Goal: Task Accomplishment & Management: Use online tool/utility

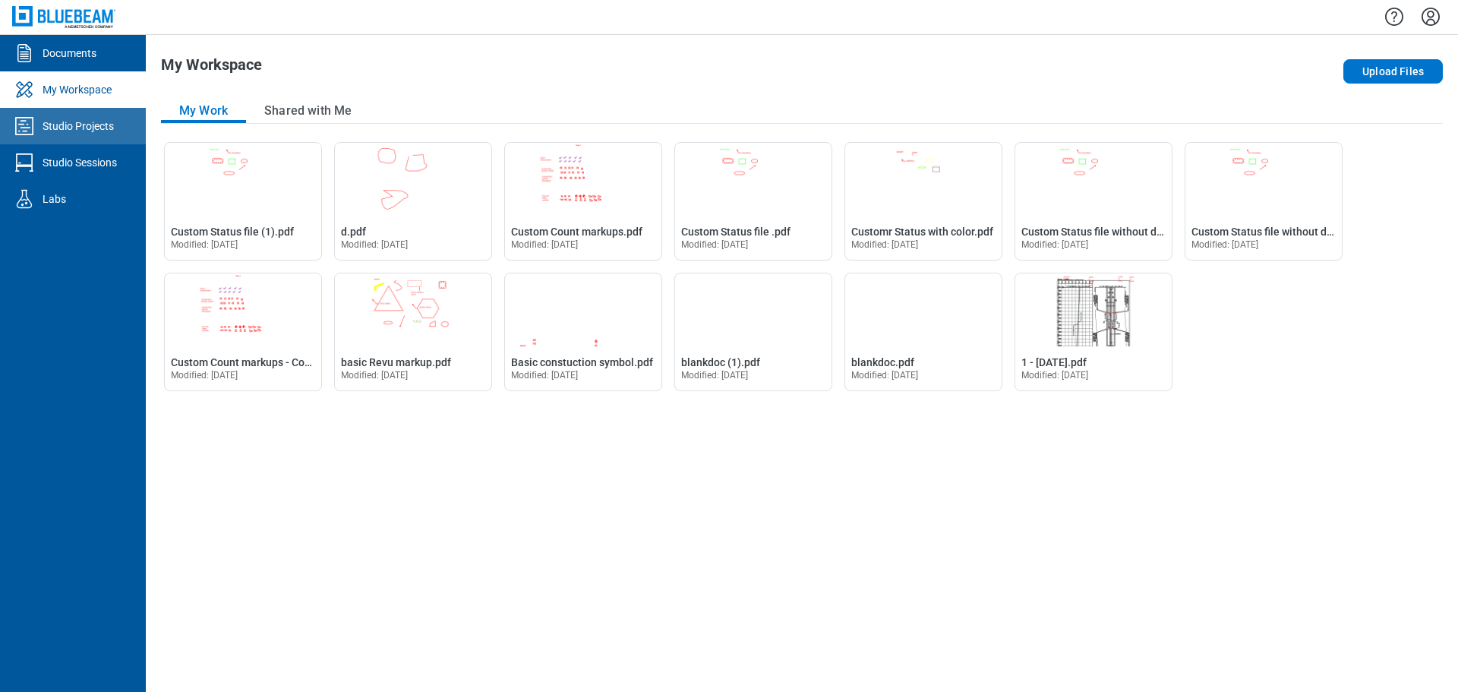
click at [100, 131] on div "Studio Projects" at bounding box center [78, 125] width 71 height 15
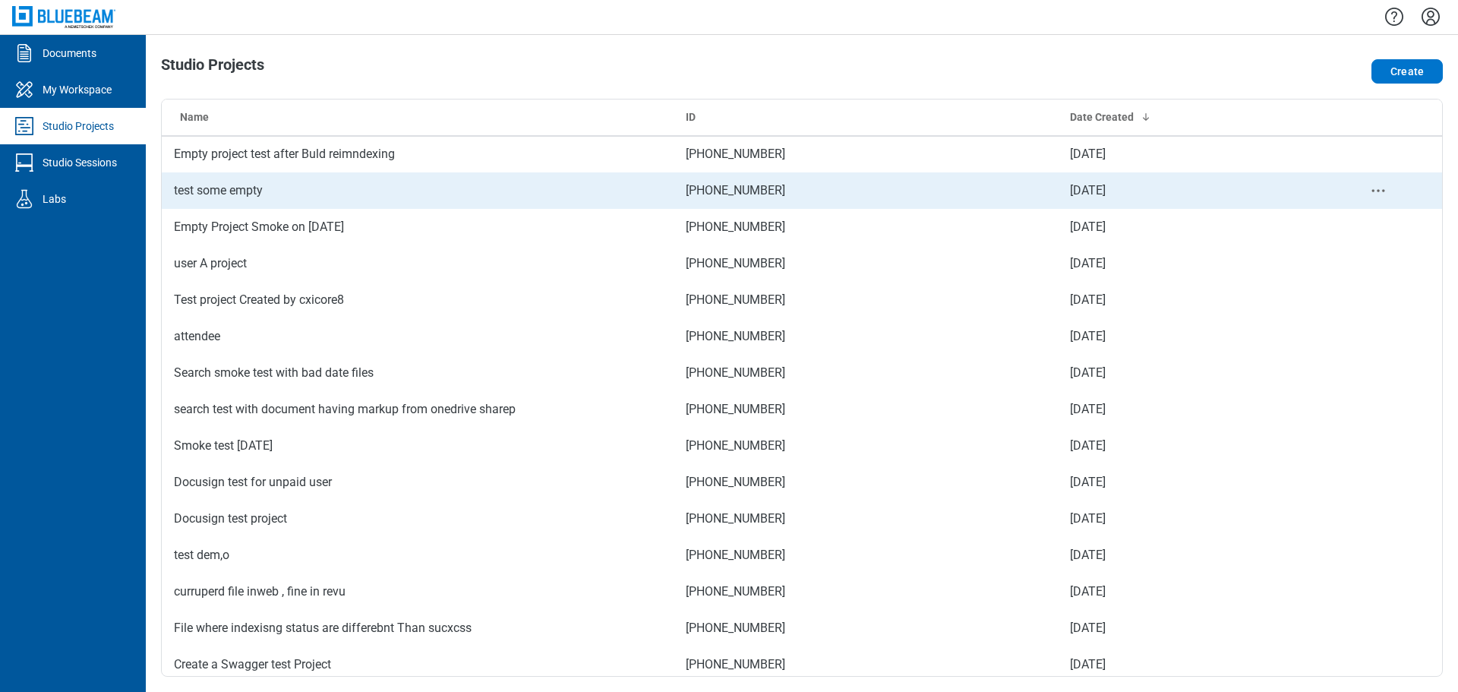
click at [233, 199] on td "test some empty" at bounding box center [418, 190] width 512 height 36
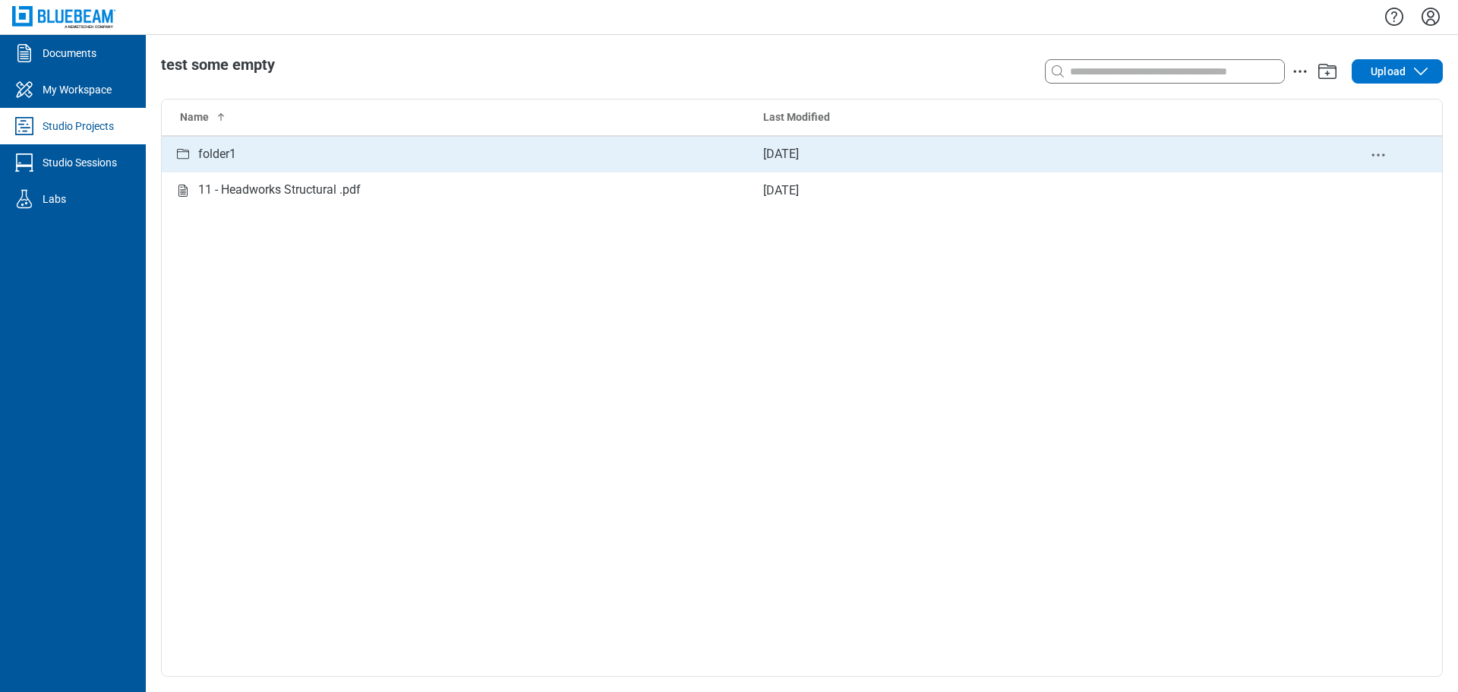
click at [238, 150] on div "folder1" at bounding box center [456, 154] width 565 height 19
click at [250, 155] on div "1 - [DATE].pdf" at bounding box center [234, 154] width 73 height 19
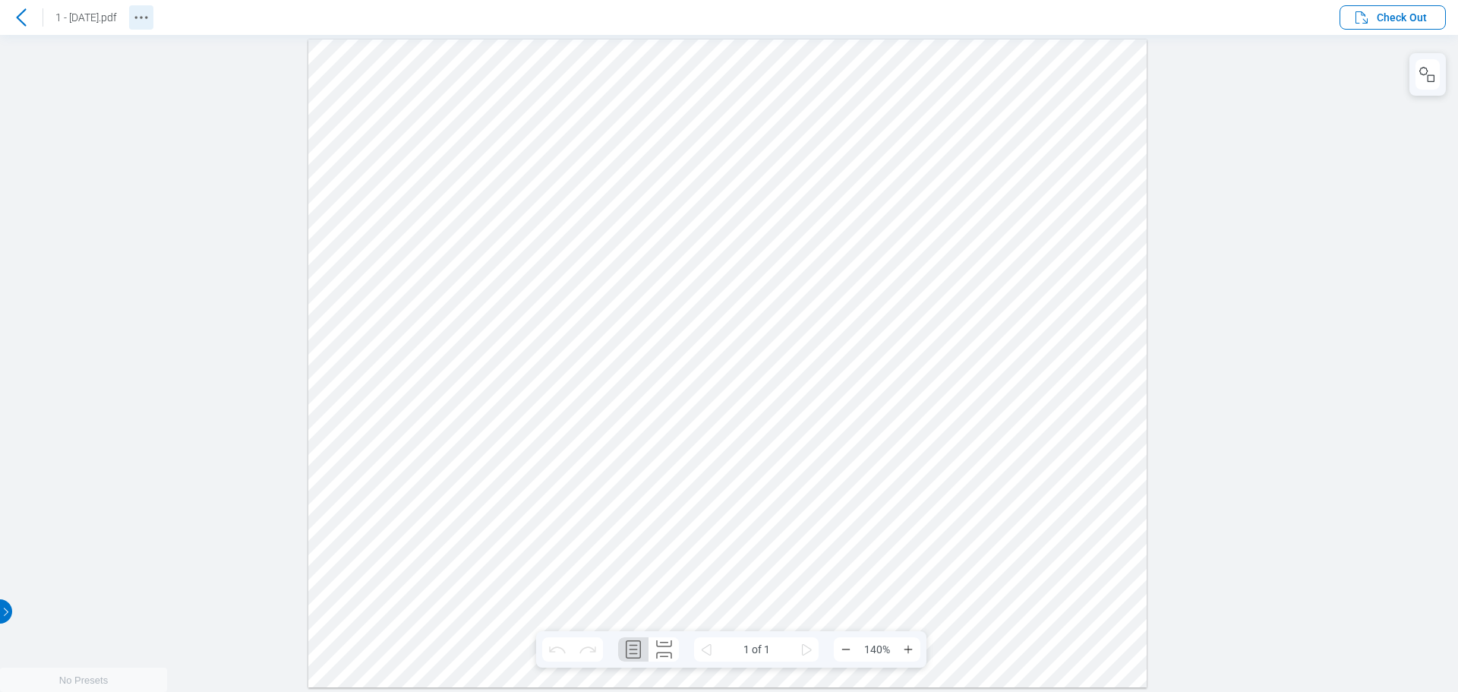
click at [150, 21] on icon "Revision History" at bounding box center [141, 17] width 18 height 18
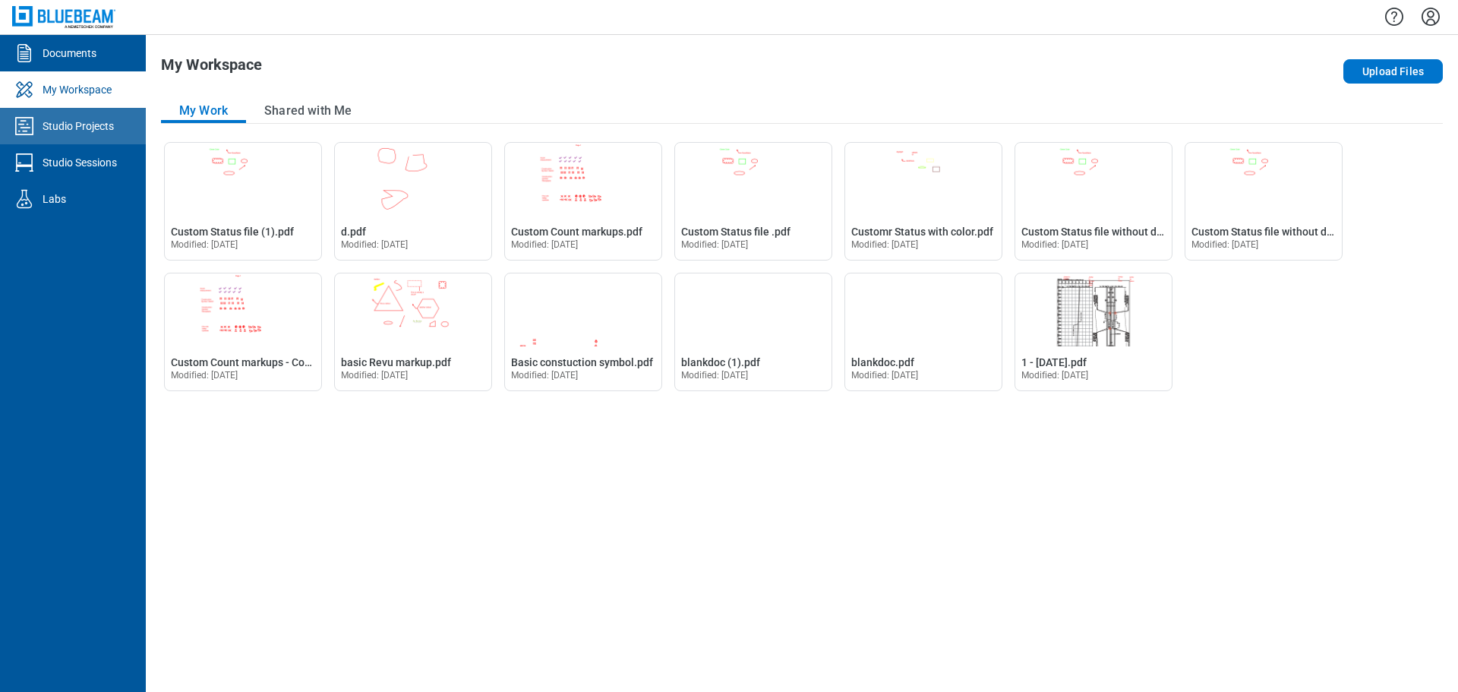
click at [80, 138] on link "Studio Projects" at bounding box center [73, 126] width 146 height 36
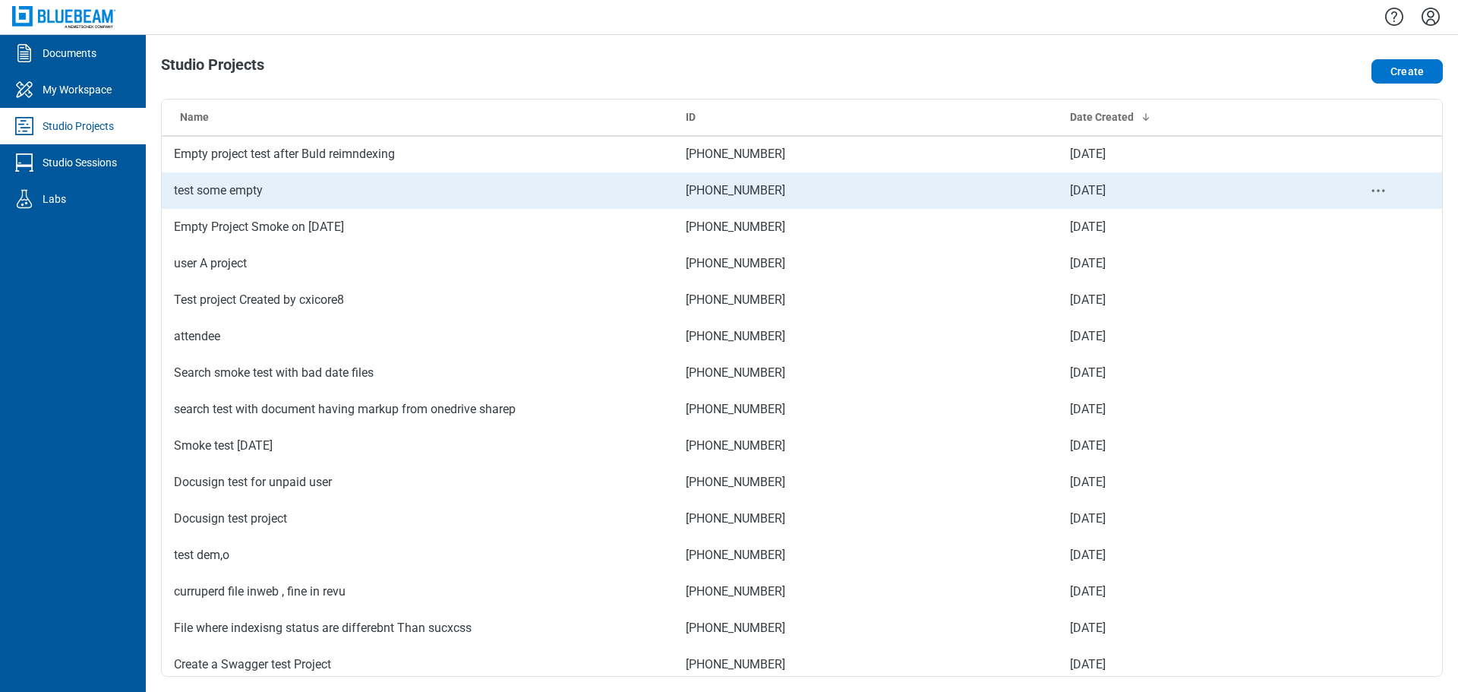
click at [230, 186] on td "test some empty" at bounding box center [418, 190] width 512 height 36
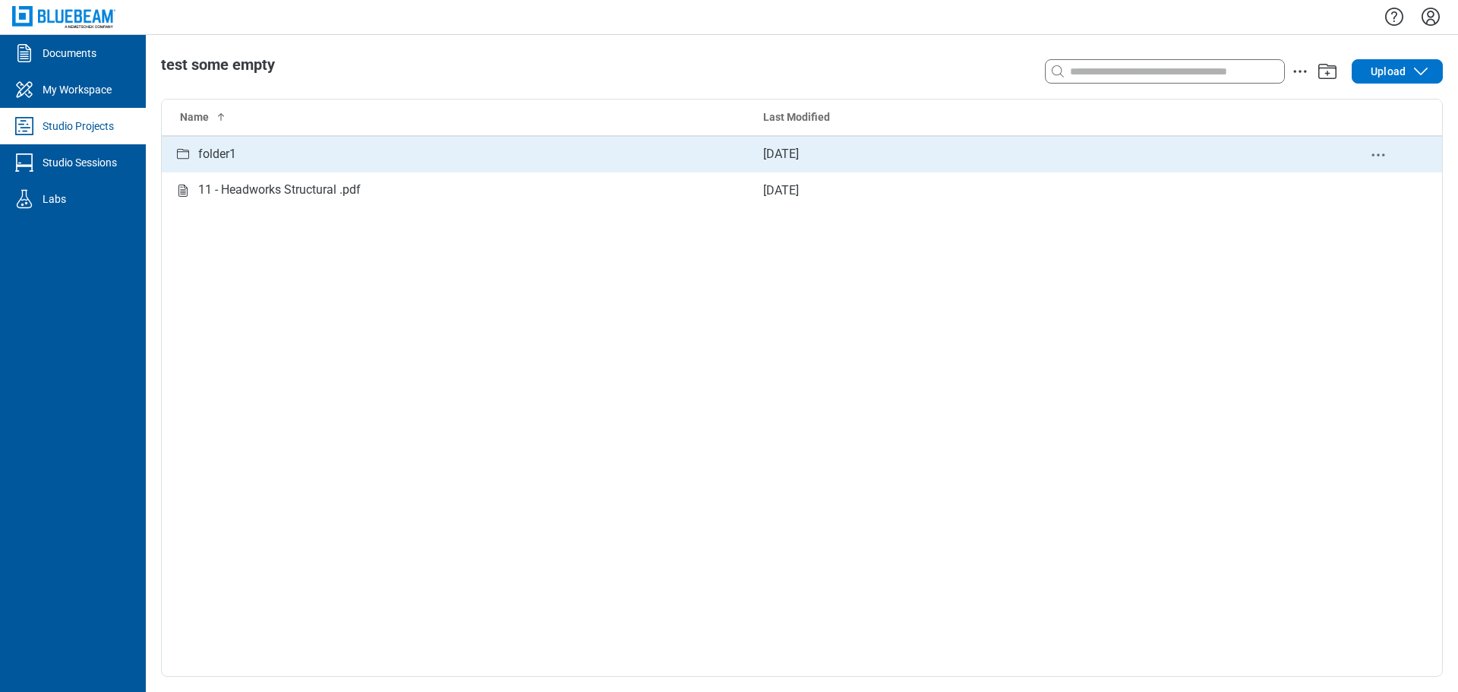
click at [238, 150] on div "folder1" at bounding box center [456, 154] width 565 height 19
click at [295, 154] on icon "Studio items table" at bounding box center [286, 154] width 18 height 18
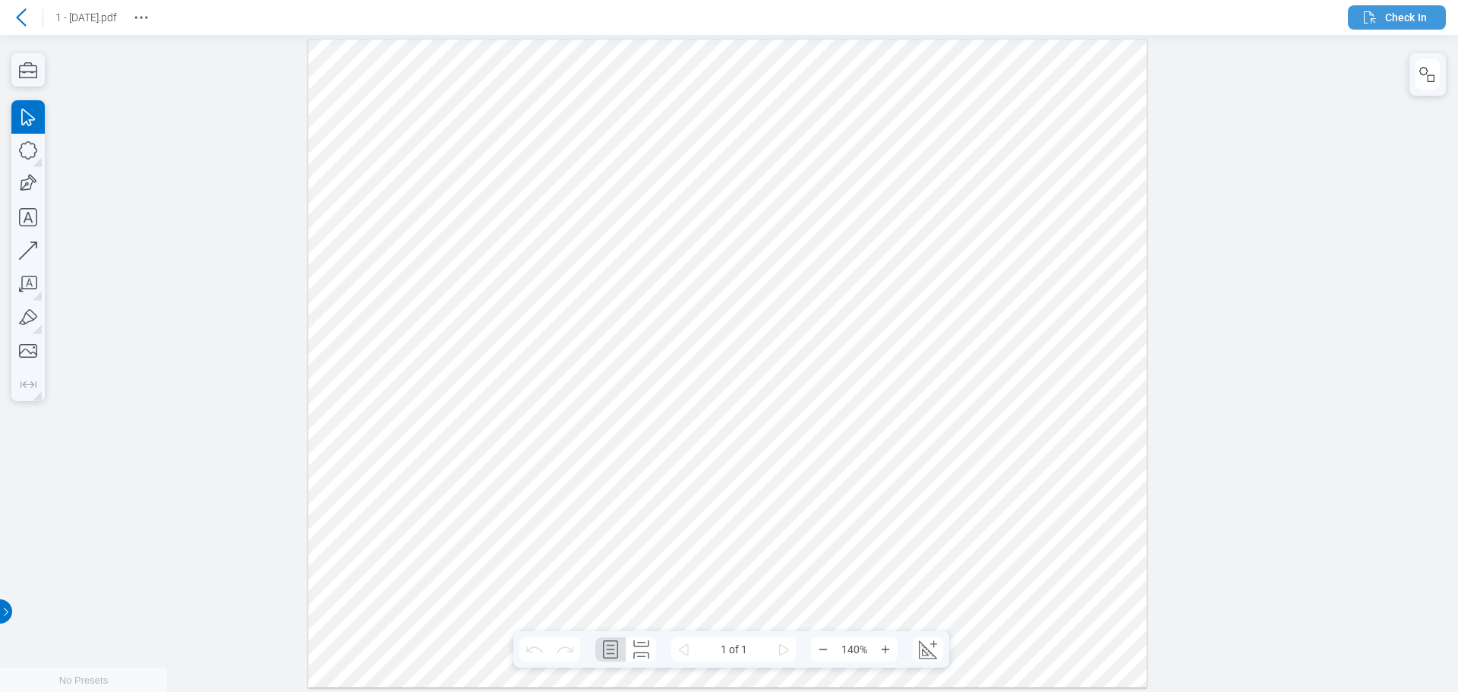
click at [1425, 11] on span "Check In" at bounding box center [1406, 17] width 42 height 15
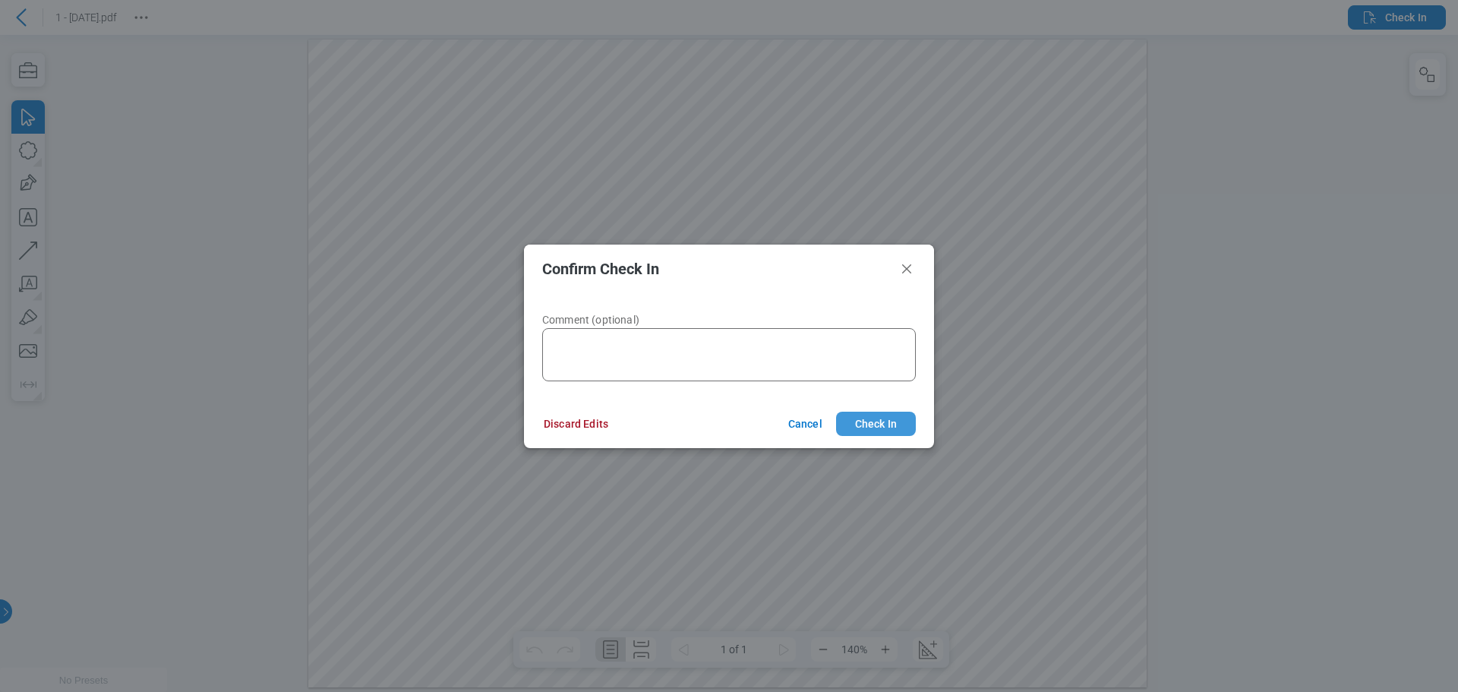
click at [863, 418] on button "Check In" at bounding box center [876, 424] width 80 height 24
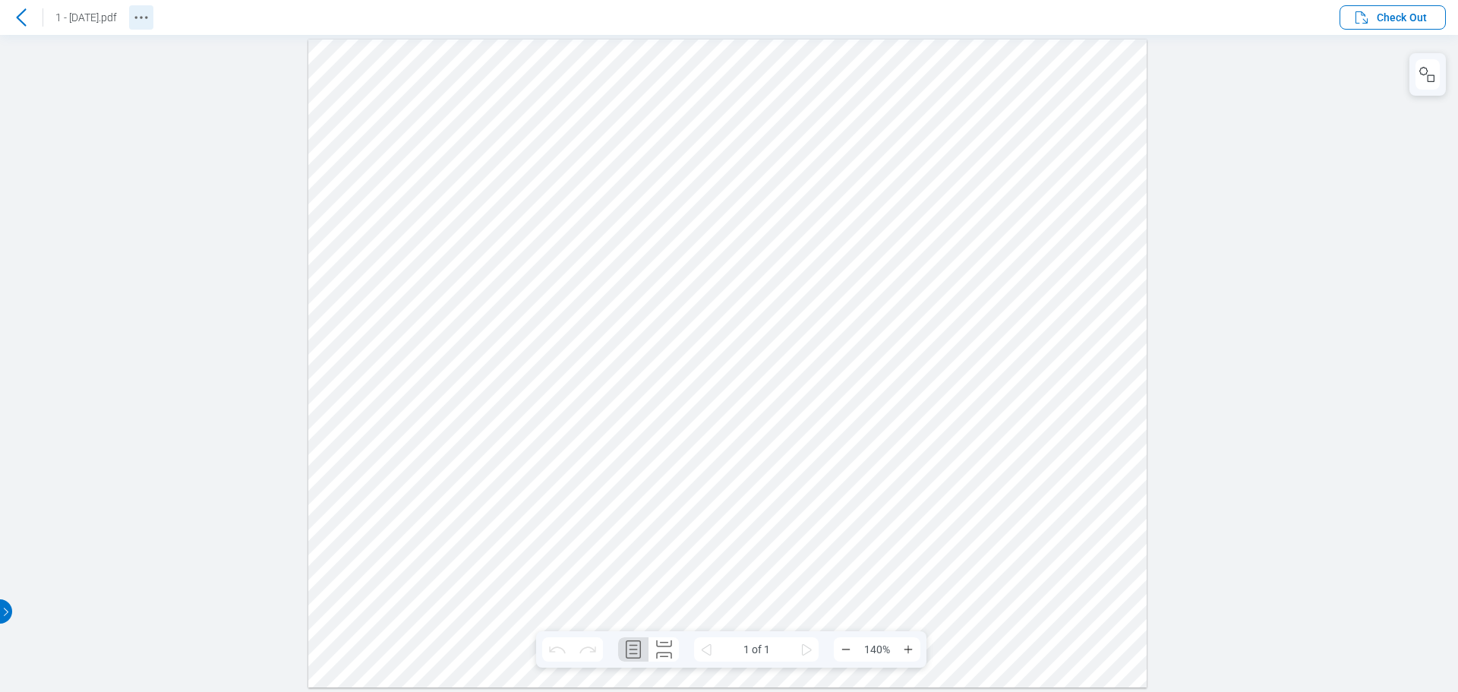
click at [150, 15] on icon "Revision History" at bounding box center [141, 17] width 18 height 18
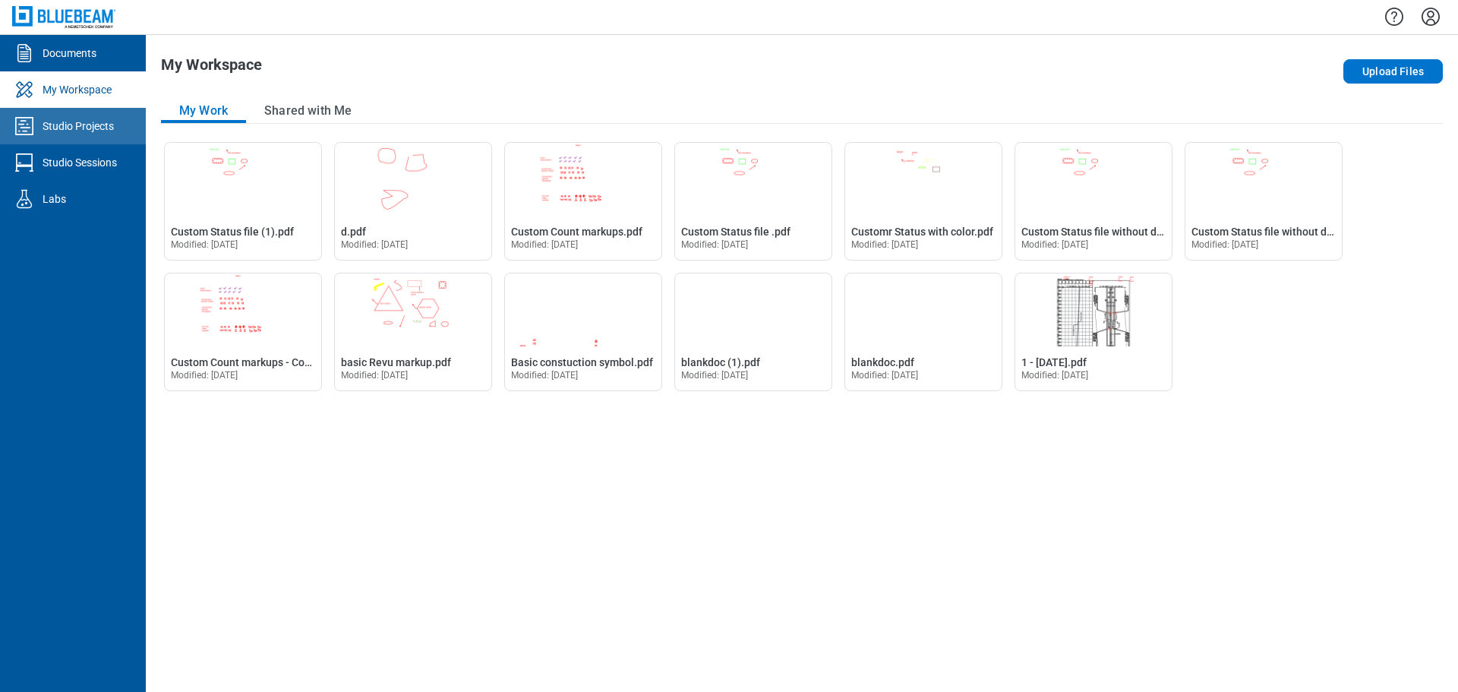
click at [91, 125] on div "Studio Projects" at bounding box center [78, 125] width 71 height 15
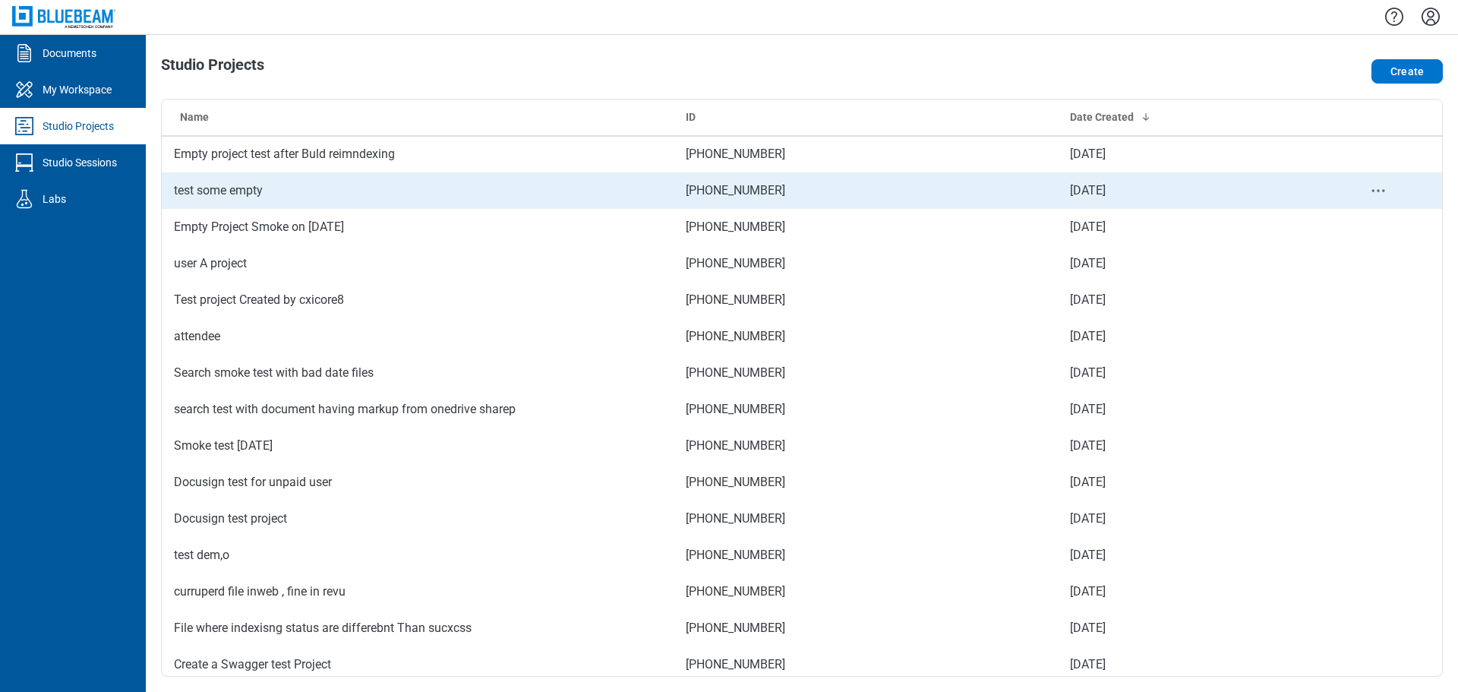
click at [239, 193] on td "test some empty" at bounding box center [418, 190] width 512 height 36
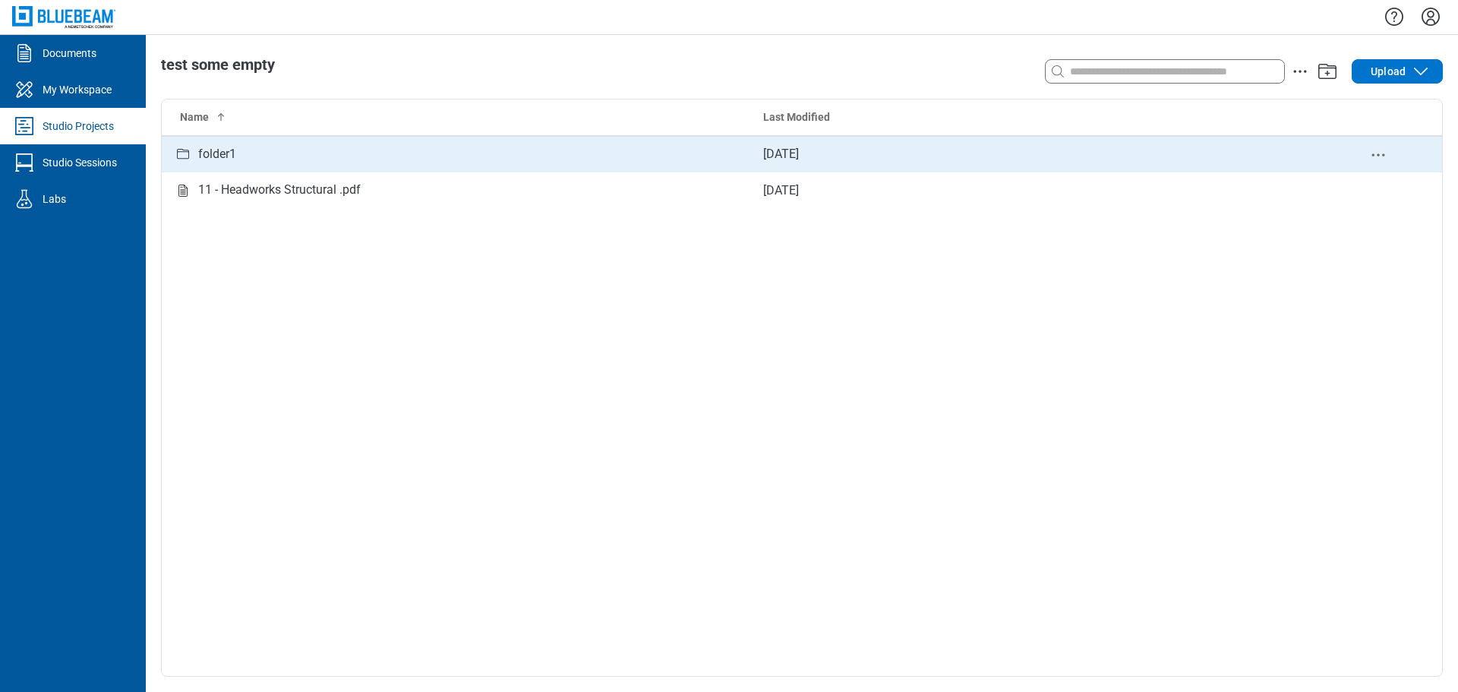
click at [279, 154] on div "folder1" at bounding box center [456, 154] width 565 height 19
click at [295, 153] on icon "Studio items table" at bounding box center [286, 154] width 18 height 18
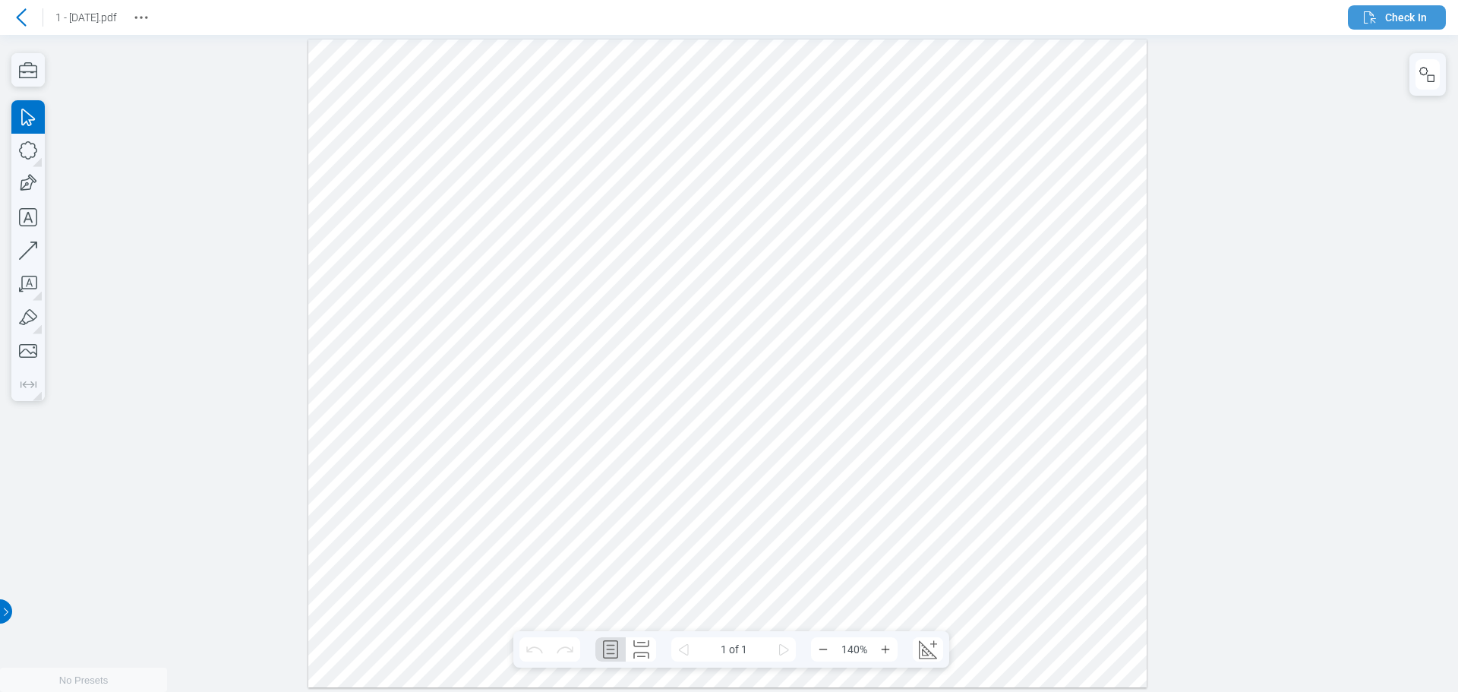
click at [1386, 21] on span "Check In" at bounding box center [1406, 17] width 42 height 15
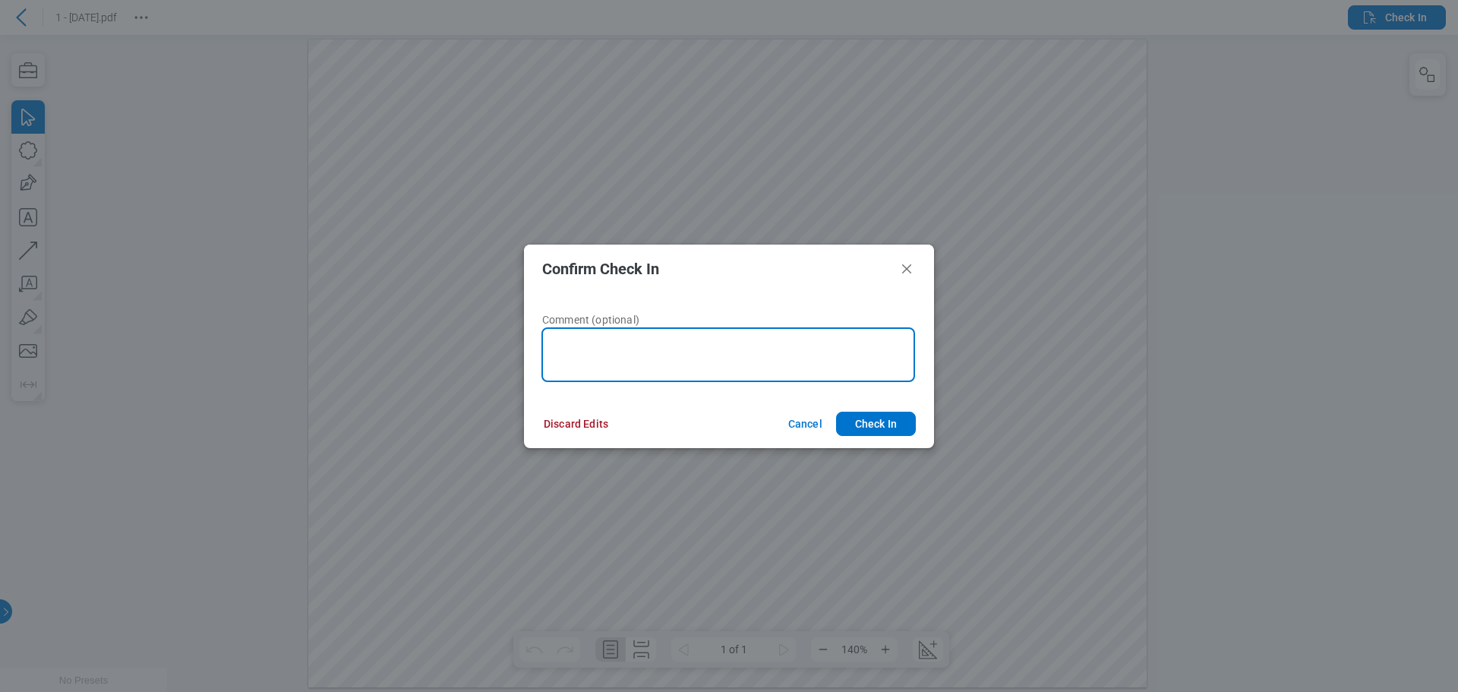
click at [819, 362] on textarea at bounding box center [729, 354] width 374 height 55
type textarea "********"
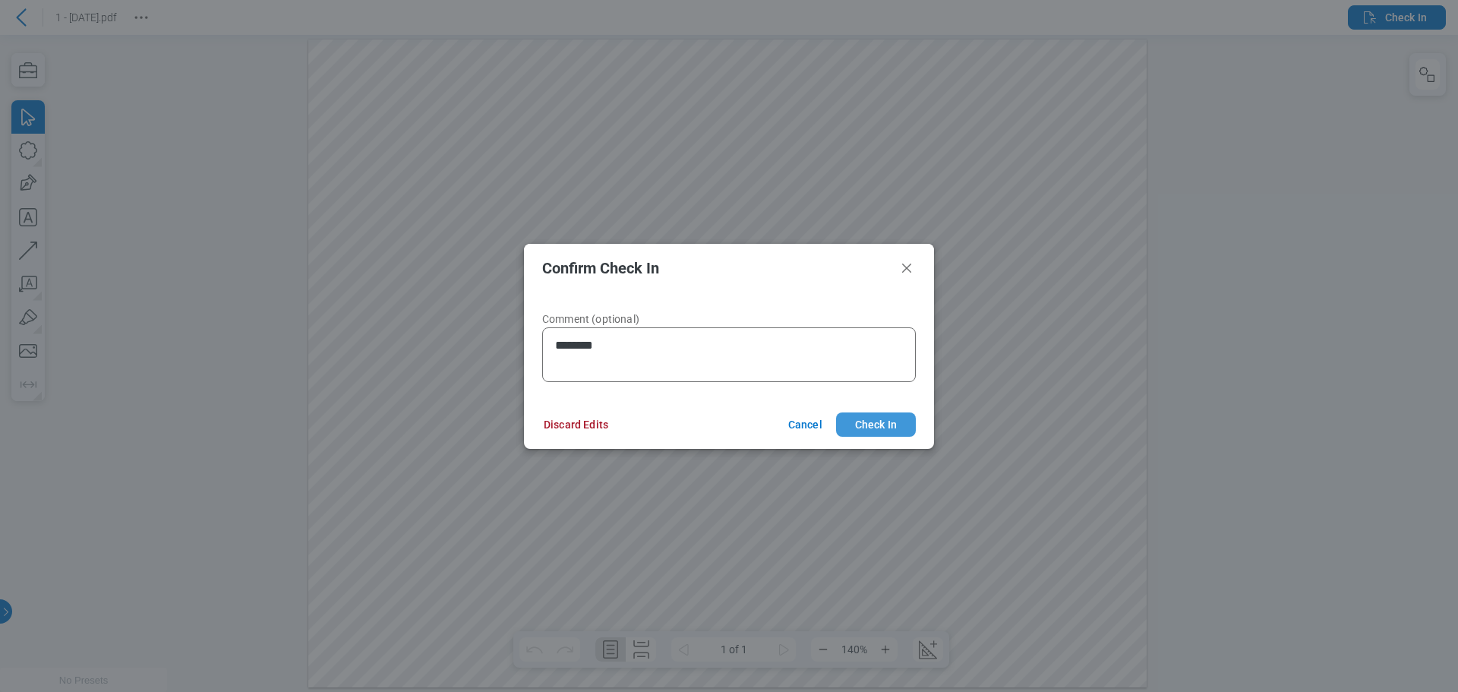
click at [894, 428] on button "Check In" at bounding box center [876, 424] width 80 height 24
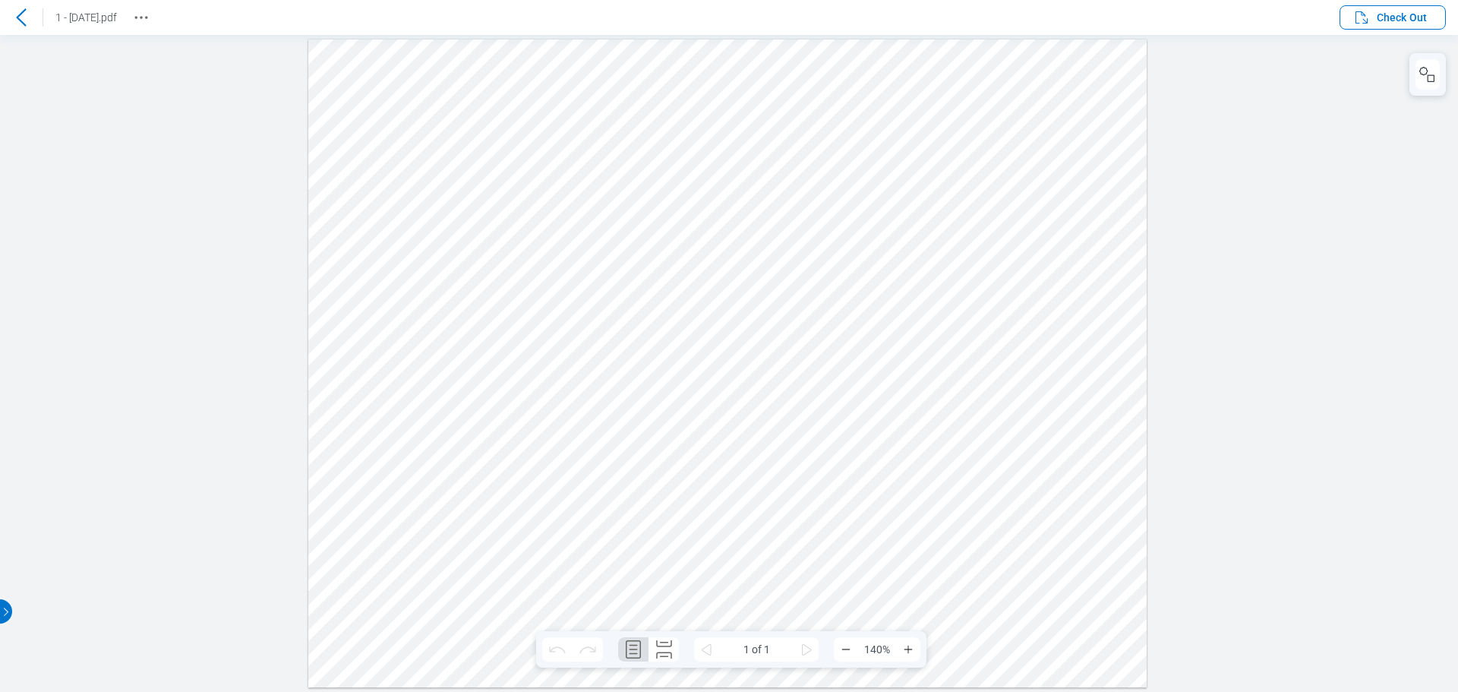
click at [28, 21] on icon at bounding box center [21, 17] width 18 height 18
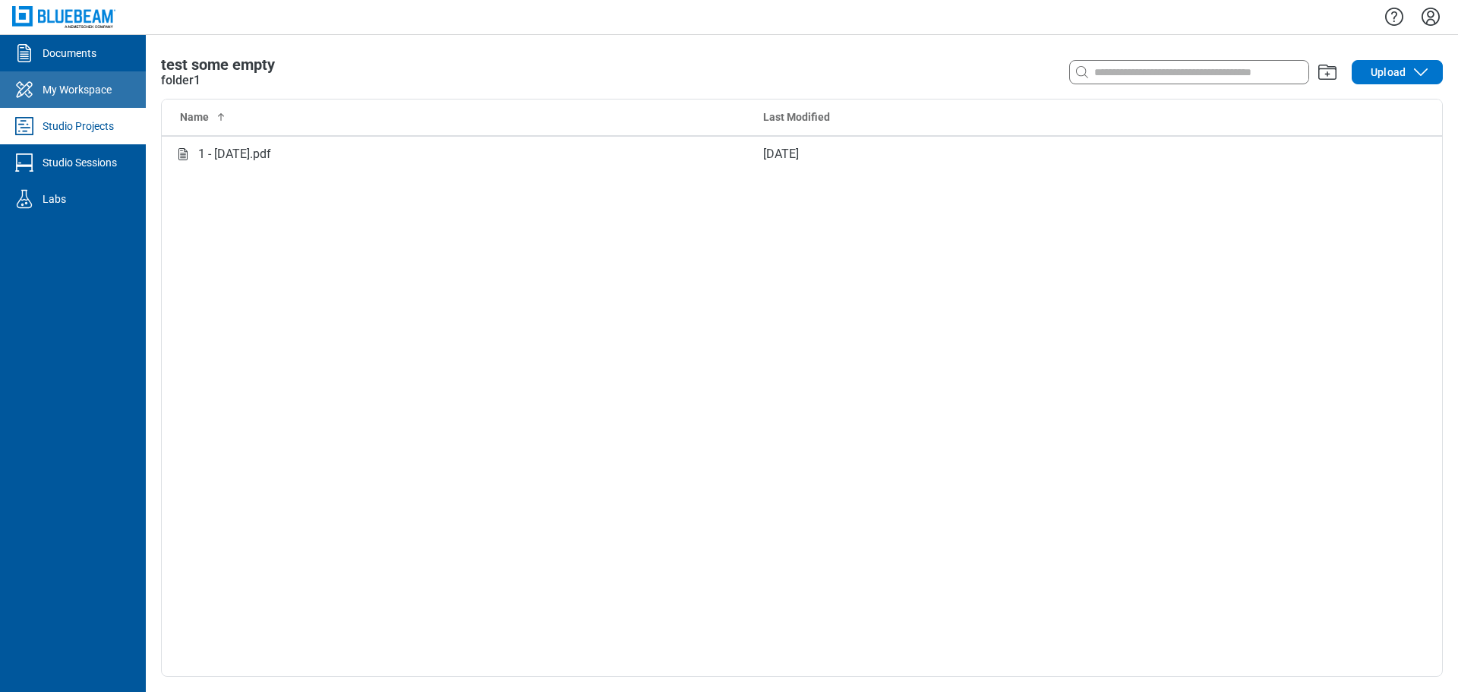
click at [89, 93] on div "My Workspace" at bounding box center [77, 89] width 69 height 15
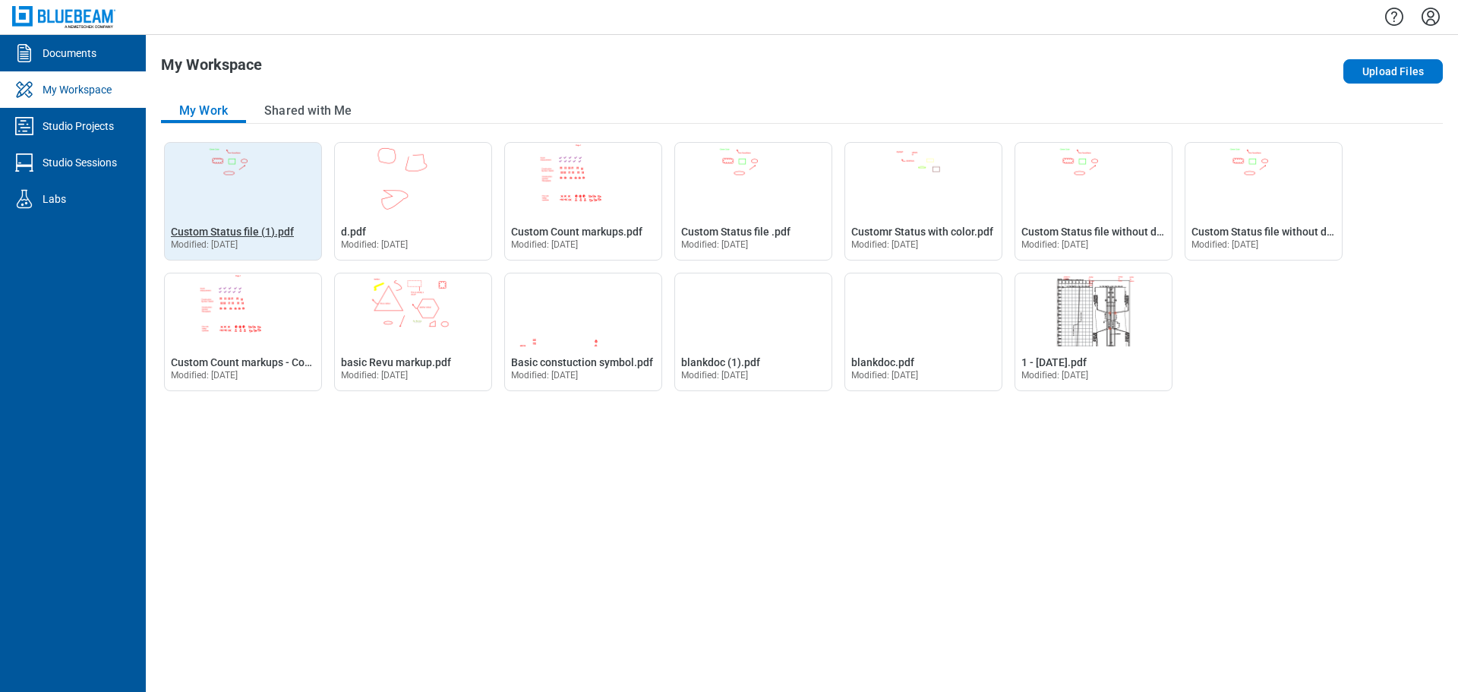
click at [200, 226] on span "Custom Status file (1).pdf" at bounding box center [232, 232] width 123 height 12
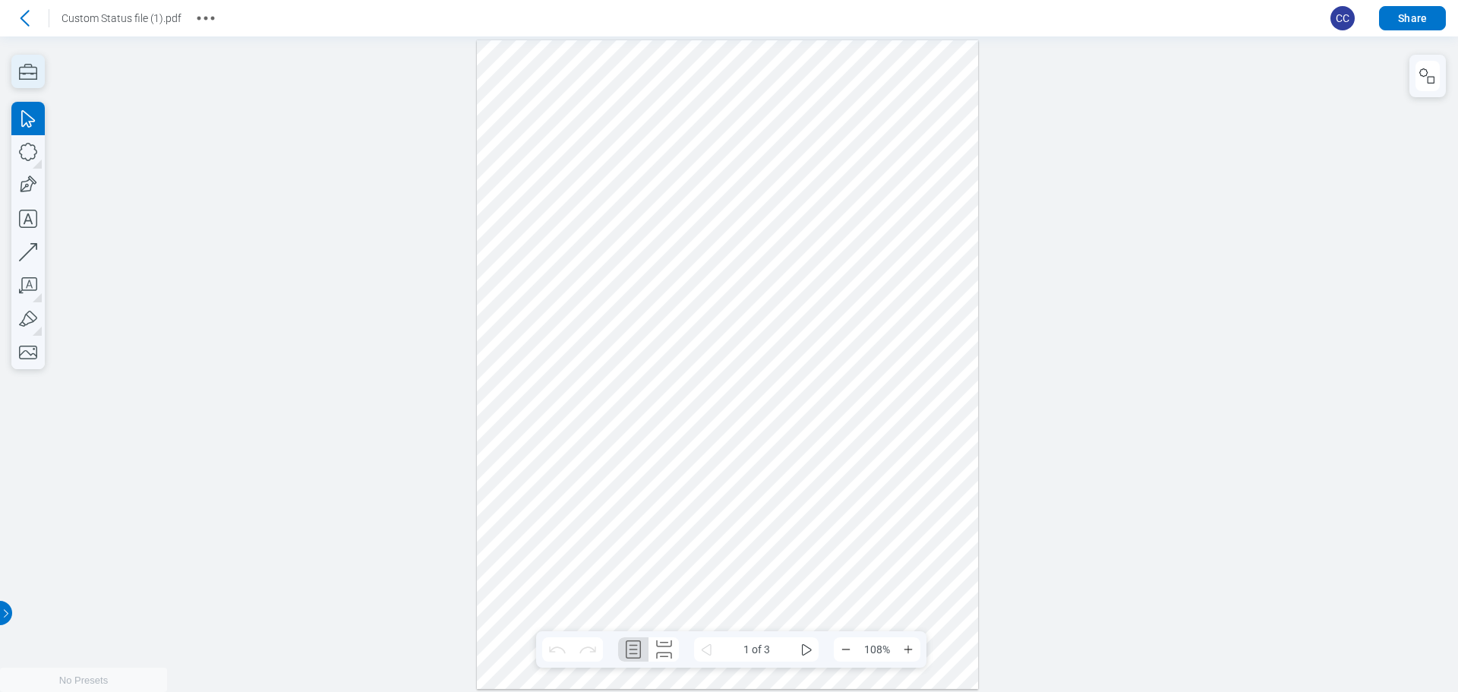
click at [24, 77] on icon "button" at bounding box center [27, 71] width 33 height 33
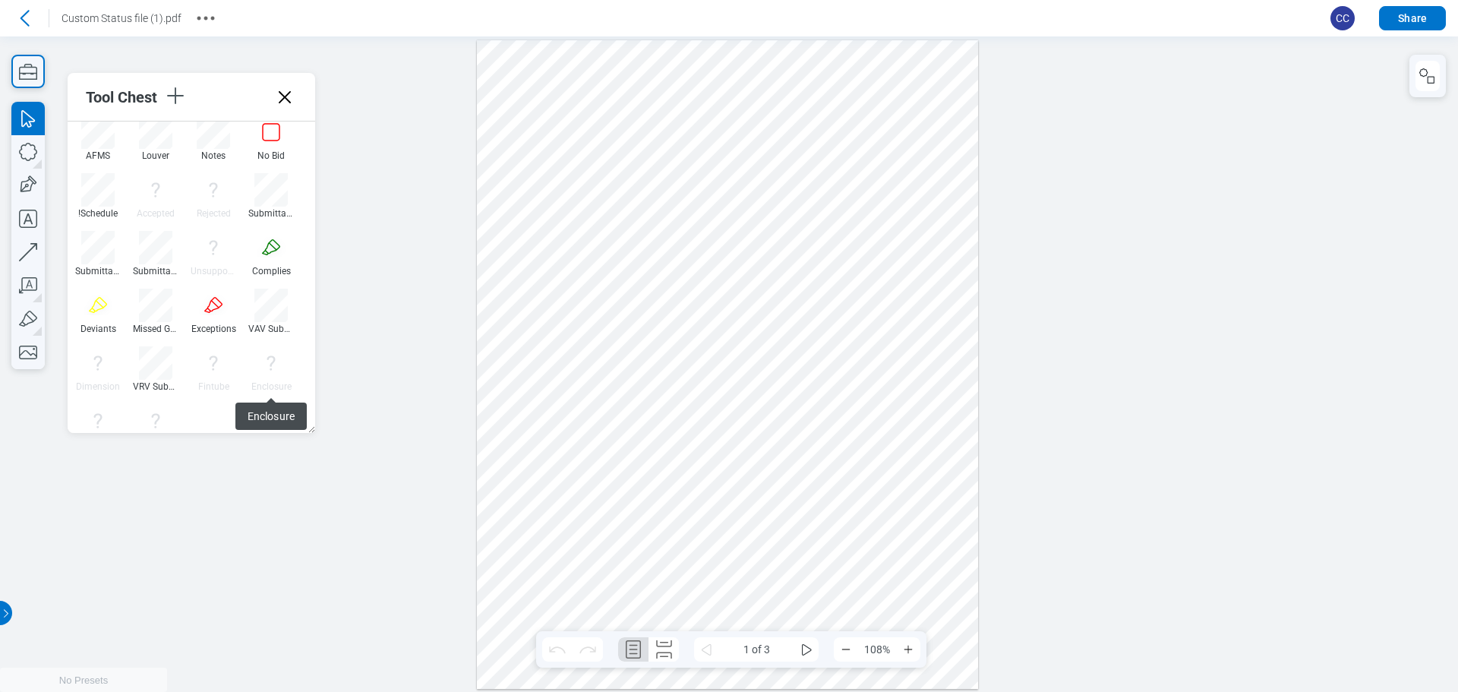
scroll to position [2399, 0]
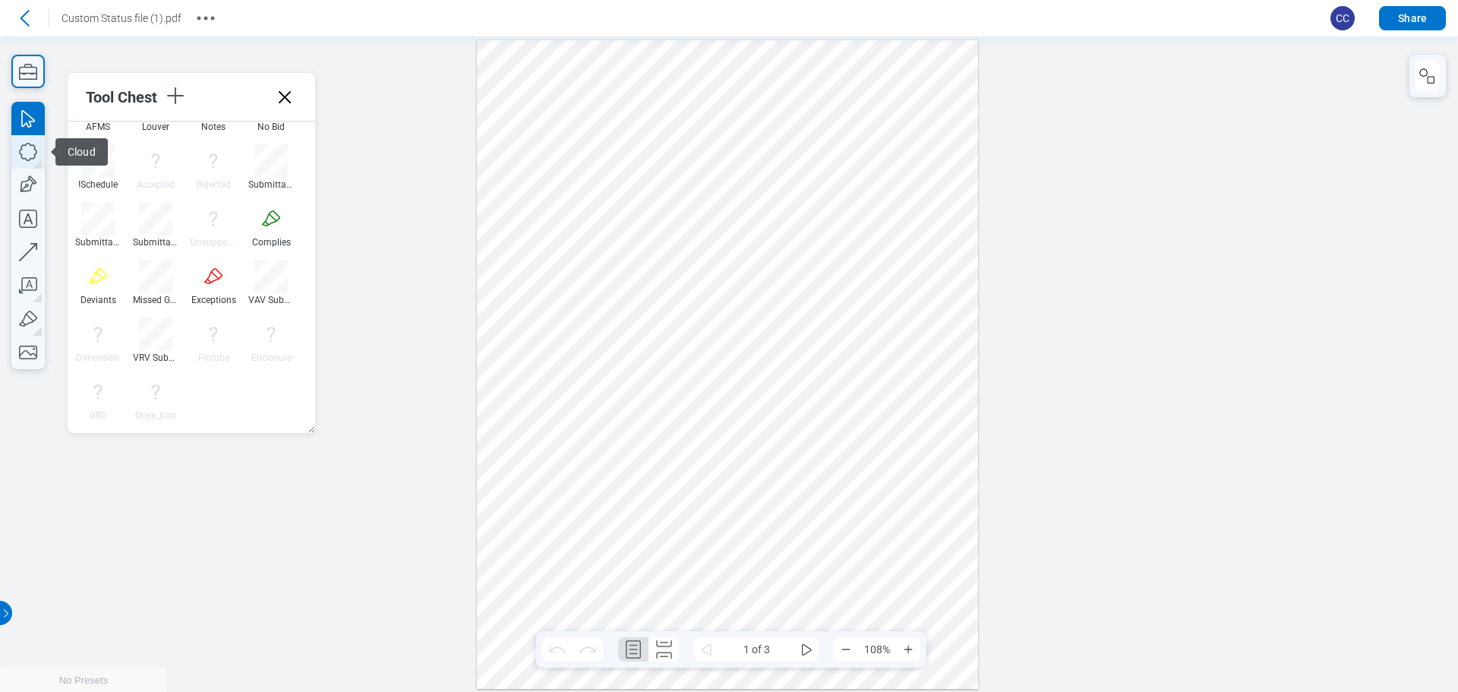
click at [33, 153] on icon "button" at bounding box center [27, 151] width 33 height 33
click at [26, 347] on icon "button" at bounding box center [27, 352] width 33 height 33
drag, startPoint x: 555, startPoint y: 185, endPoint x: 611, endPoint y: 232, distance: 72.7
click at [611, 232] on div at bounding box center [727, 364] width 501 height 649
drag, startPoint x: 685, startPoint y: 204, endPoint x: 698, endPoint y: 220, distance: 21.1
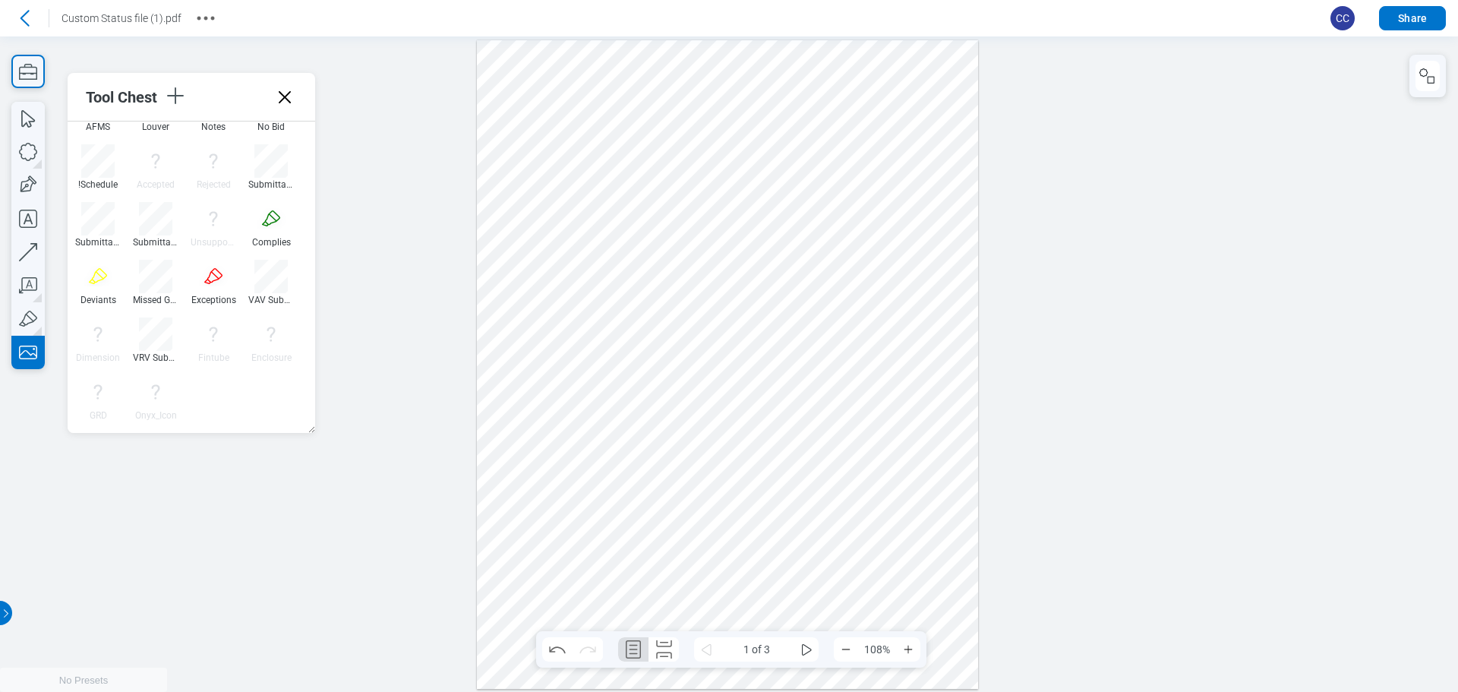
click at [698, 220] on div at bounding box center [727, 364] width 501 height 649
click at [717, 270] on div at bounding box center [727, 364] width 501 height 649
click at [691, 202] on div at bounding box center [727, 364] width 501 height 649
click at [699, 234] on div at bounding box center [727, 364] width 501 height 649
click at [686, 200] on div at bounding box center [727, 364] width 501 height 649
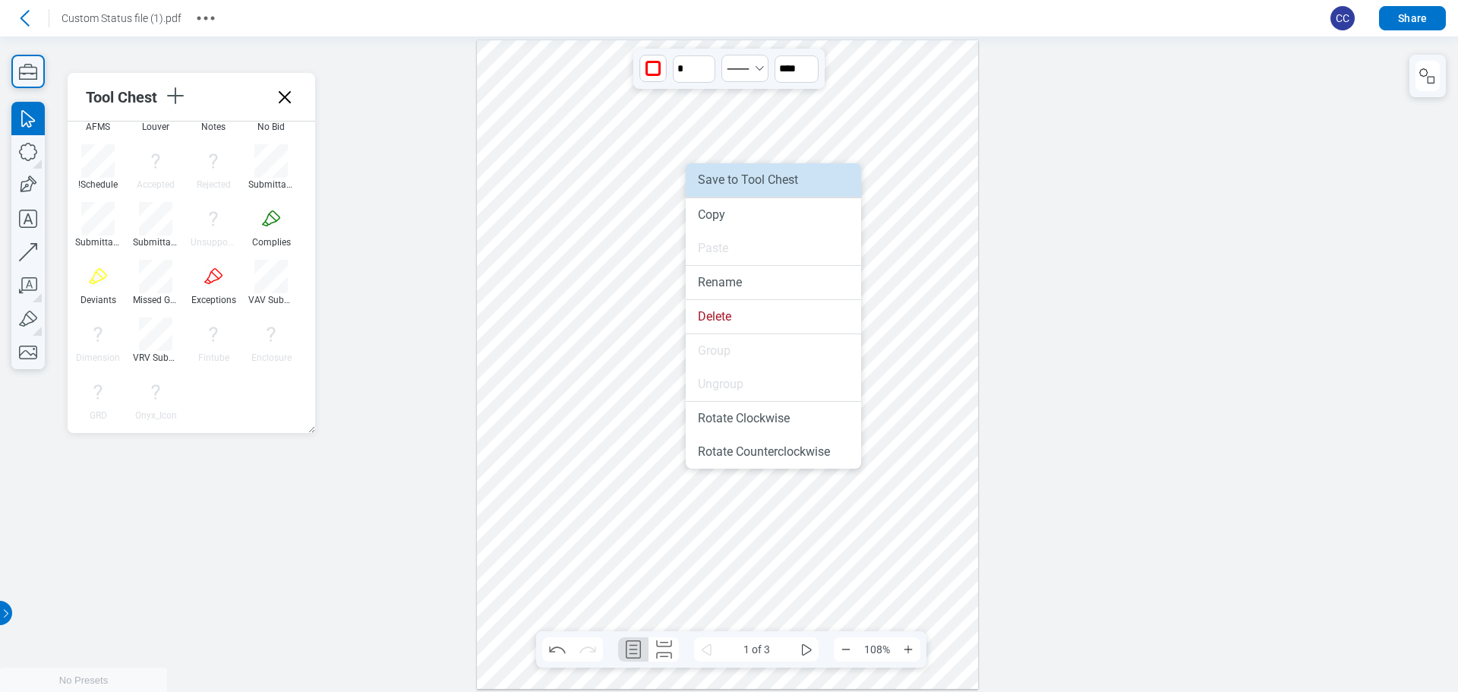
drag, startPoint x: 731, startPoint y: 187, endPoint x: 832, endPoint y: 168, distance: 103.5
click at [731, 187] on li "Save to Tool Chest" at bounding box center [773, 179] width 175 height 33
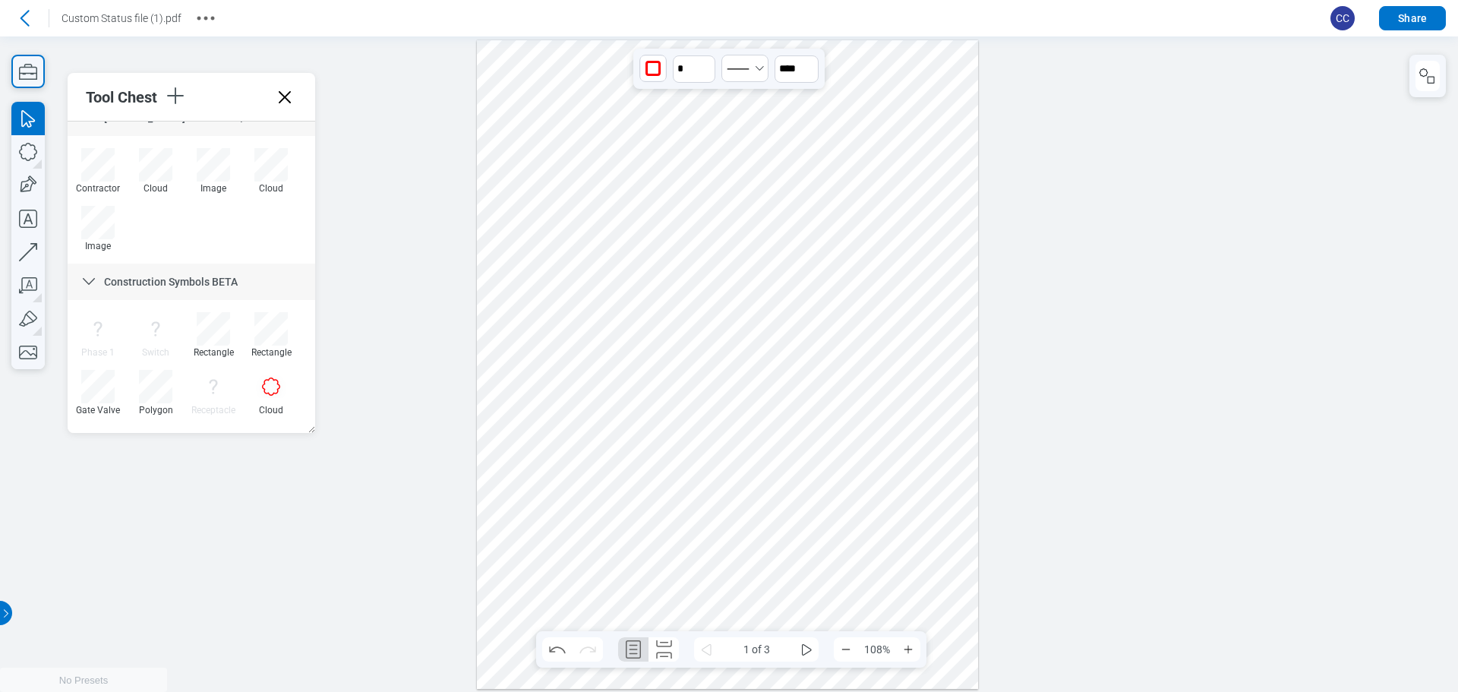
scroll to position [0, 0]
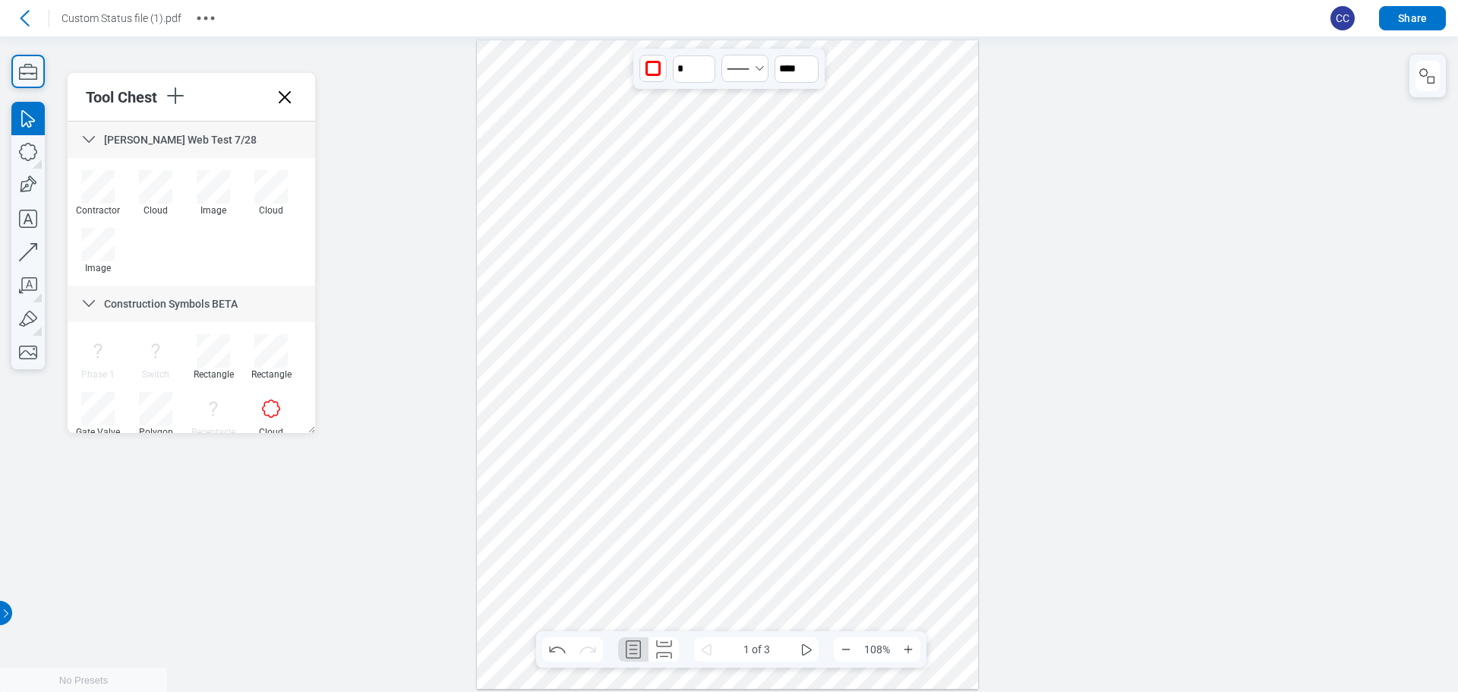
click at [703, 259] on div at bounding box center [727, 364] width 501 height 649
click at [1430, 66] on button "button" at bounding box center [1428, 76] width 24 height 30
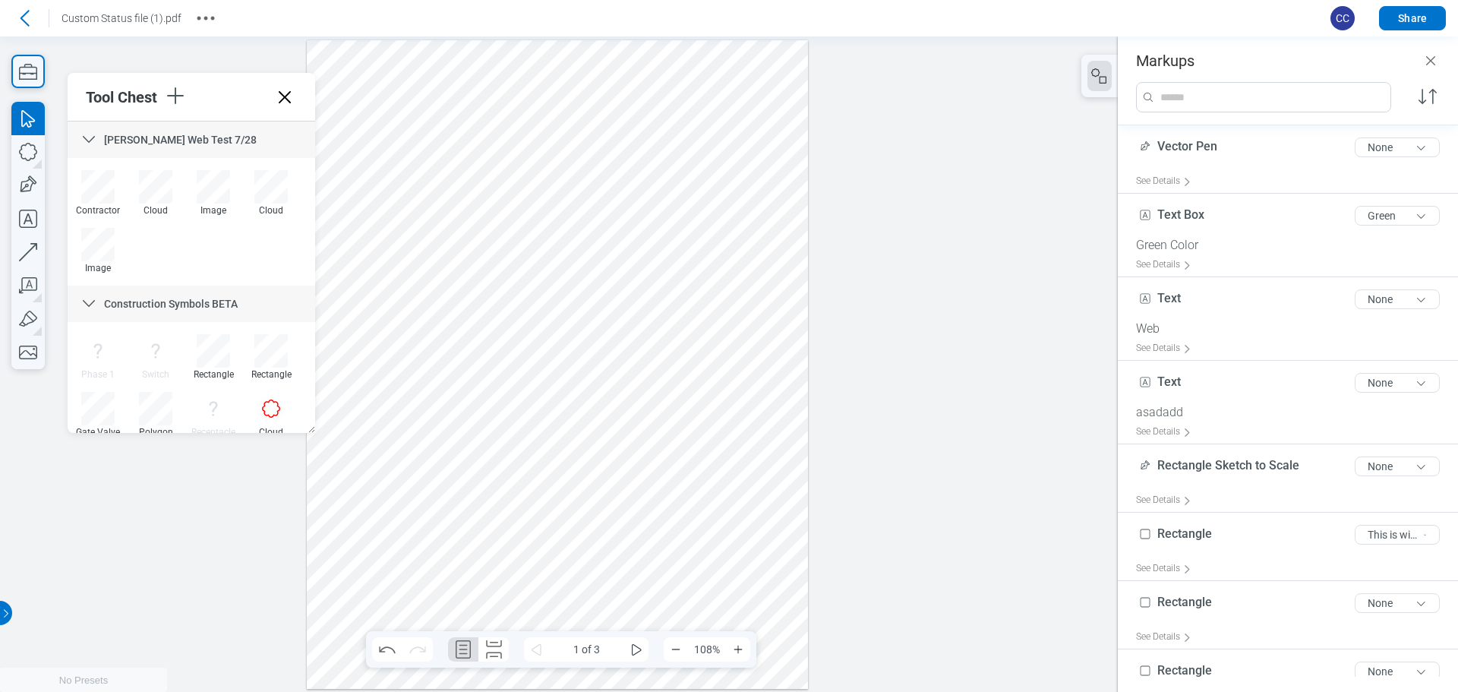
click at [526, 197] on div at bounding box center [557, 364] width 501 height 649
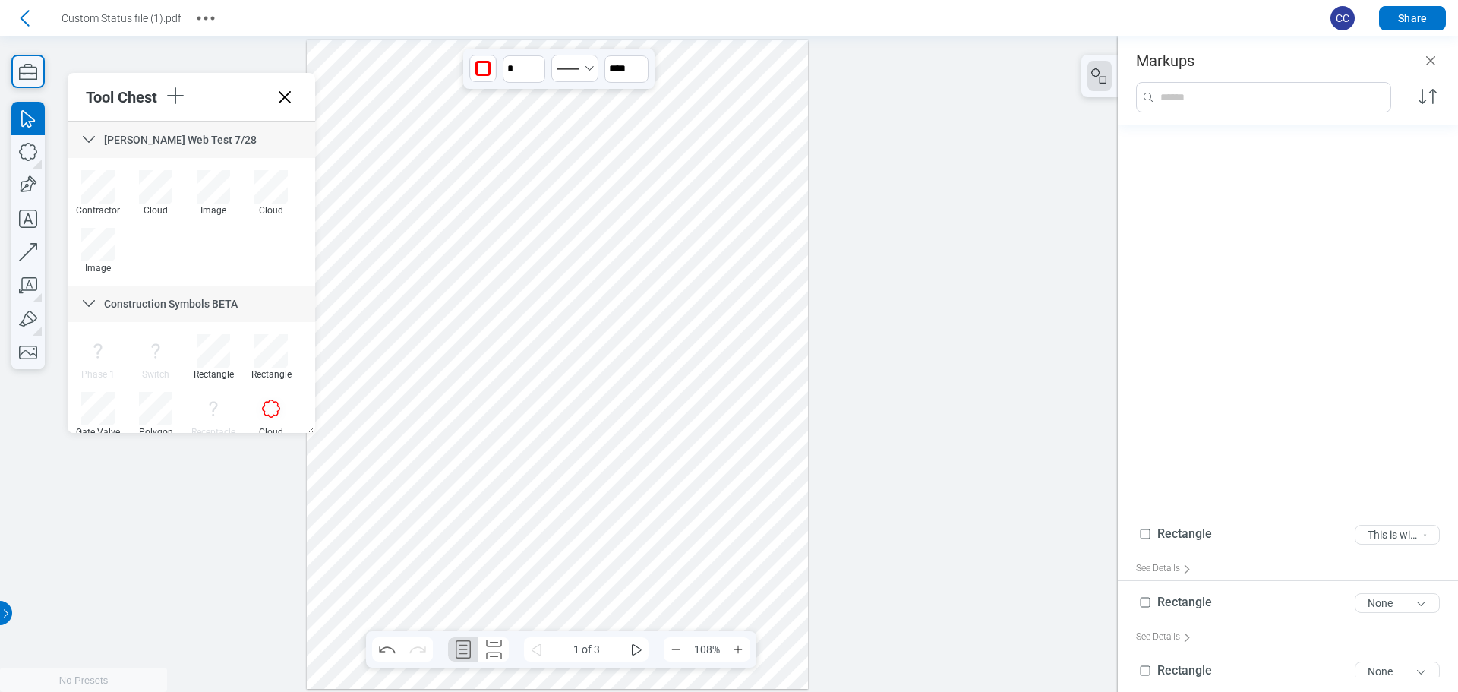
scroll to position [500, 0]
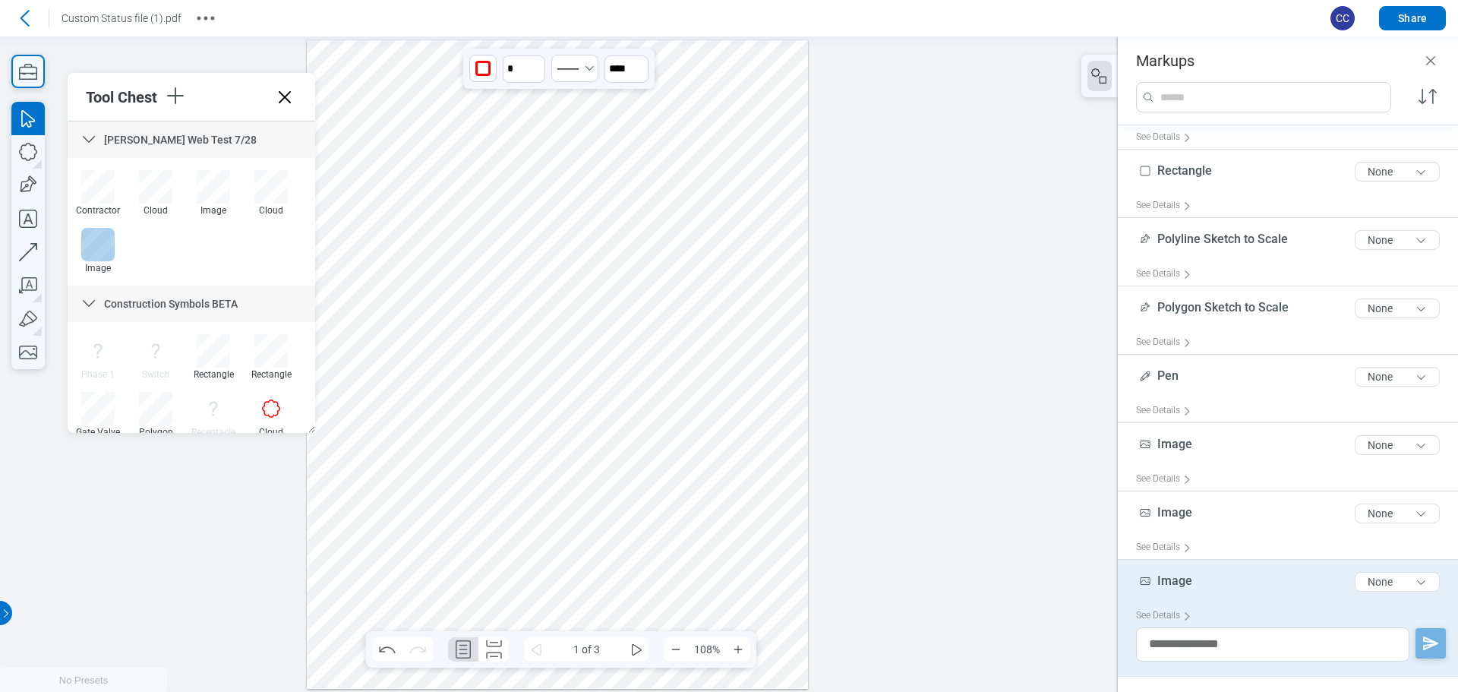
click at [96, 248] on div at bounding box center [97, 244] width 33 height 33
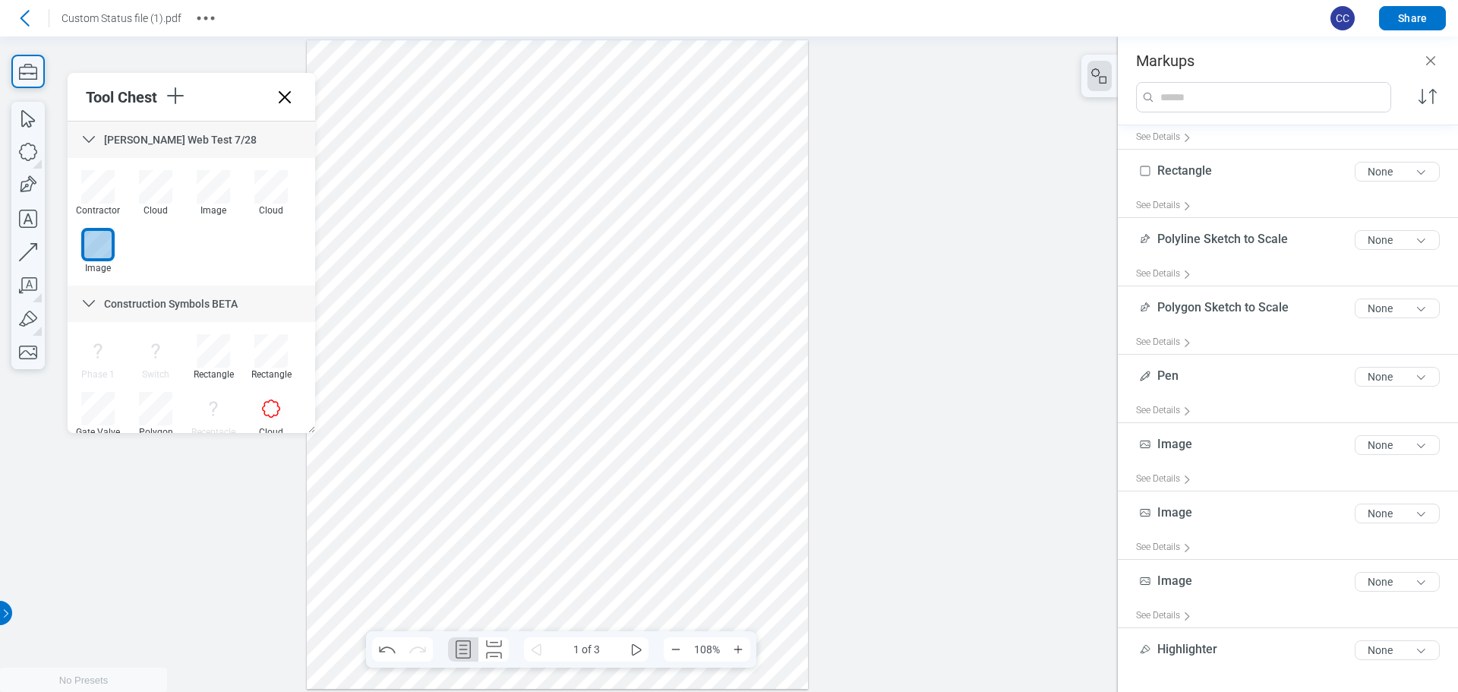
drag, startPoint x: 565, startPoint y: 280, endPoint x: 586, endPoint y: 296, distance: 26.5
click at [586, 296] on div at bounding box center [557, 364] width 501 height 649
click at [641, 252] on div at bounding box center [557, 364] width 501 height 649
click at [562, 257] on div at bounding box center [557, 364] width 501 height 649
click at [658, 260] on div at bounding box center [557, 364] width 501 height 649
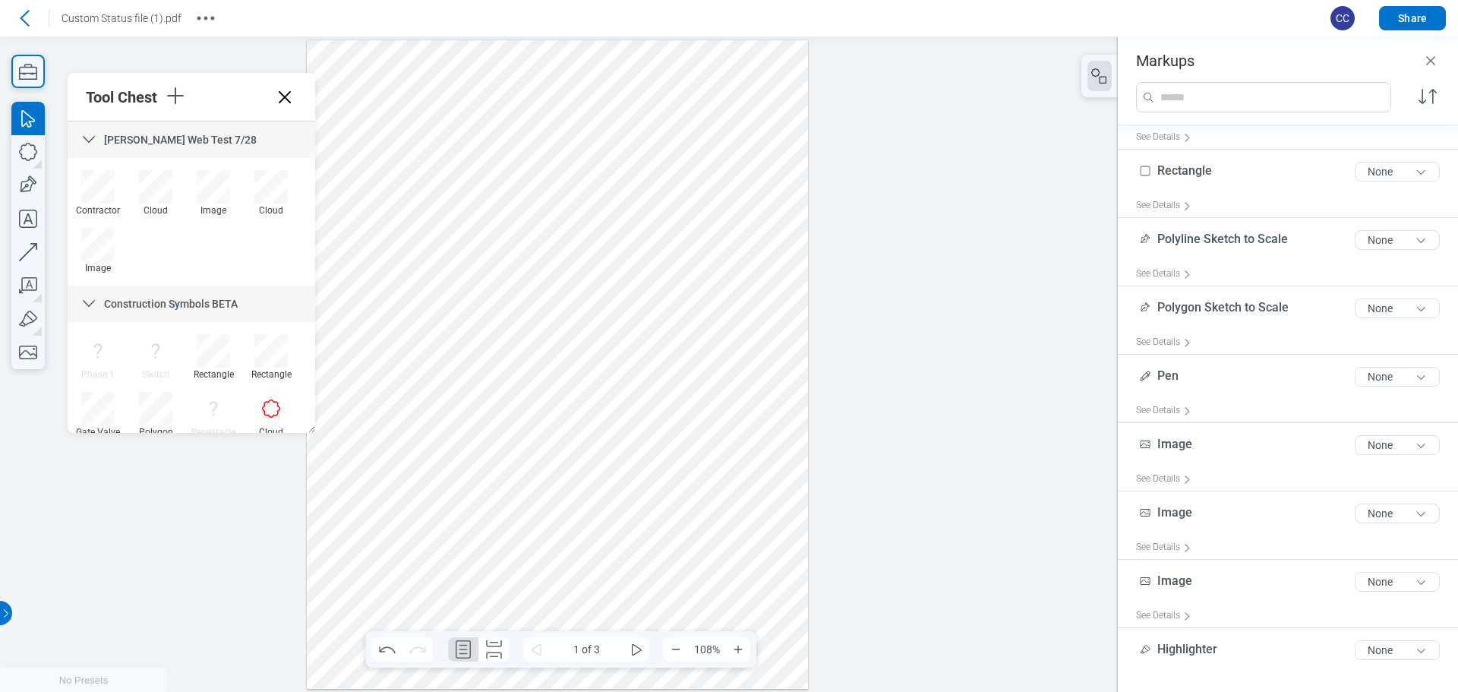
click at [284, 96] on icon at bounding box center [285, 97] width 12 height 12
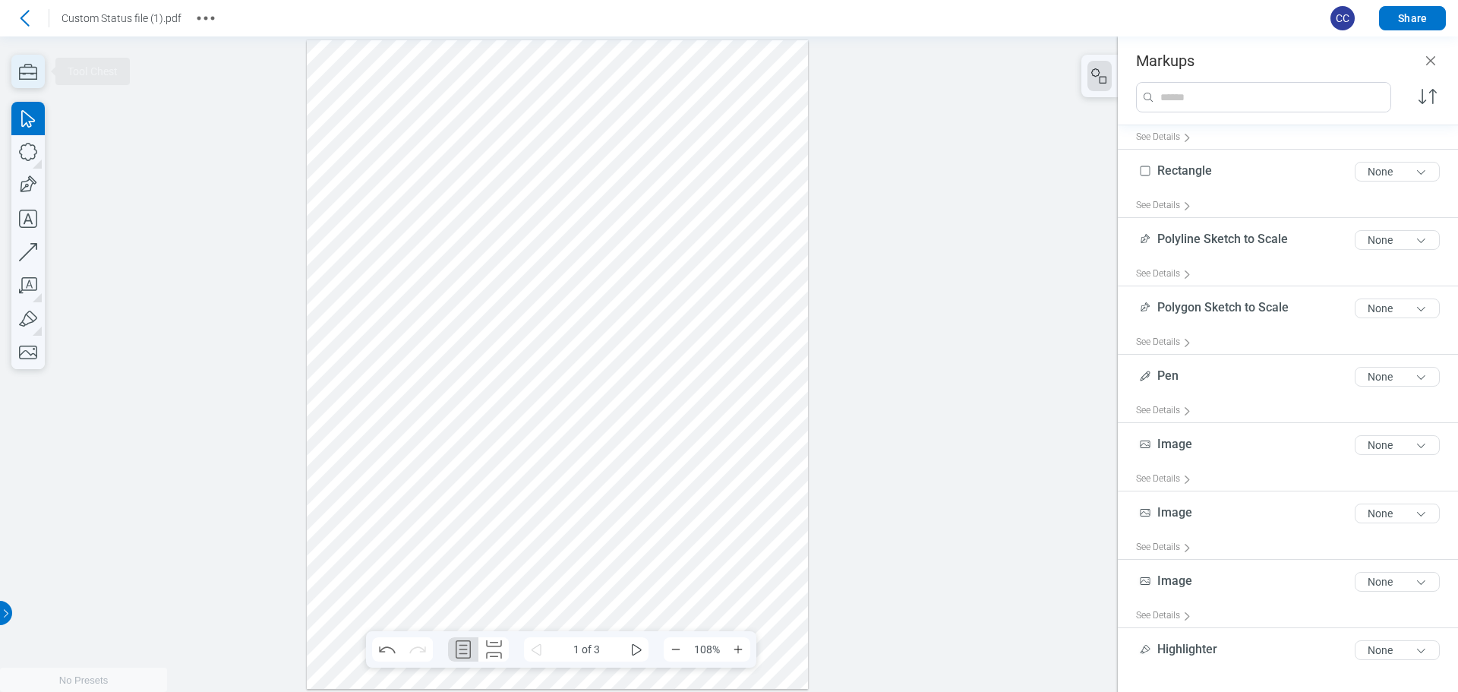
click at [25, 77] on icon "button" at bounding box center [27, 71] width 33 height 33
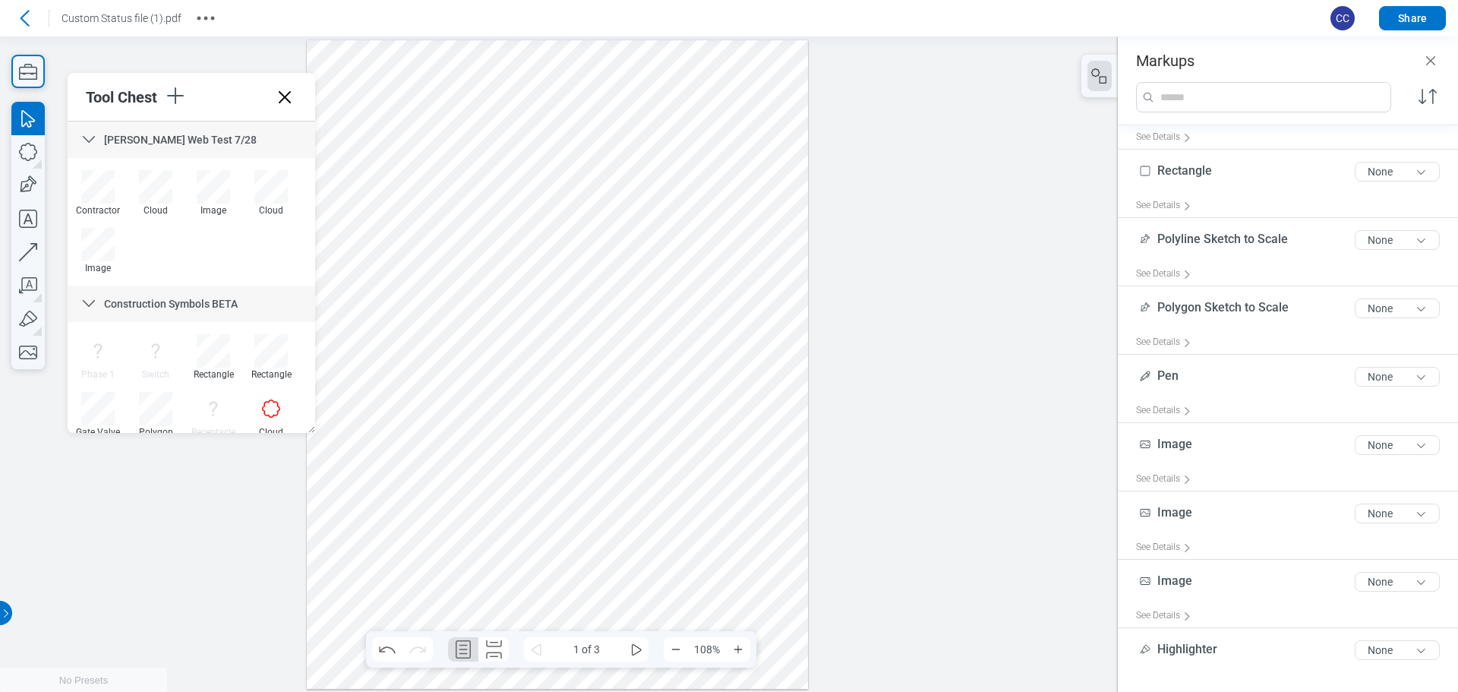
click at [552, 280] on div at bounding box center [557, 364] width 501 height 649
click at [518, 195] on div at bounding box center [557, 364] width 501 height 649
click at [21, 17] on icon at bounding box center [25, 18] width 9 height 16
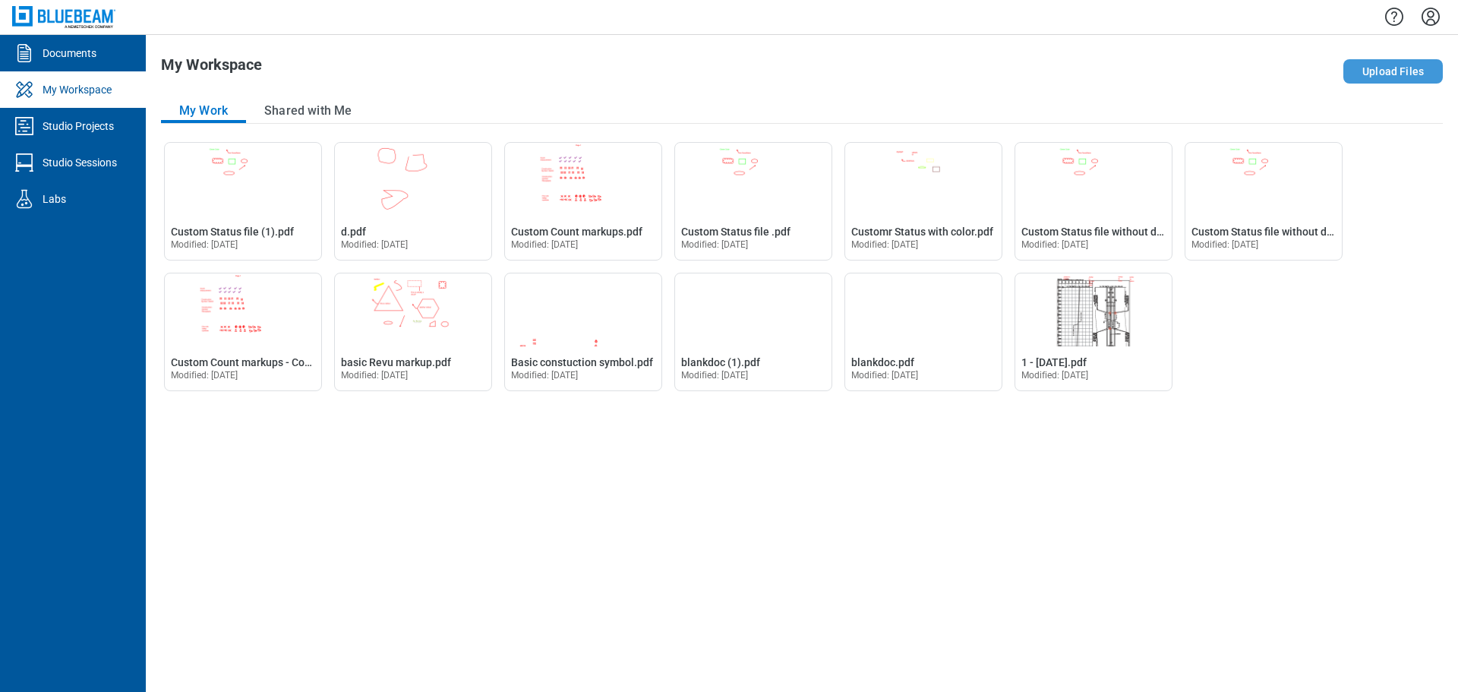
click at [1388, 77] on button "Upload Files" at bounding box center [1394, 71] width 100 height 24
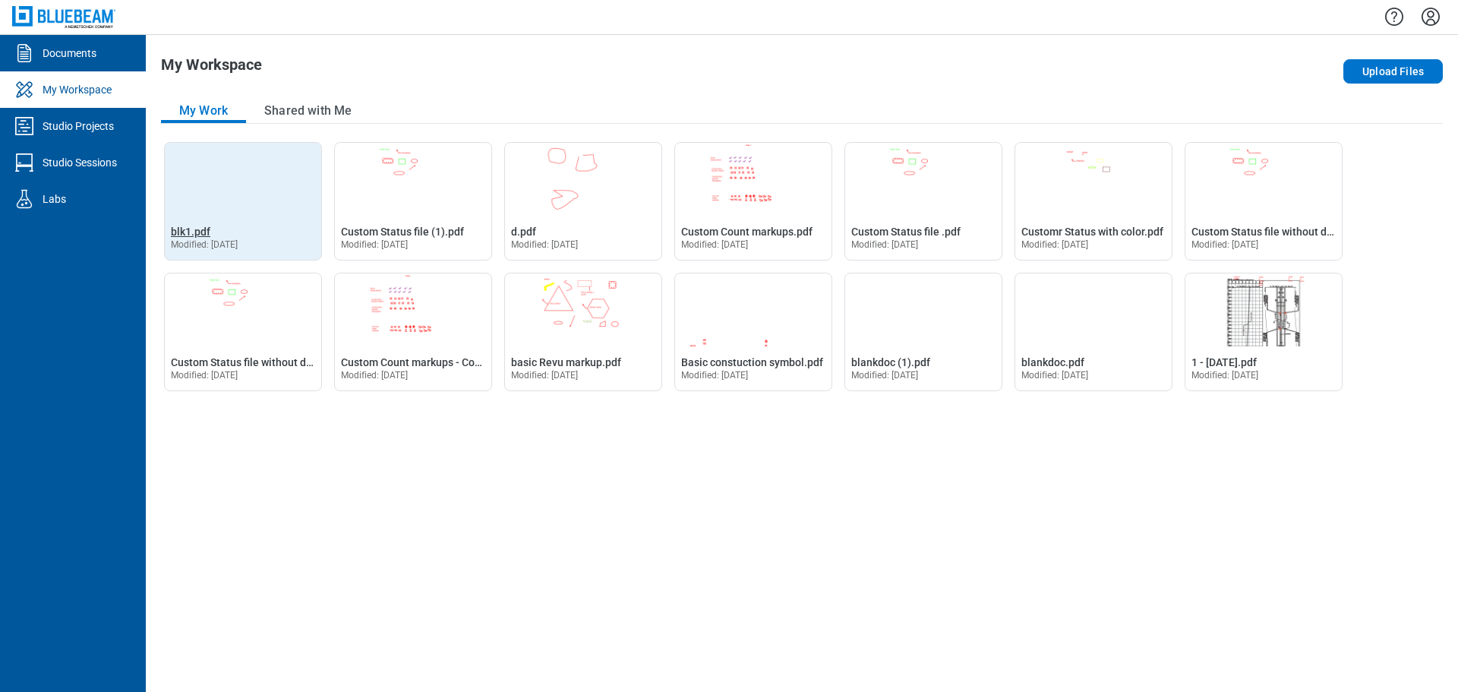
click at [193, 235] on span "blk1.pdf" at bounding box center [190, 232] width 39 height 12
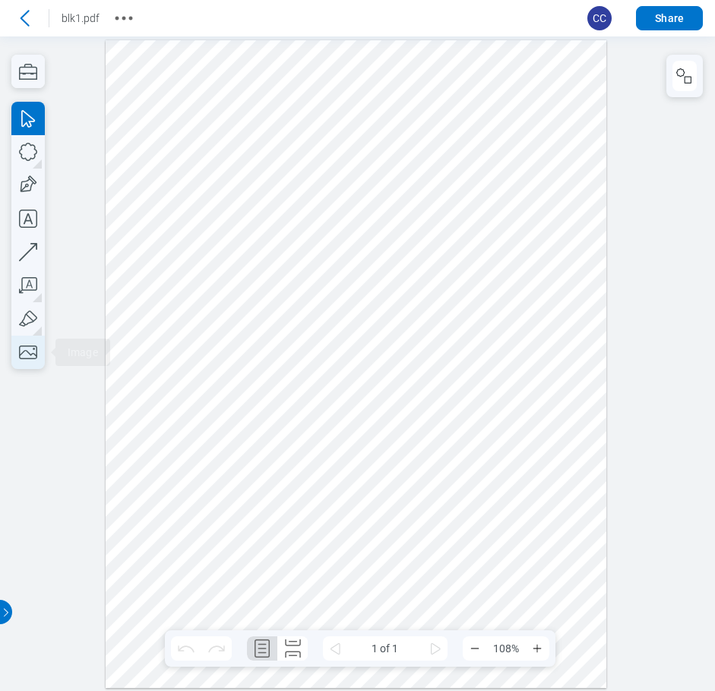
click at [33, 349] on icon "button" at bounding box center [27, 352] width 33 height 33
drag, startPoint x: 293, startPoint y: 210, endPoint x: 445, endPoint y: 359, distance: 213.2
click at [445, 359] on div at bounding box center [356, 364] width 501 height 648
click at [543, 299] on div at bounding box center [356, 364] width 501 height 648
click at [682, 77] on icon "button" at bounding box center [684, 76] width 18 height 18
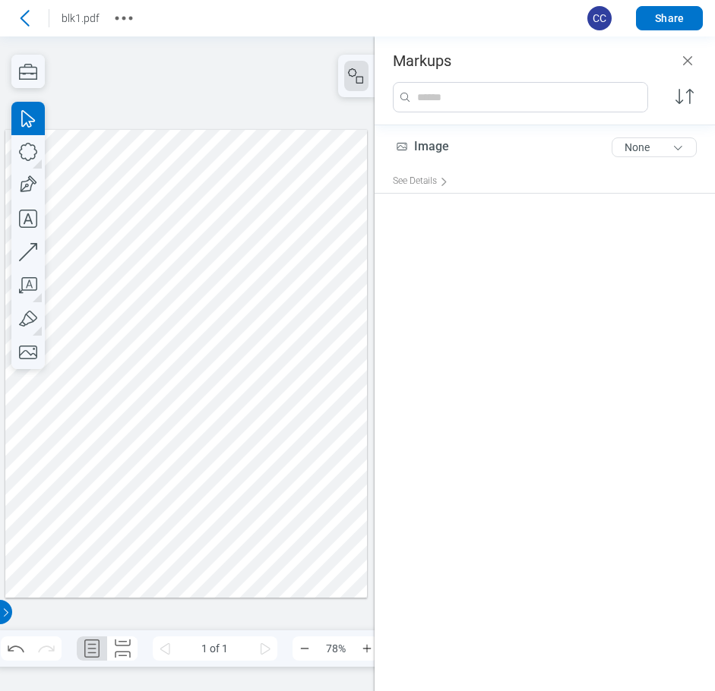
click at [237, 297] on div at bounding box center [186, 364] width 362 height 468
click at [260, 204] on div at bounding box center [186, 364] width 362 height 468
click at [33, 71] on icon "button" at bounding box center [27, 71] width 33 height 33
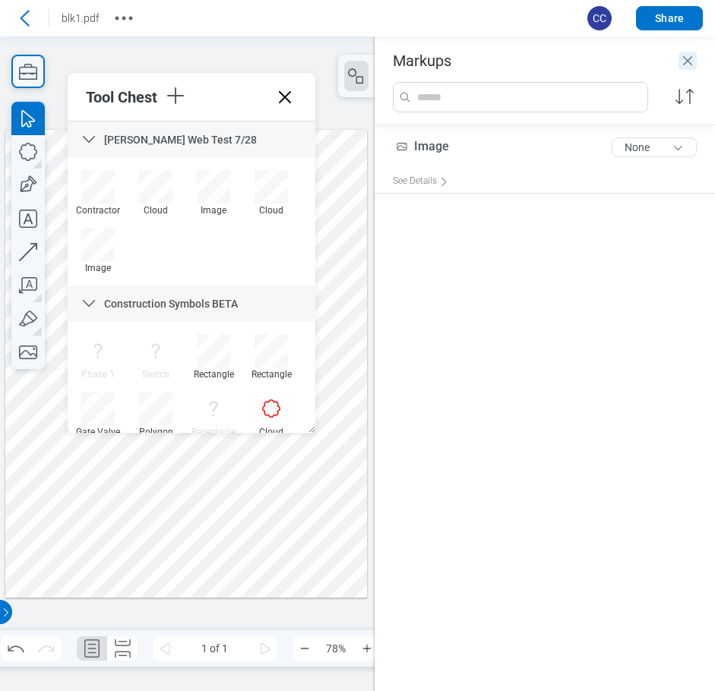
click at [685, 62] on icon "Close" at bounding box center [687, 60] width 9 height 9
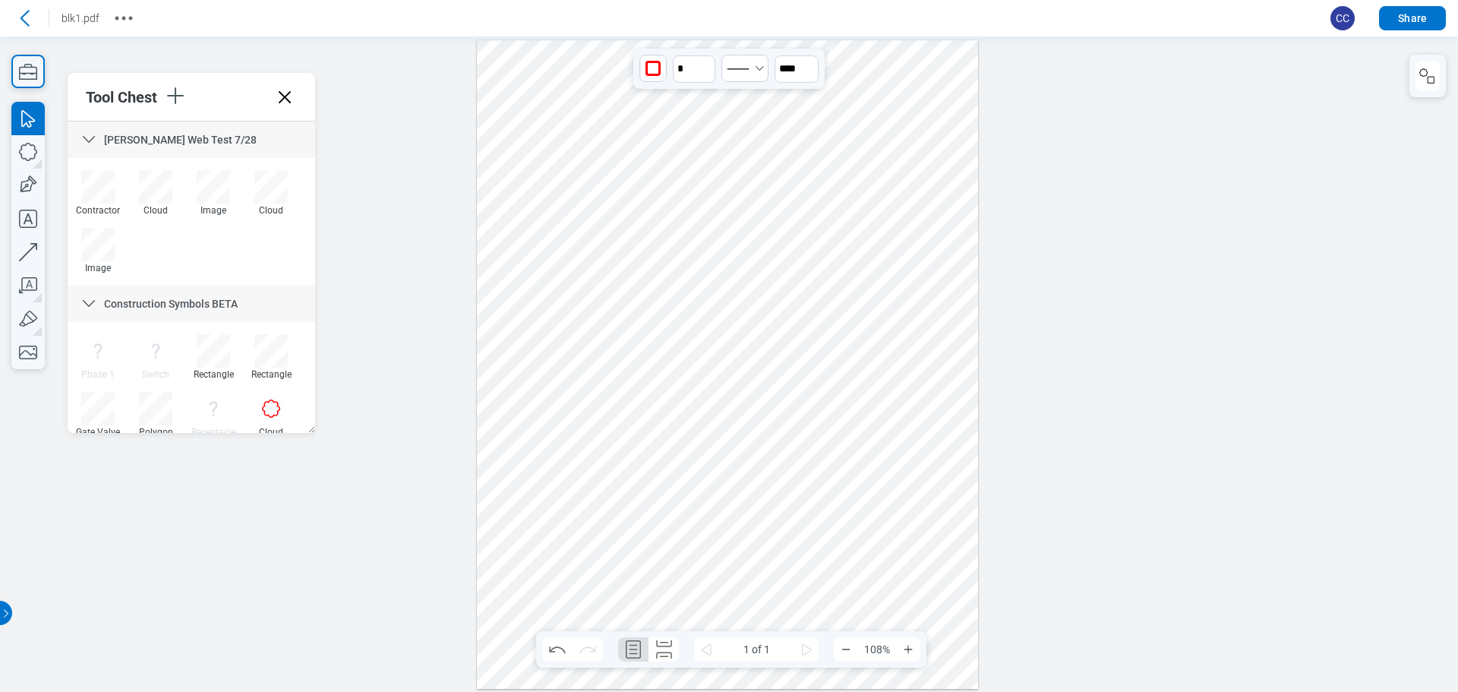
click at [739, 273] on div at bounding box center [727, 364] width 501 height 649
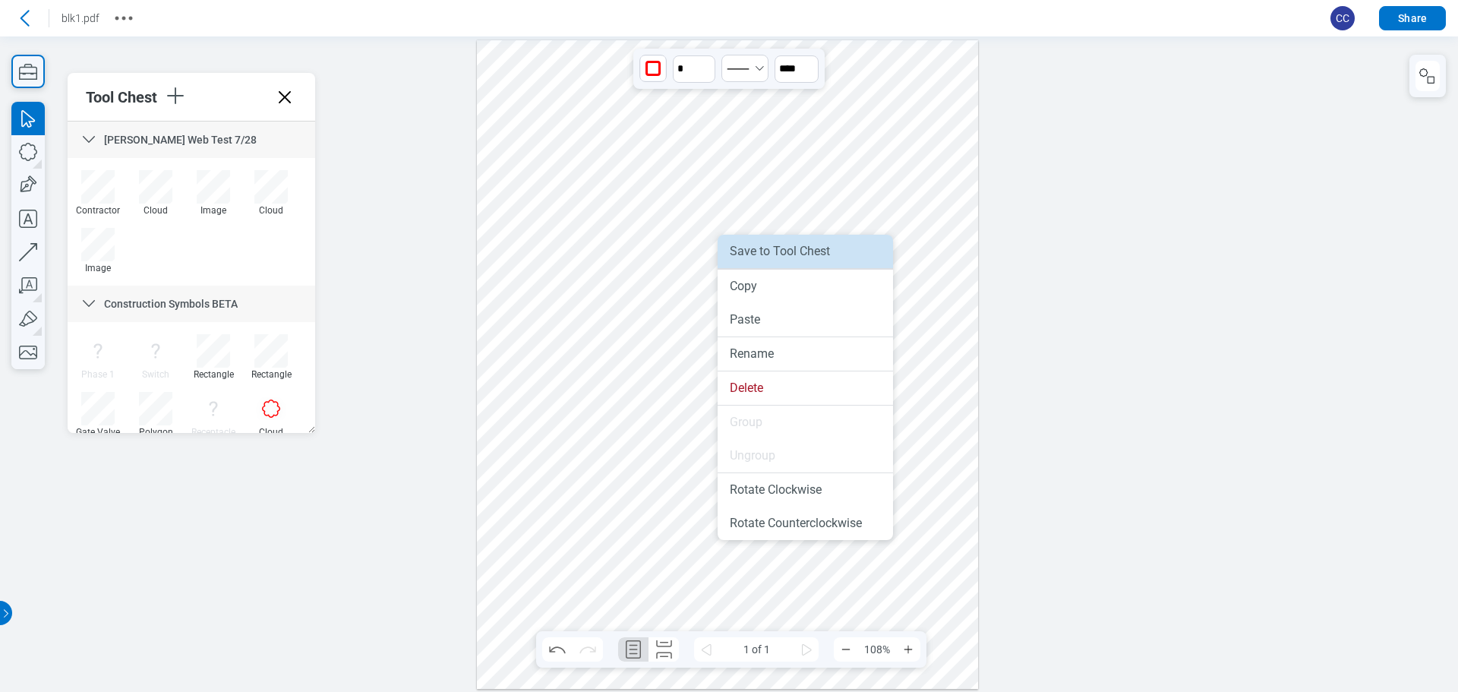
click at [763, 258] on li "Save to Tool Chest" at bounding box center [805, 251] width 175 height 33
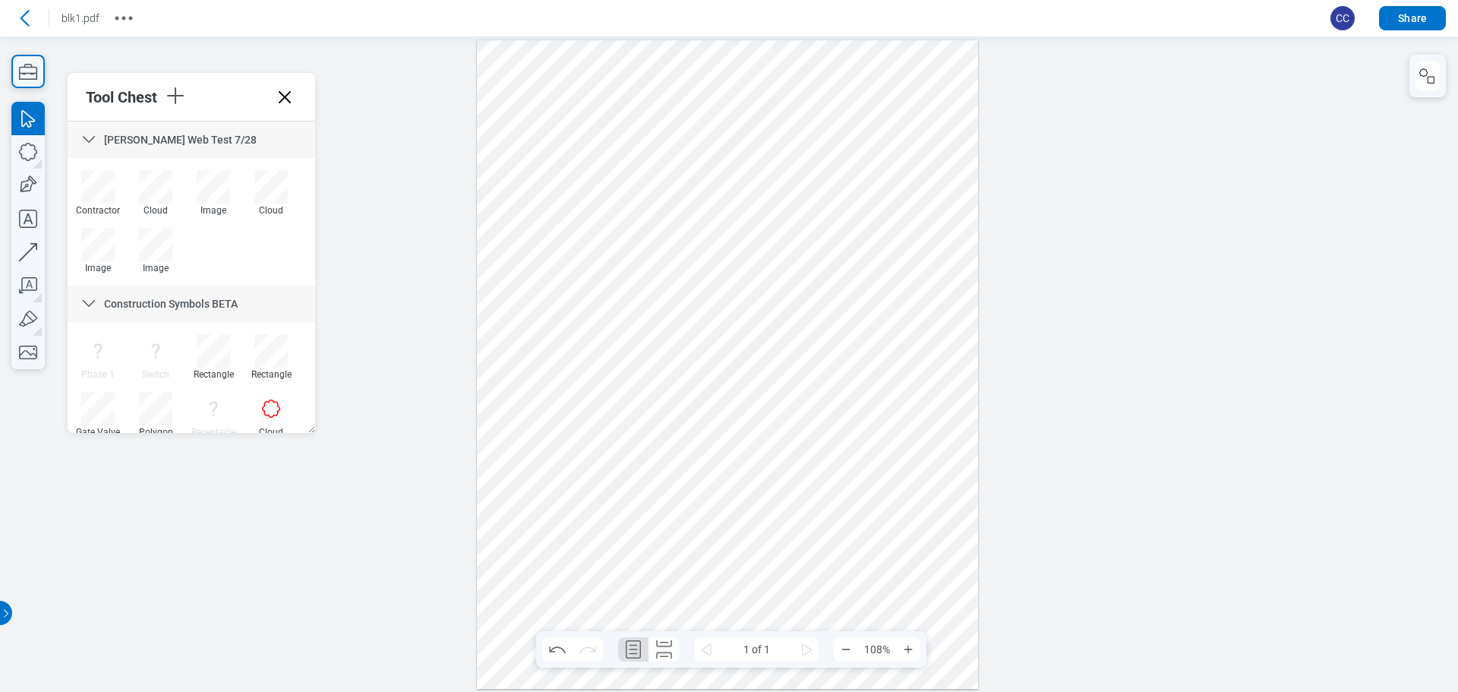
click at [637, 404] on div at bounding box center [727, 364] width 501 height 649
click at [35, 253] on icon "button" at bounding box center [27, 251] width 33 height 33
drag, startPoint x: 687, startPoint y: 437, endPoint x: 693, endPoint y: 433, distance: 7.8
click at [693, 433] on div at bounding box center [727, 364] width 501 height 649
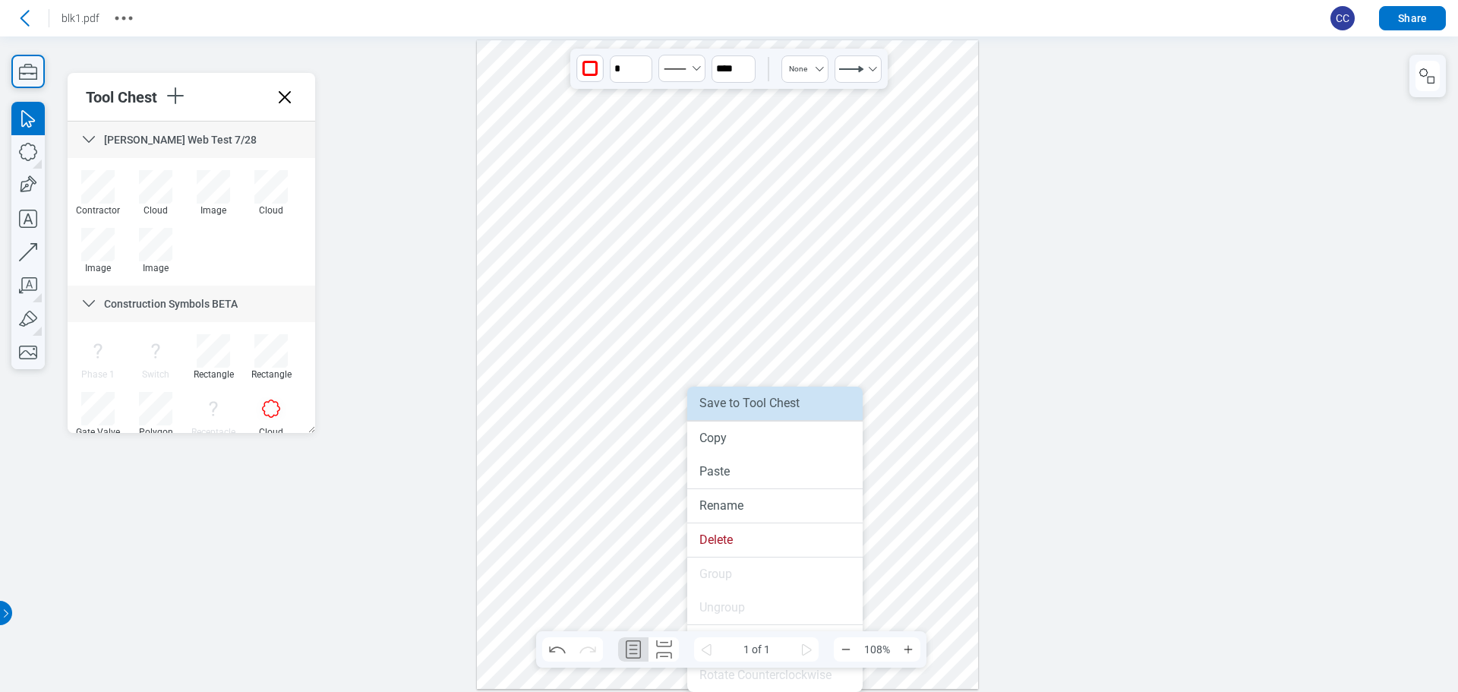
click at [738, 403] on li "Save to Tool Chest" at bounding box center [774, 403] width 175 height 33
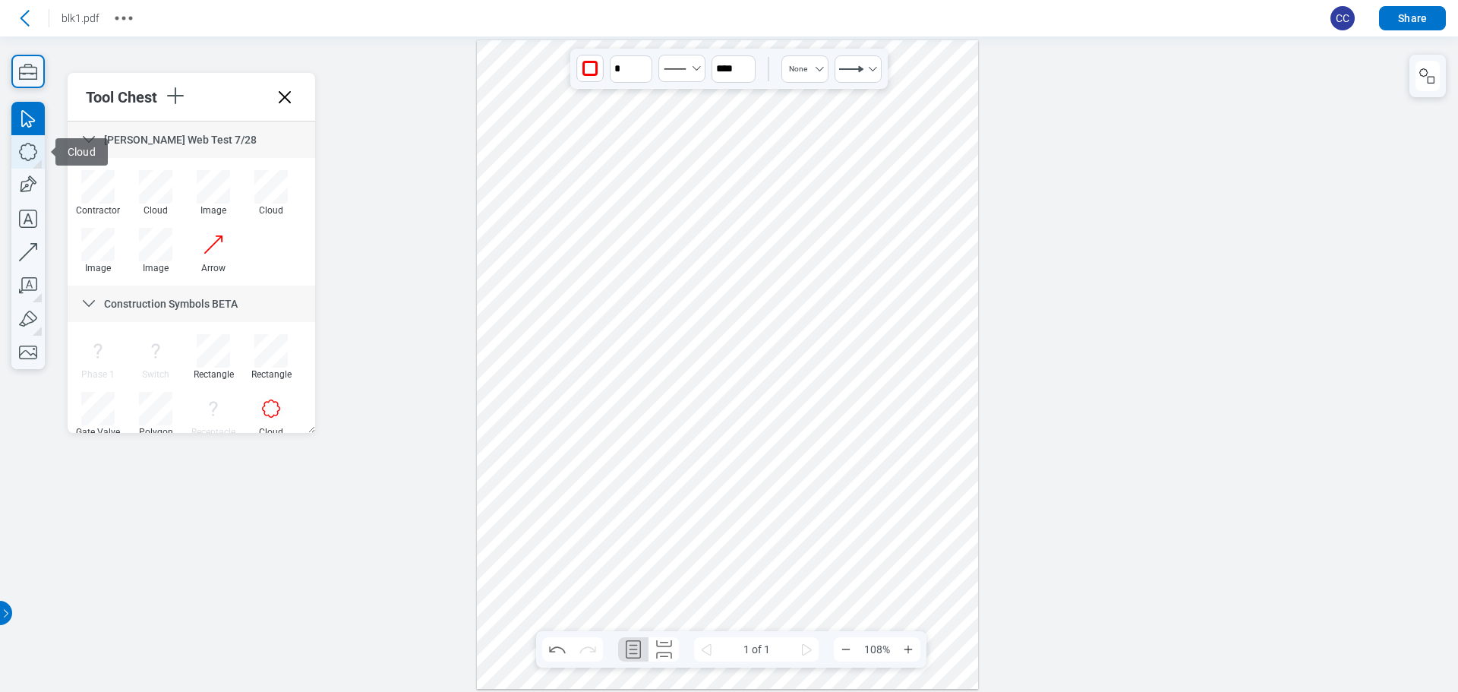
click at [26, 153] on icon "button" at bounding box center [27, 151] width 33 height 33
drag, startPoint x: 808, startPoint y: 460, endPoint x: 827, endPoint y: 479, distance: 27.4
click at [827, 479] on div at bounding box center [727, 364] width 501 height 649
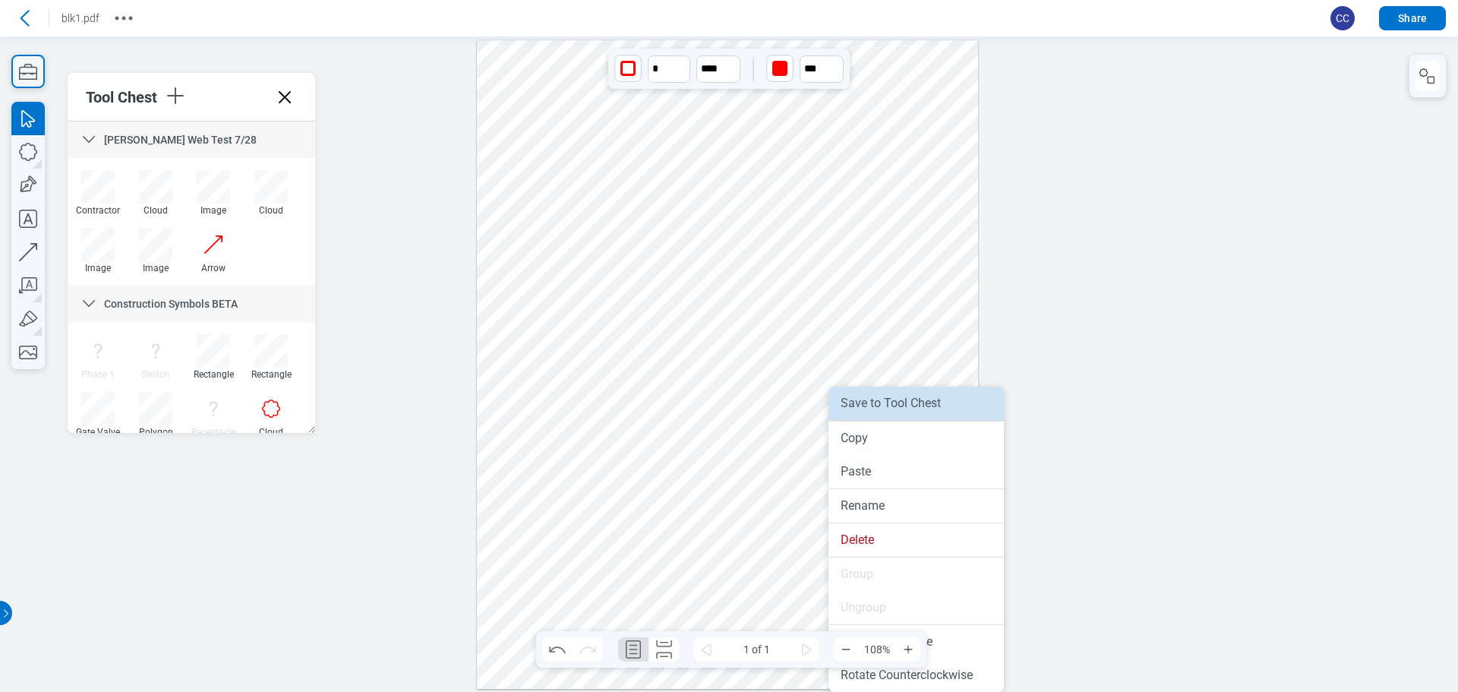
click at [864, 406] on li "Save to Tool Chest" at bounding box center [916, 403] width 175 height 33
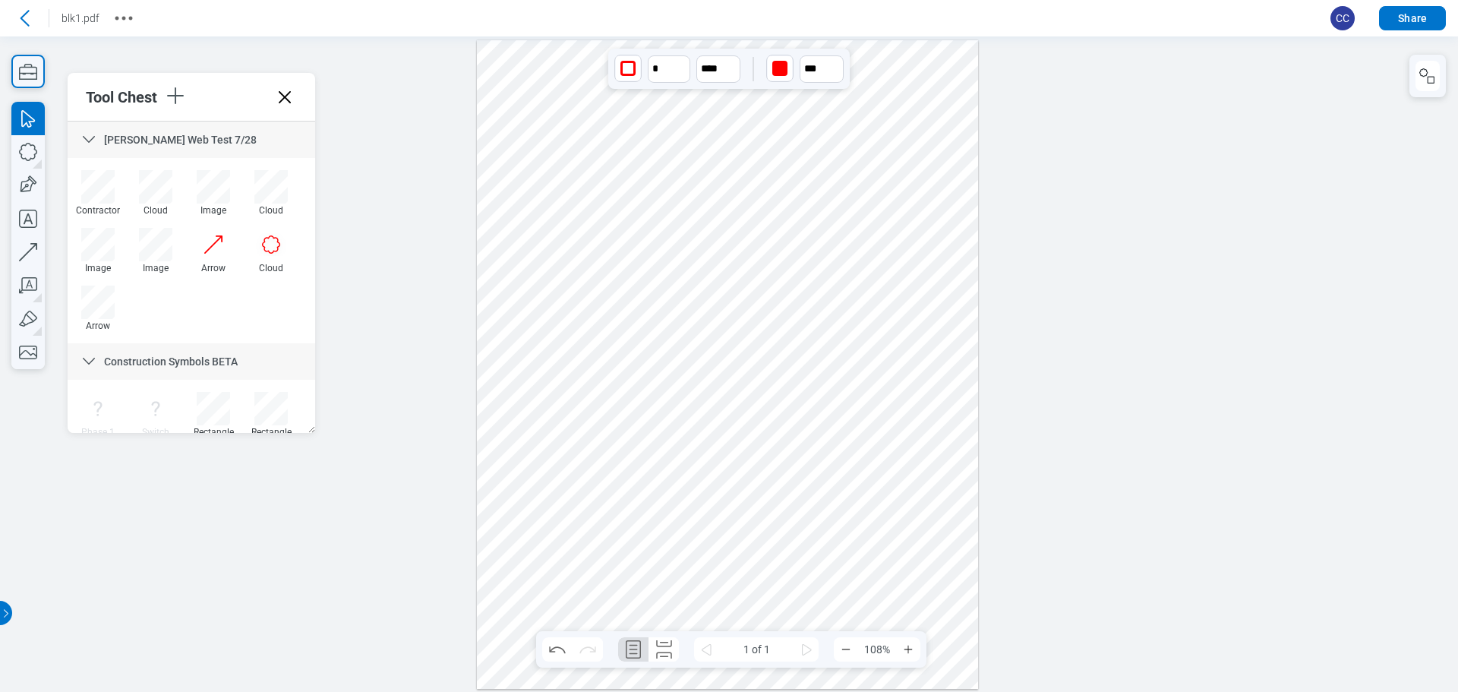
click at [583, 272] on div at bounding box center [727, 364] width 501 height 649
click at [164, 257] on div at bounding box center [155, 244] width 33 height 33
drag, startPoint x: 585, startPoint y: 200, endPoint x: 597, endPoint y: 228, distance: 30.6
click at [591, 210] on div at bounding box center [727, 364] width 501 height 649
click at [573, 271] on div at bounding box center [727, 364] width 501 height 649
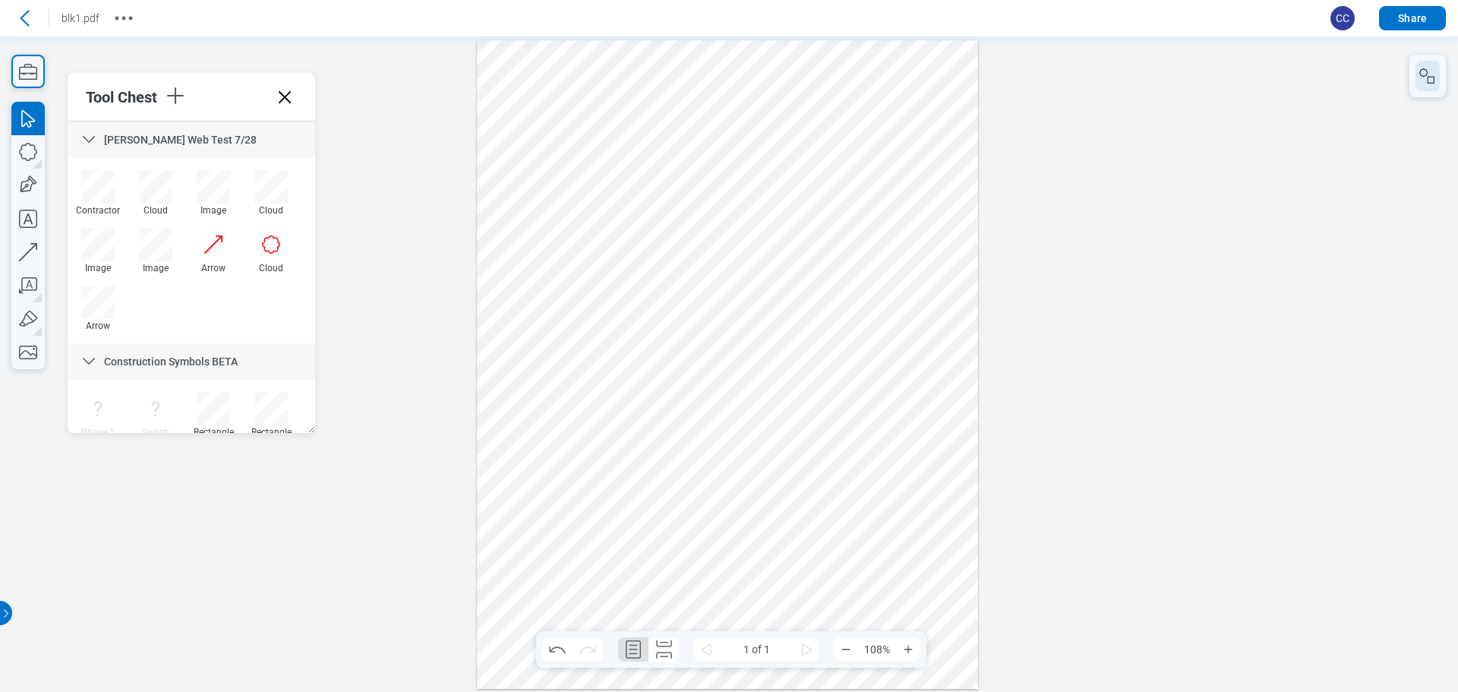
click at [1435, 82] on rect "button" at bounding box center [1431, 80] width 7 height 7
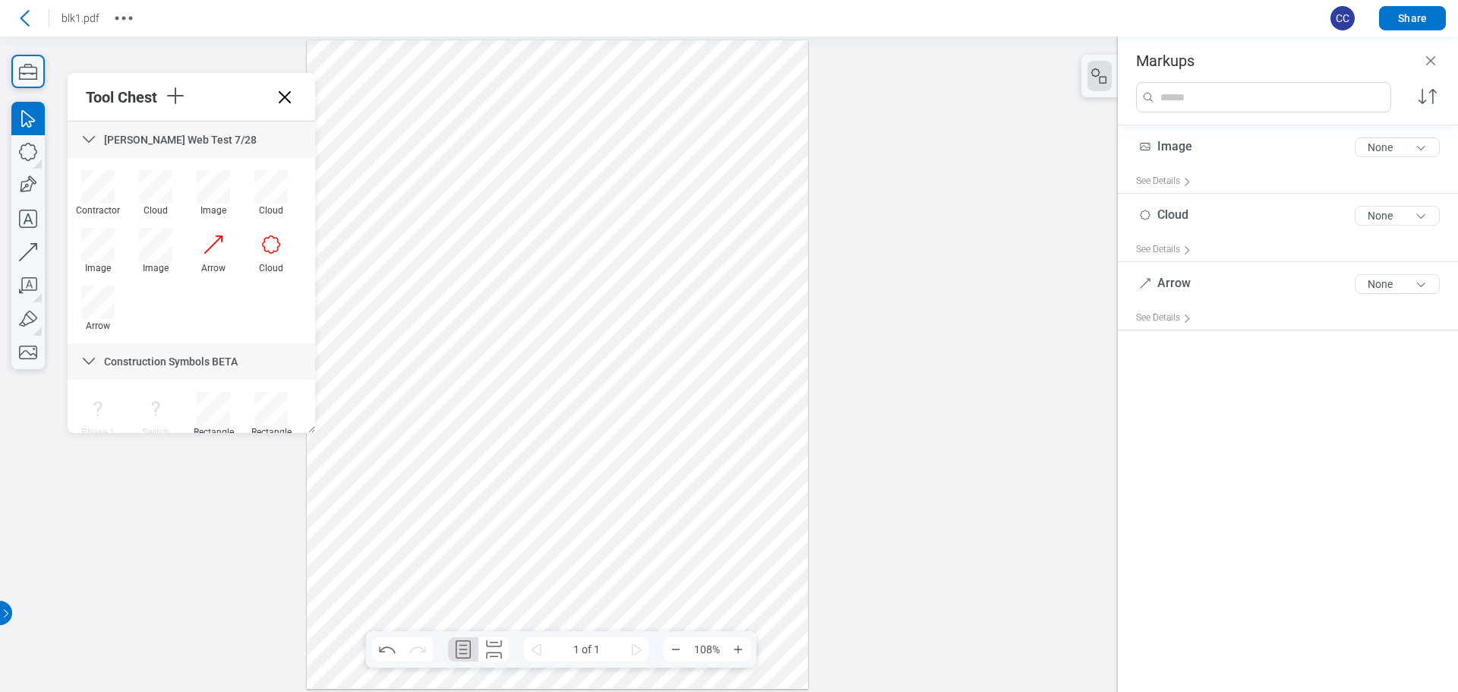
click at [409, 174] on div at bounding box center [557, 364] width 501 height 649
click at [550, 159] on div at bounding box center [557, 364] width 501 height 649
click at [557, 144] on div at bounding box center [557, 364] width 501 height 649
click at [439, 187] on div at bounding box center [557, 364] width 501 height 649
click at [511, 171] on div at bounding box center [557, 364] width 501 height 649
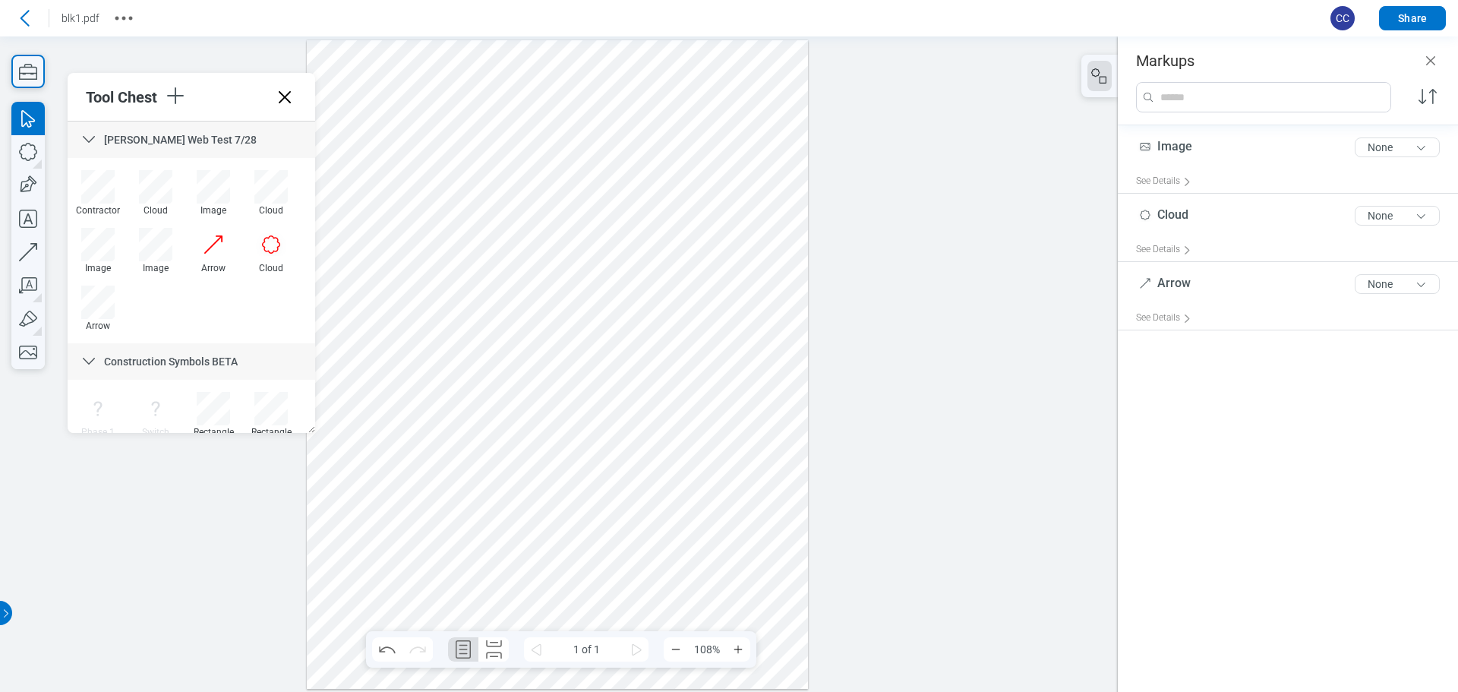
click at [431, 174] on div at bounding box center [557, 364] width 501 height 649
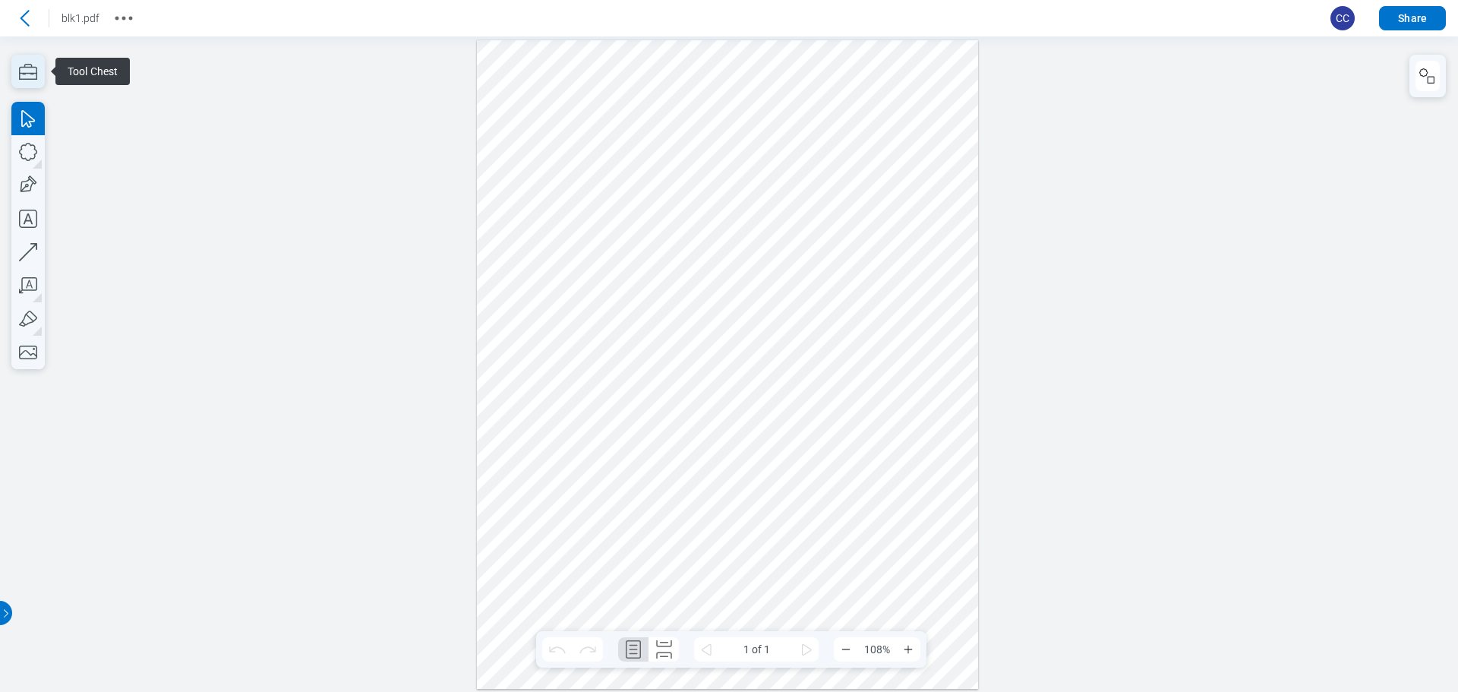
click at [21, 72] on icon "button" at bounding box center [27, 71] width 33 height 33
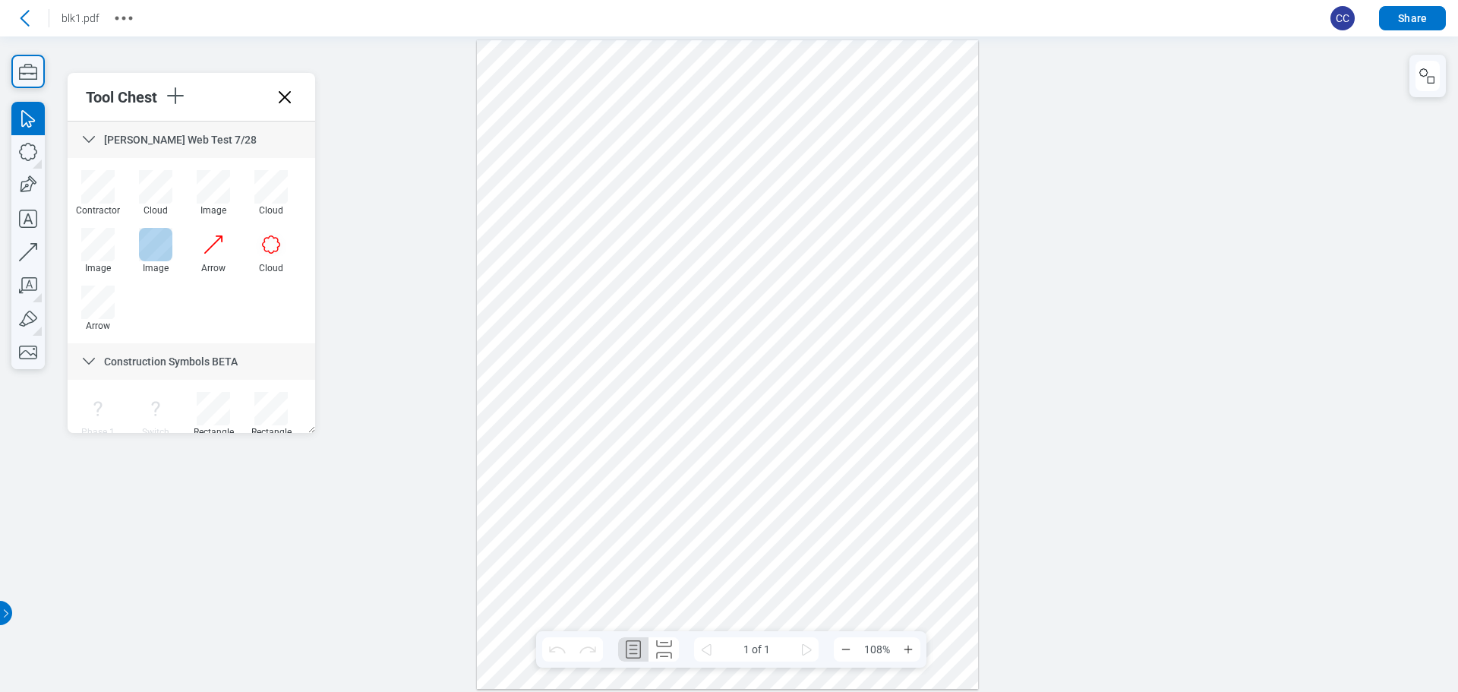
click at [157, 250] on div at bounding box center [155, 244] width 33 height 33
drag, startPoint x: 552, startPoint y: 141, endPoint x: 602, endPoint y: 191, distance: 70.4
click at [602, 191] on div at bounding box center [727, 364] width 501 height 649
click at [570, 300] on div at bounding box center [727, 364] width 501 height 649
click at [1426, 74] on icon "button" at bounding box center [1428, 76] width 18 height 18
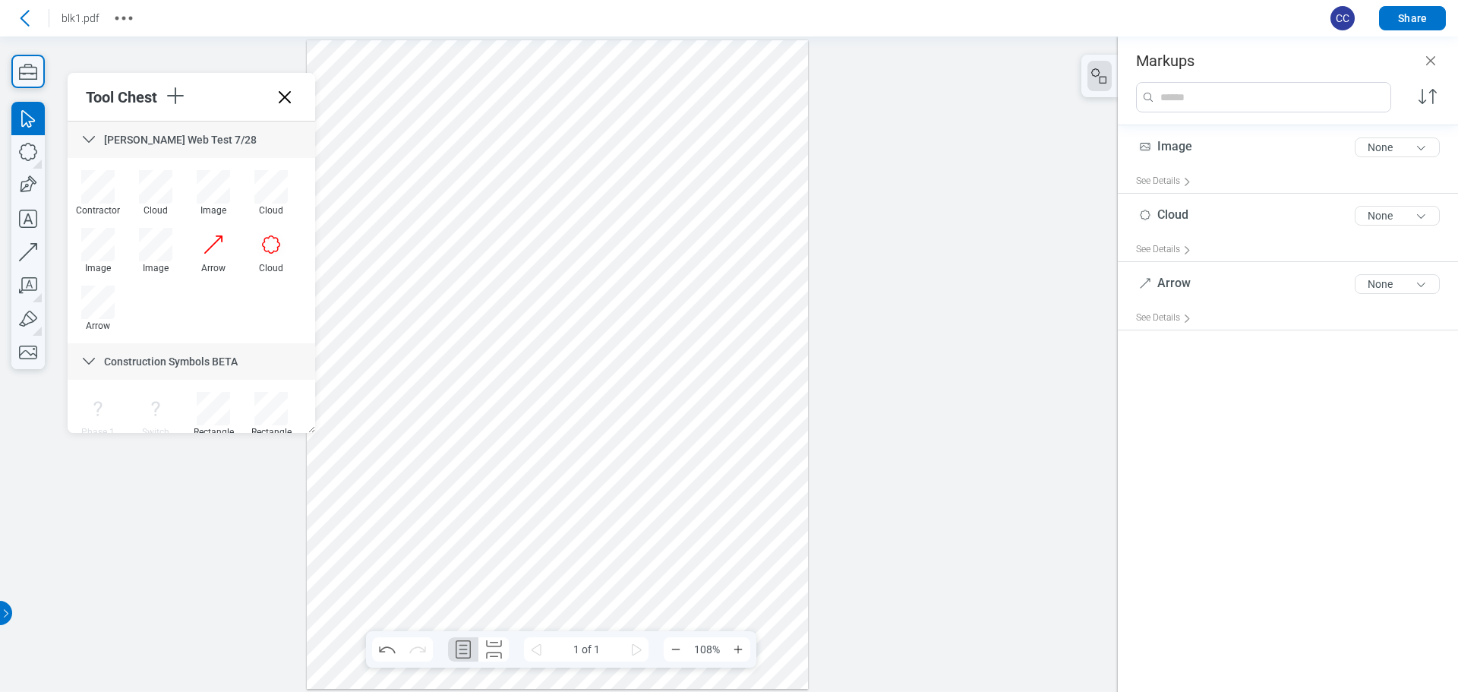
click at [548, 150] on div at bounding box center [557, 364] width 501 height 649
click at [436, 149] on div at bounding box center [557, 364] width 501 height 649
click at [564, 162] on div at bounding box center [557, 364] width 501 height 649
click at [598, 308] on div at bounding box center [557, 364] width 501 height 649
click at [428, 163] on div at bounding box center [557, 364] width 501 height 649
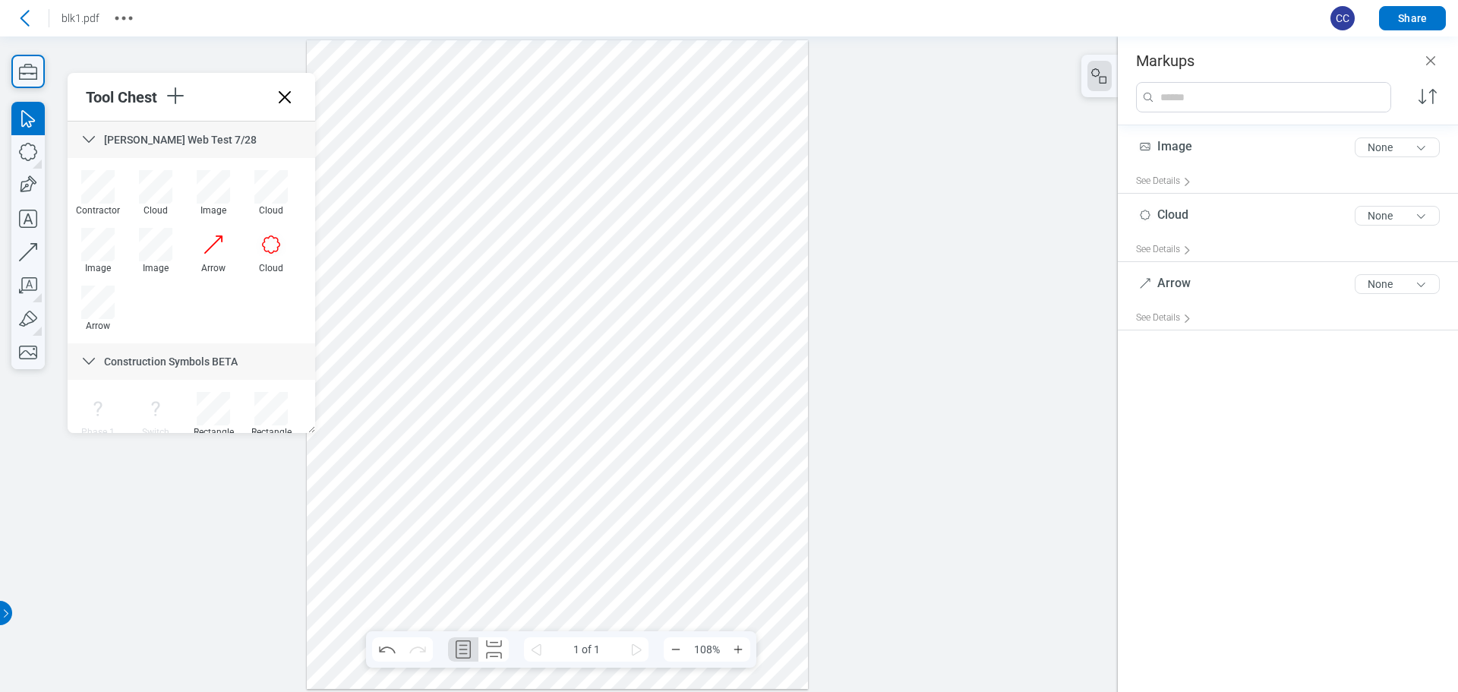
click at [629, 457] on div at bounding box center [557, 364] width 501 height 649
click at [494, 450] on div at bounding box center [557, 364] width 501 height 649
click at [632, 438] on div at bounding box center [557, 364] width 501 height 649
click at [32, 362] on icon "button" at bounding box center [27, 352] width 33 height 33
drag, startPoint x: 428, startPoint y: 217, endPoint x: 590, endPoint y: 455, distance: 287.6
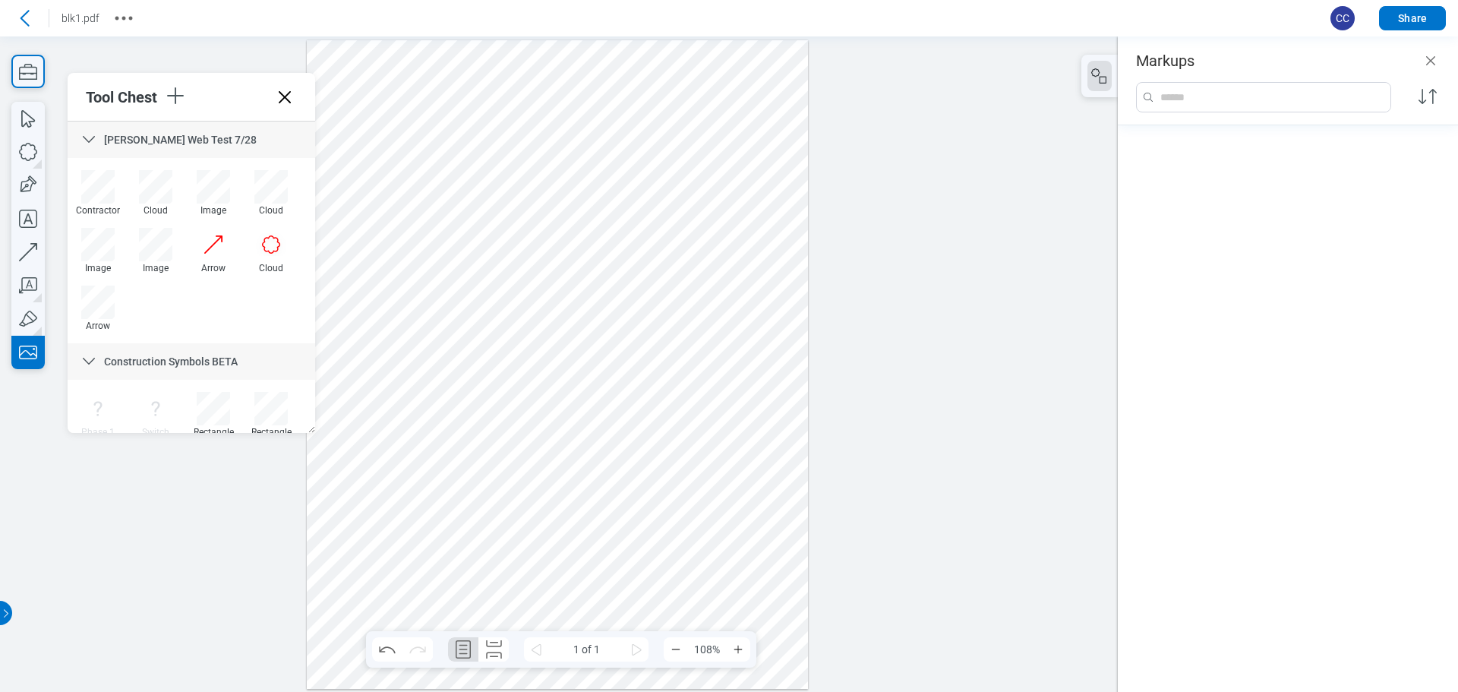
click at [590, 455] on div at bounding box center [557, 364] width 501 height 649
click at [545, 305] on div at bounding box center [557, 364] width 501 height 649
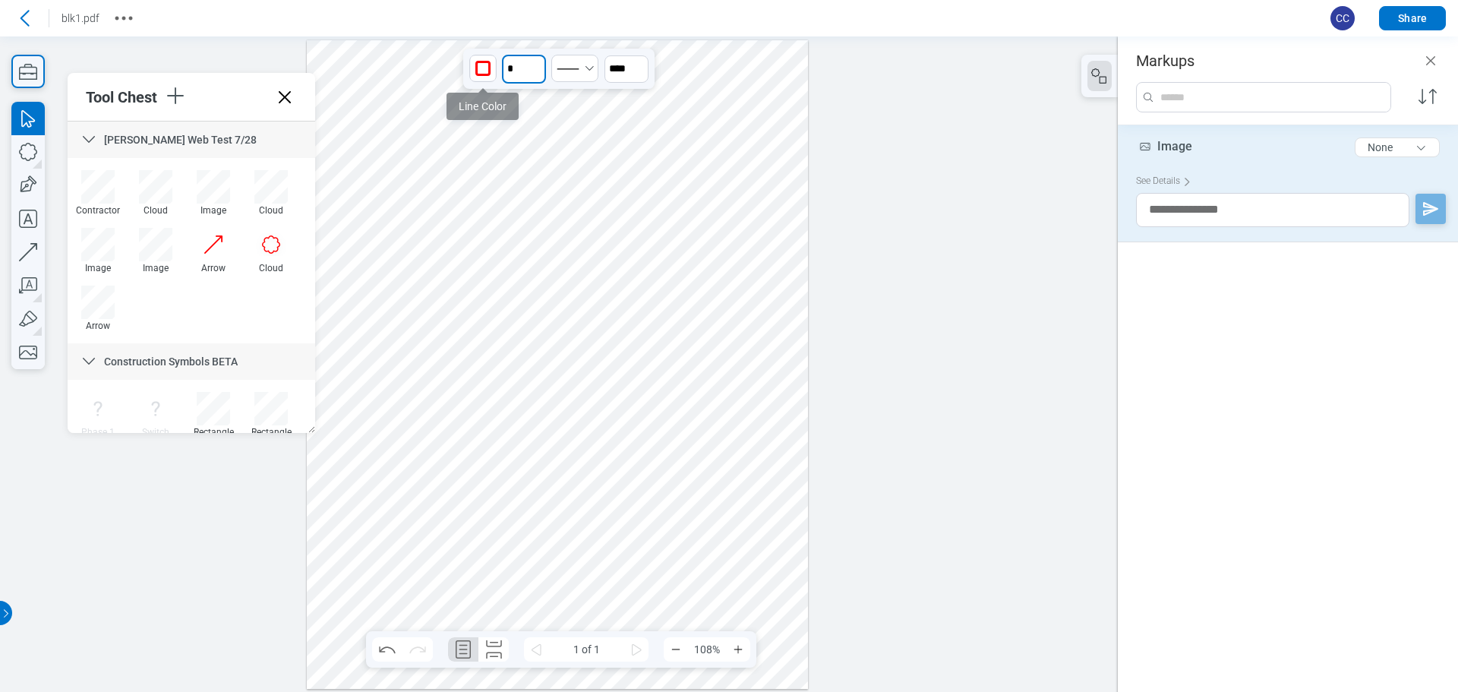
drag, startPoint x: 517, startPoint y: 69, endPoint x: 493, endPoint y: 71, distance: 24.4
click at [493, 71] on div "Line Color * ****" at bounding box center [558, 69] width 191 height 40
click at [541, 62] on icon "undefined_increment" at bounding box center [538, 62] width 12 height 12
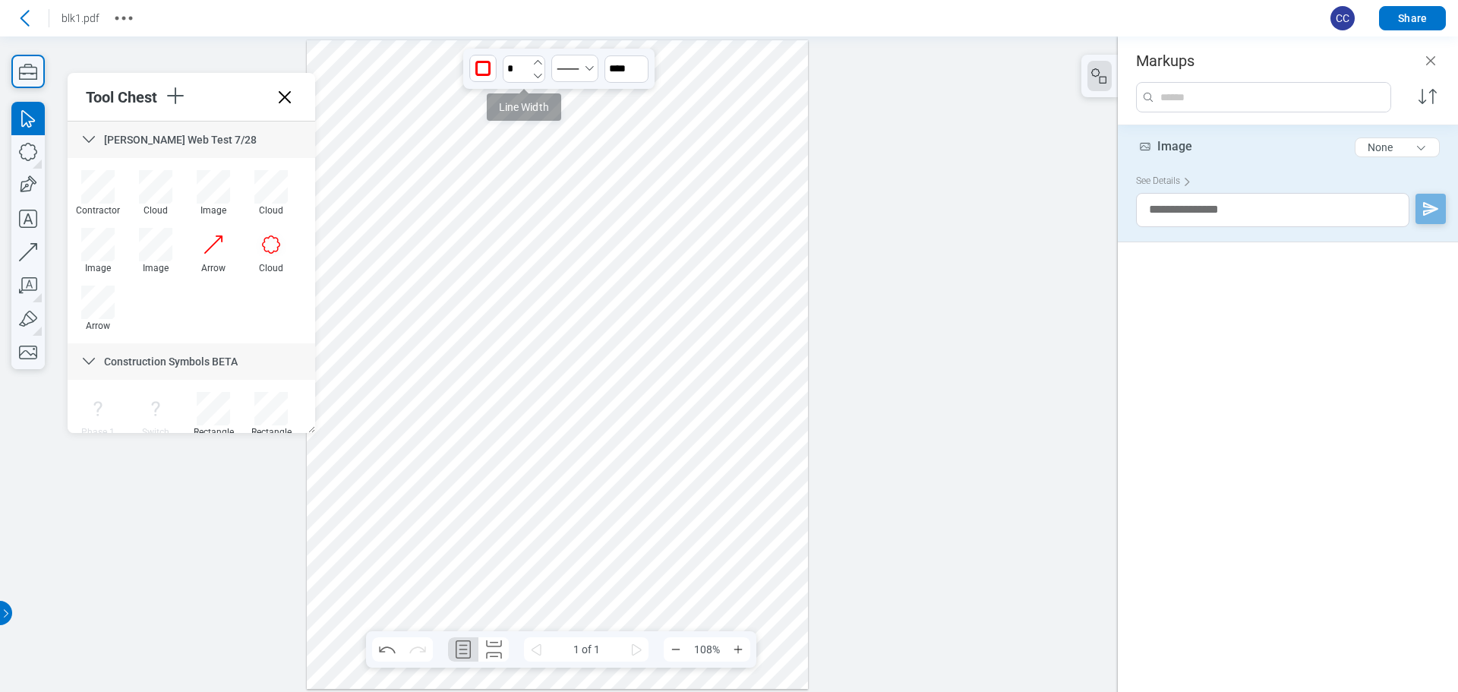
type input "*"
click at [625, 169] on div at bounding box center [557, 364] width 501 height 649
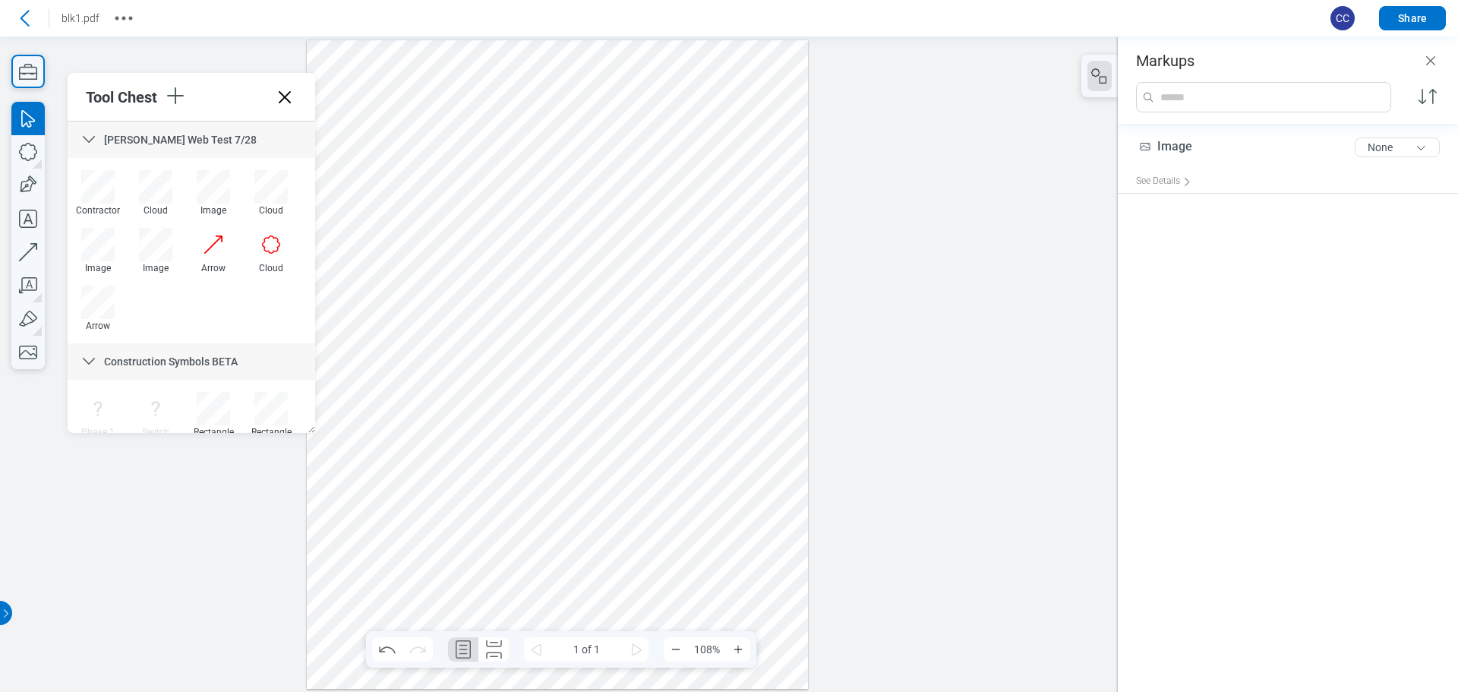
click at [646, 289] on div at bounding box center [557, 364] width 501 height 649
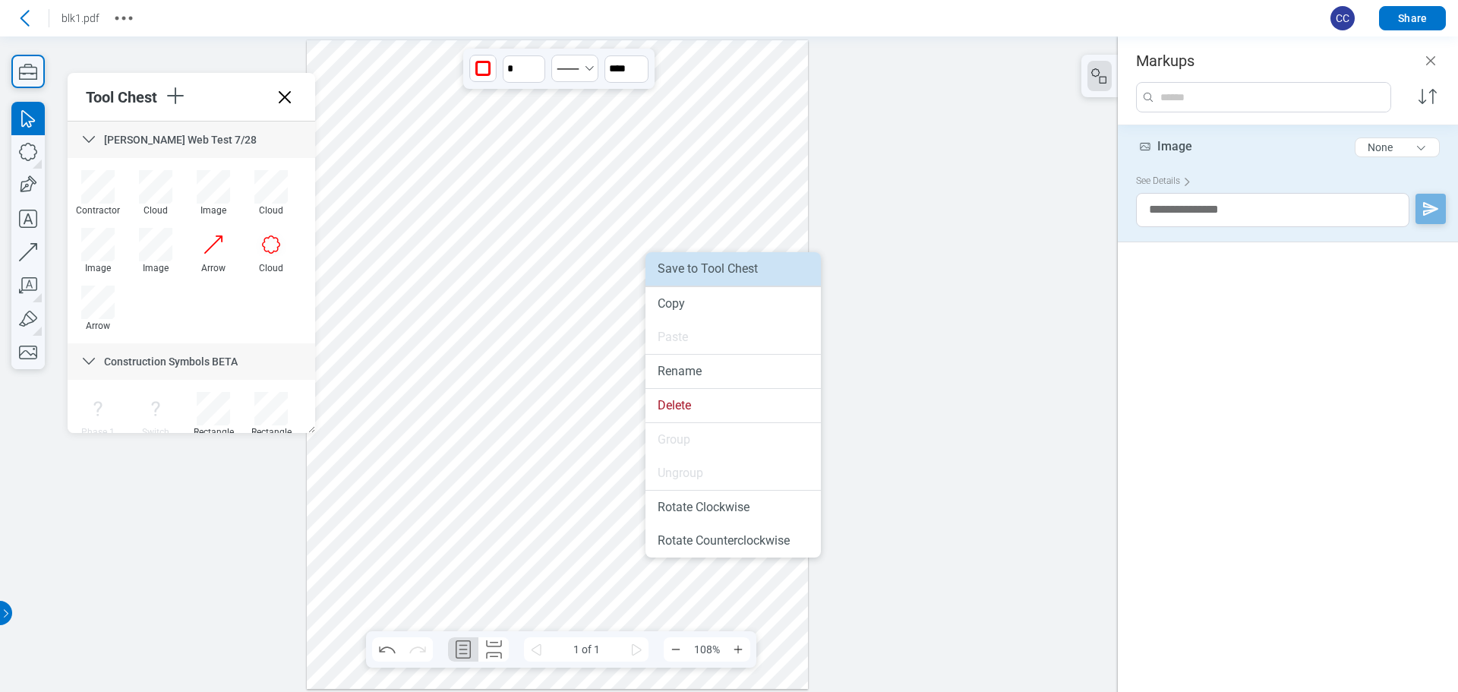
click at [690, 269] on li "Save to Tool Chest" at bounding box center [733, 268] width 175 height 33
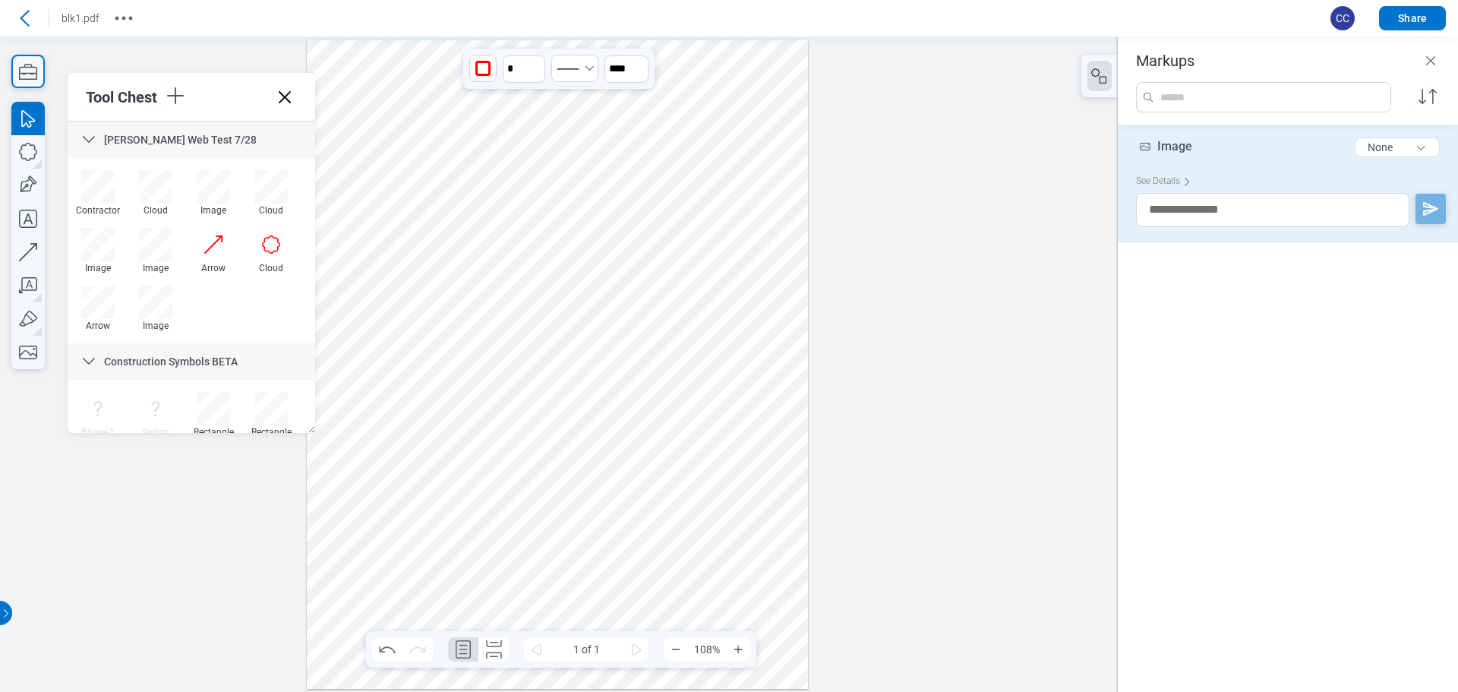
drag, startPoint x: 283, startPoint y: 85, endPoint x: 289, endPoint y: 96, distance: 12.2
click at [289, 96] on icon at bounding box center [285, 97] width 24 height 24
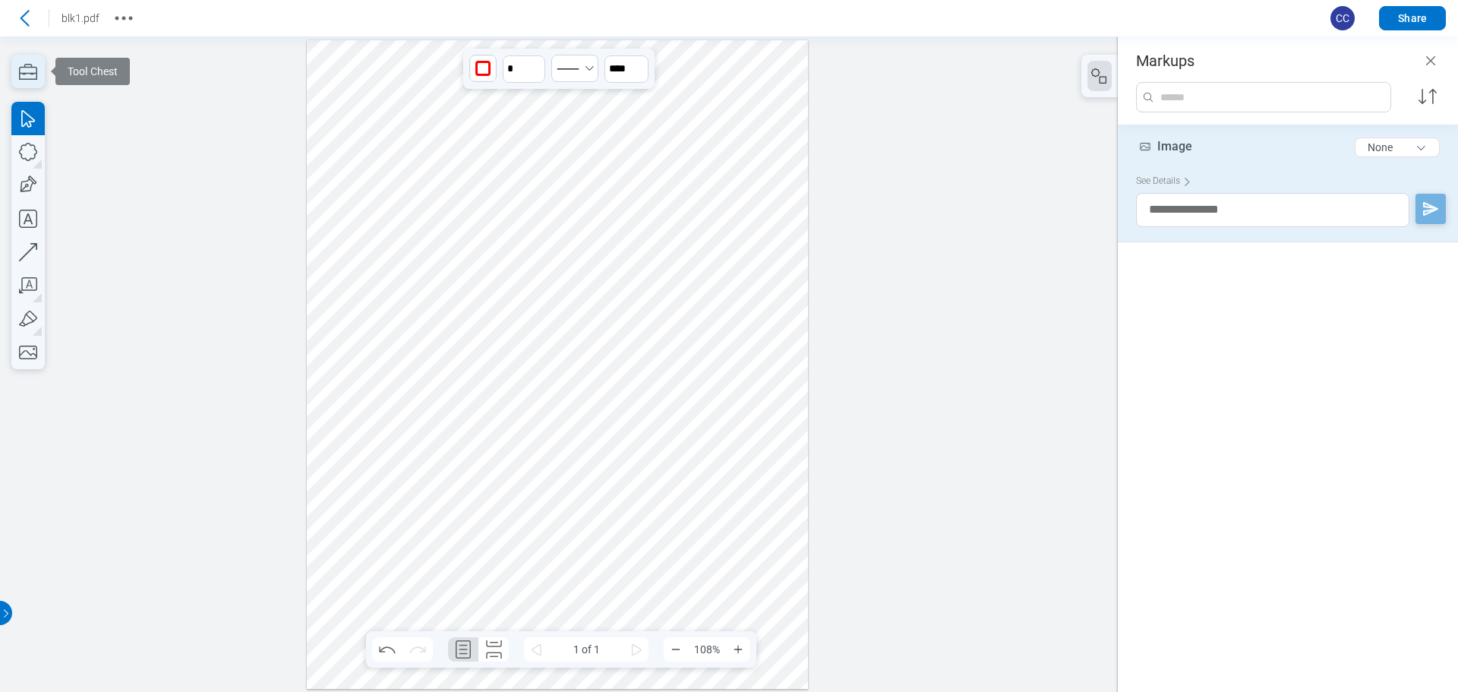
click at [39, 73] on icon "button" at bounding box center [27, 71] width 33 height 33
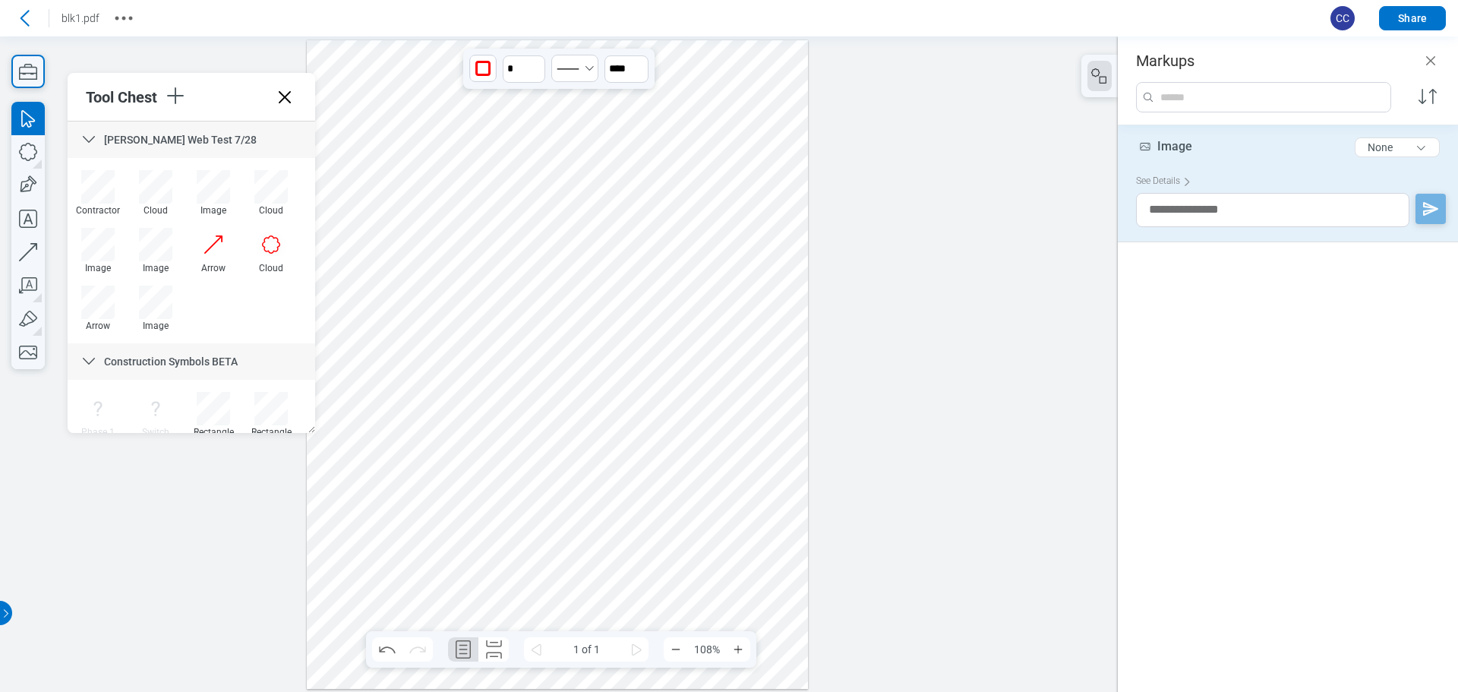
click at [535, 439] on div at bounding box center [557, 364] width 501 height 649
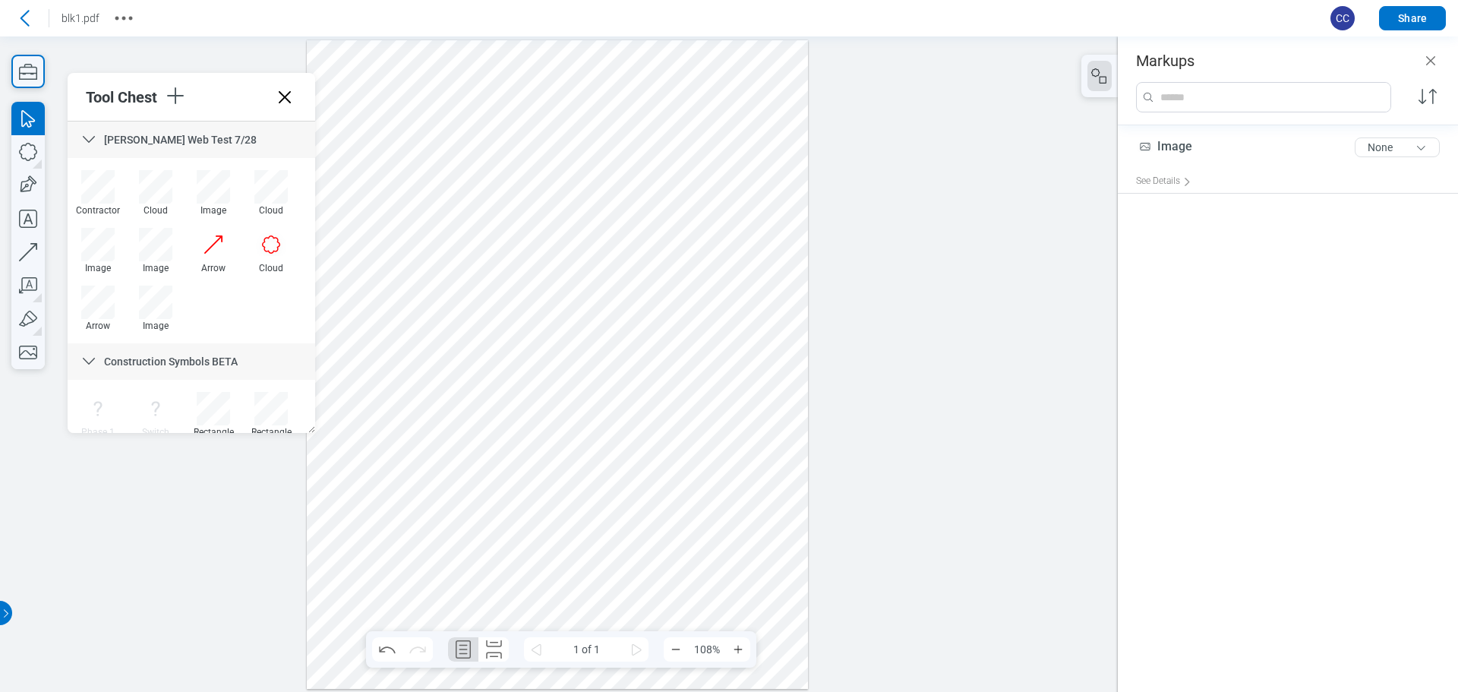
click at [624, 311] on div at bounding box center [557, 364] width 501 height 649
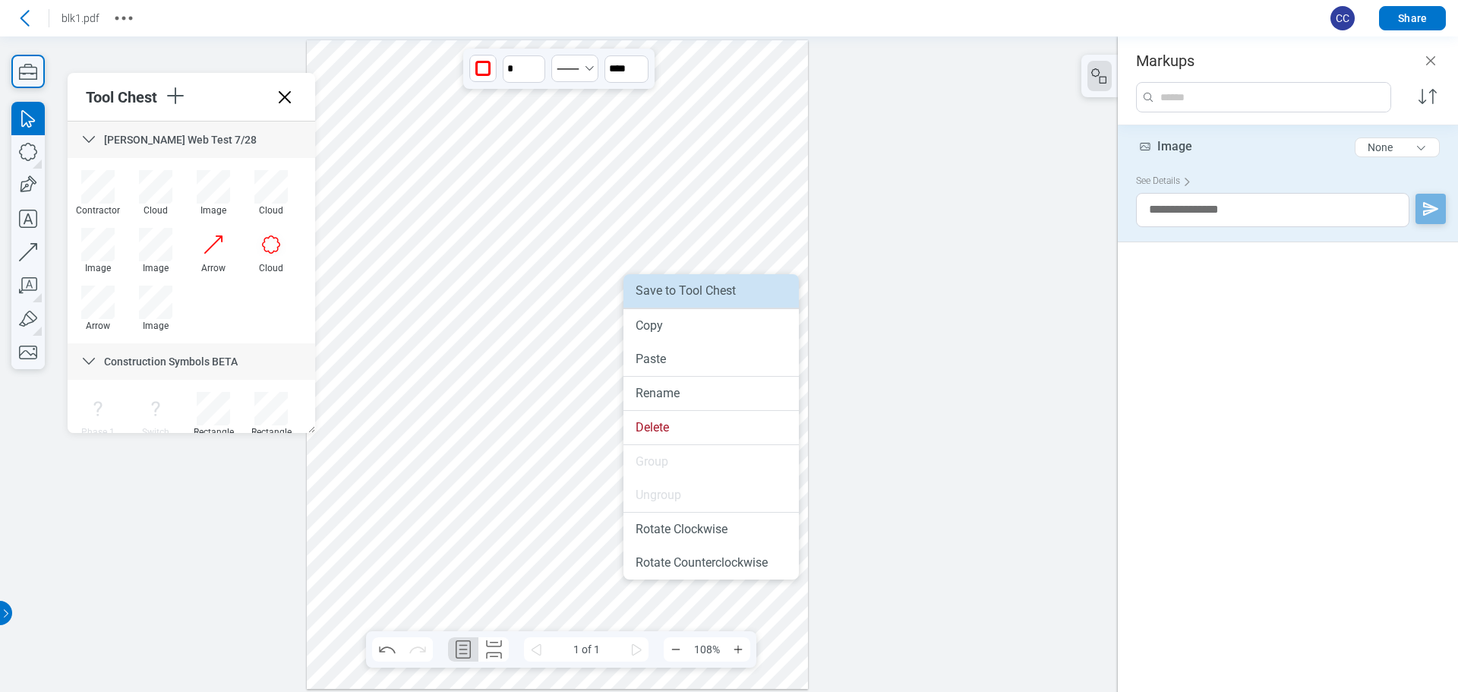
click at [674, 297] on li "Save to Tool Chest" at bounding box center [711, 290] width 175 height 33
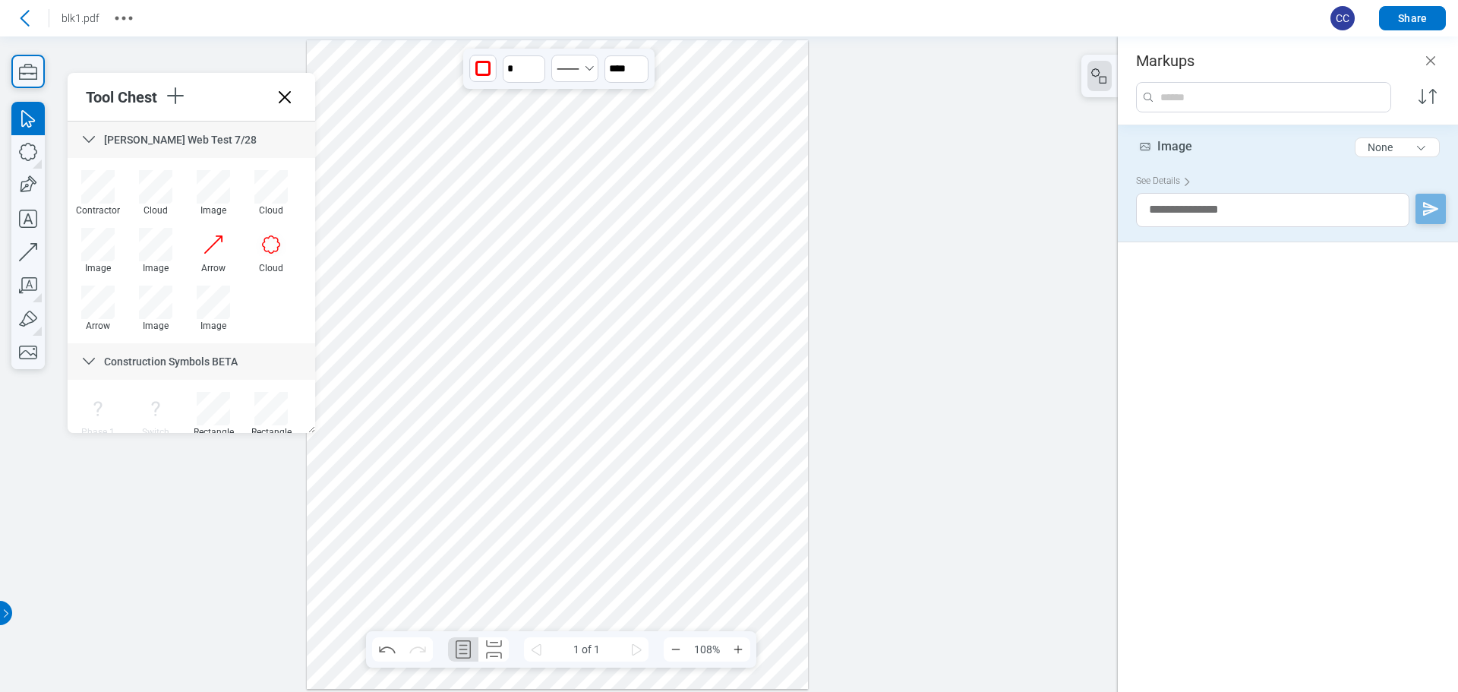
click at [546, 484] on div at bounding box center [557, 364] width 501 height 649
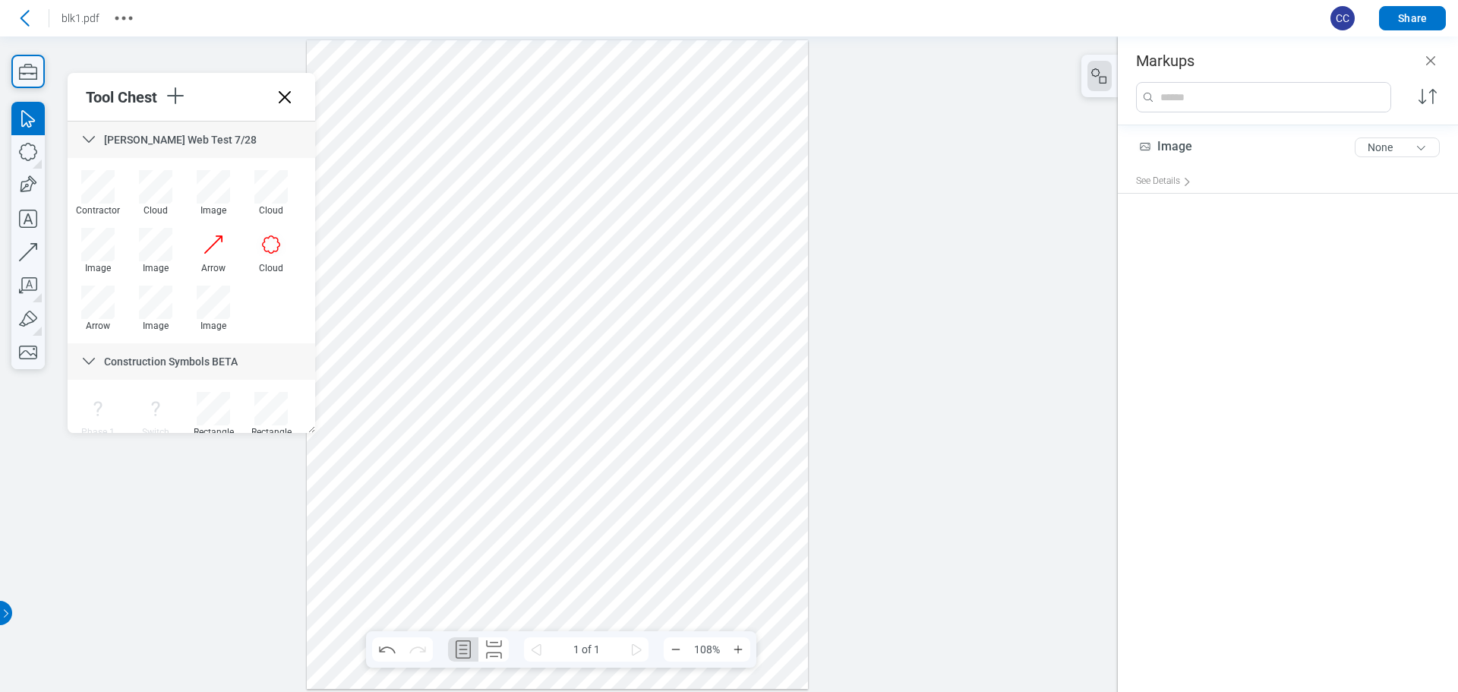
drag, startPoint x: 535, startPoint y: 425, endPoint x: 558, endPoint y: 428, distance: 22.4
click at [536, 426] on div at bounding box center [557, 364] width 501 height 649
click at [633, 352] on div at bounding box center [557, 364] width 501 height 649
click at [167, 242] on div at bounding box center [155, 244] width 33 height 33
drag, startPoint x: 454, startPoint y: 236, endPoint x: 618, endPoint y: 386, distance: 221.5
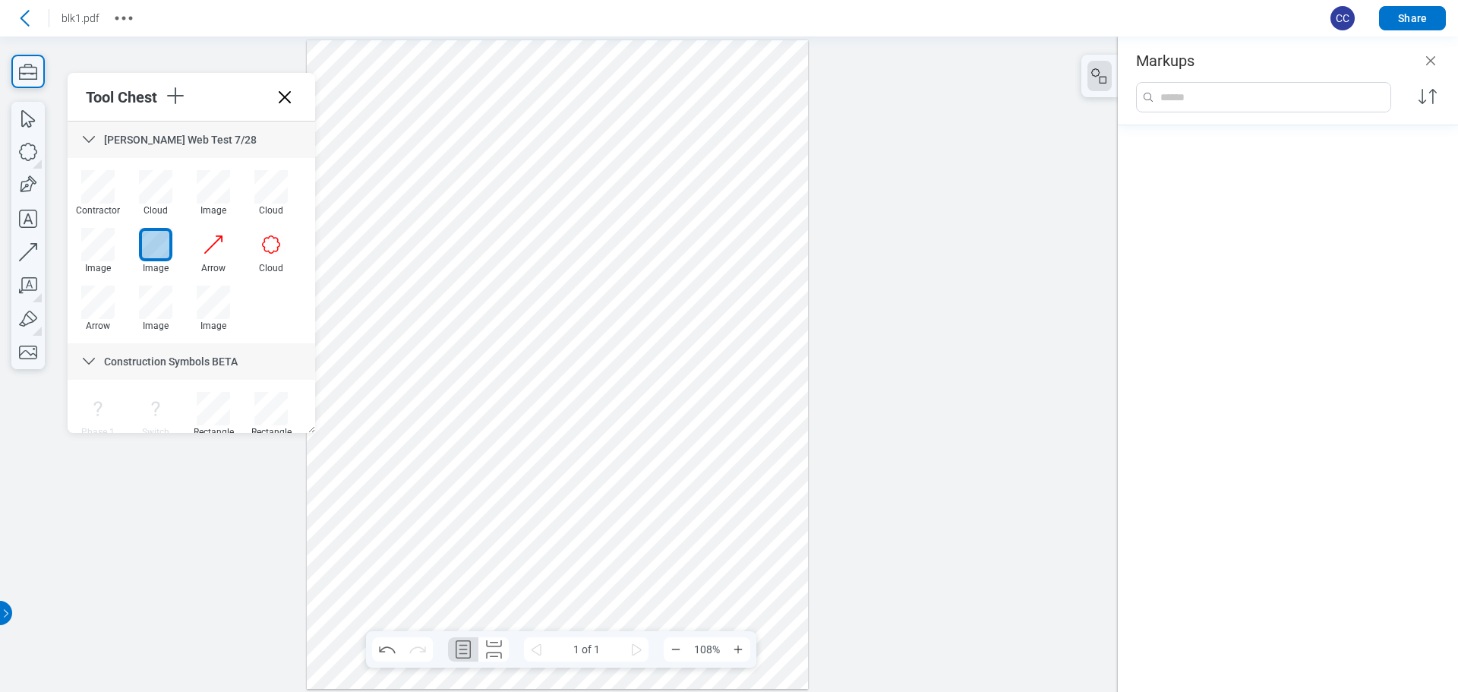
click at [618, 386] on div at bounding box center [557, 364] width 501 height 649
click at [585, 504] on div at bounding box center [557, 364] width 501 height 649
click at [567, 332] on div at bounding box center [557, 364] width 501 height 649
click at [1303, 226] on div at bounding box center [1288, 400] width 340 height 551
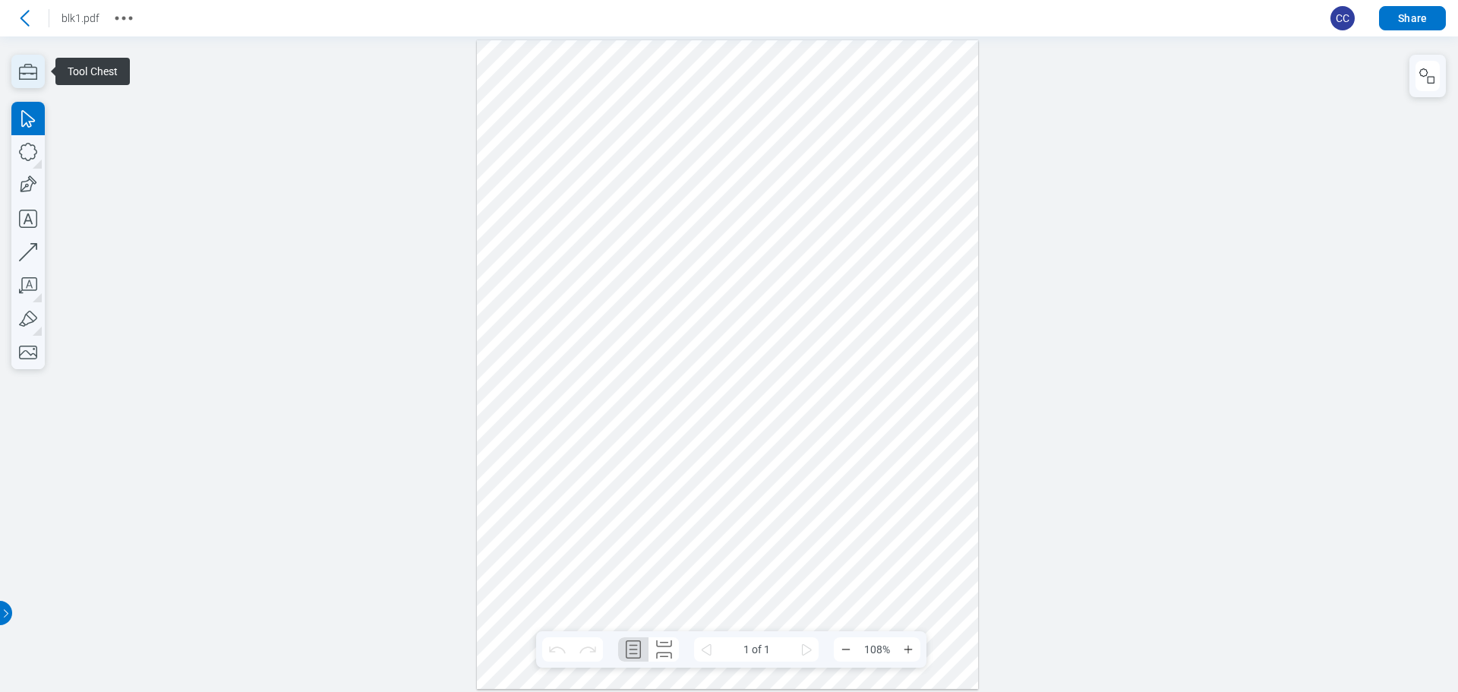
click at [21, 73] on icon "button" at bounding box center [28, 72] width 18 height 16
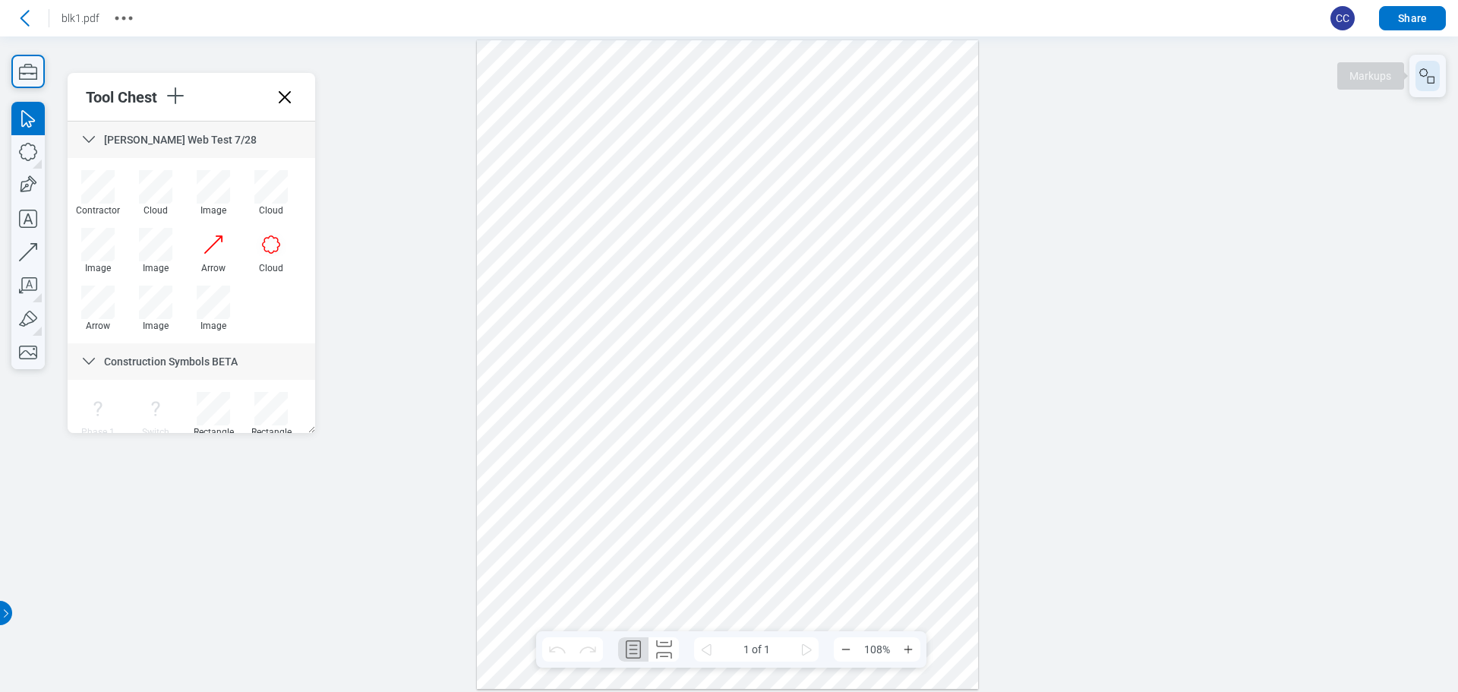
click at [1426, 75] on icon "button" at bounding box center [1428, 76] width 18 height 18
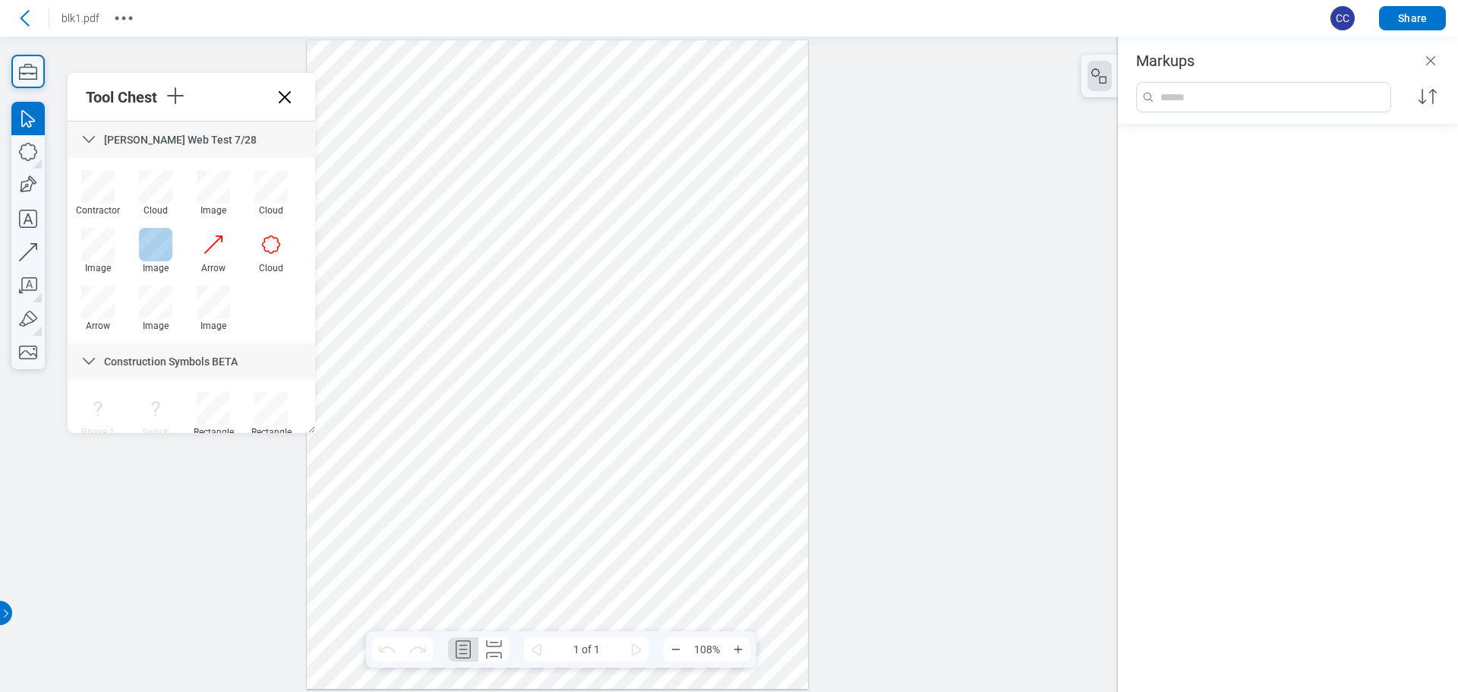
click at [162, 250] on div at bounding box center [155, 244] width 33 height 33
drag, startPoint x: 443, startPoint y: 233, endPoint x: 640, endPoint y: 442, distance: 287.5
click at [640, 442] on div at bounding box center [557, 364] width 501 height 649
drag, startPoint x: 586, startPoint y: 502, endPoint x: 646, endPoint y: 447, distance: 82.3
click at [586, 504] on div at bounding box center [557, 364] width 501 height 649
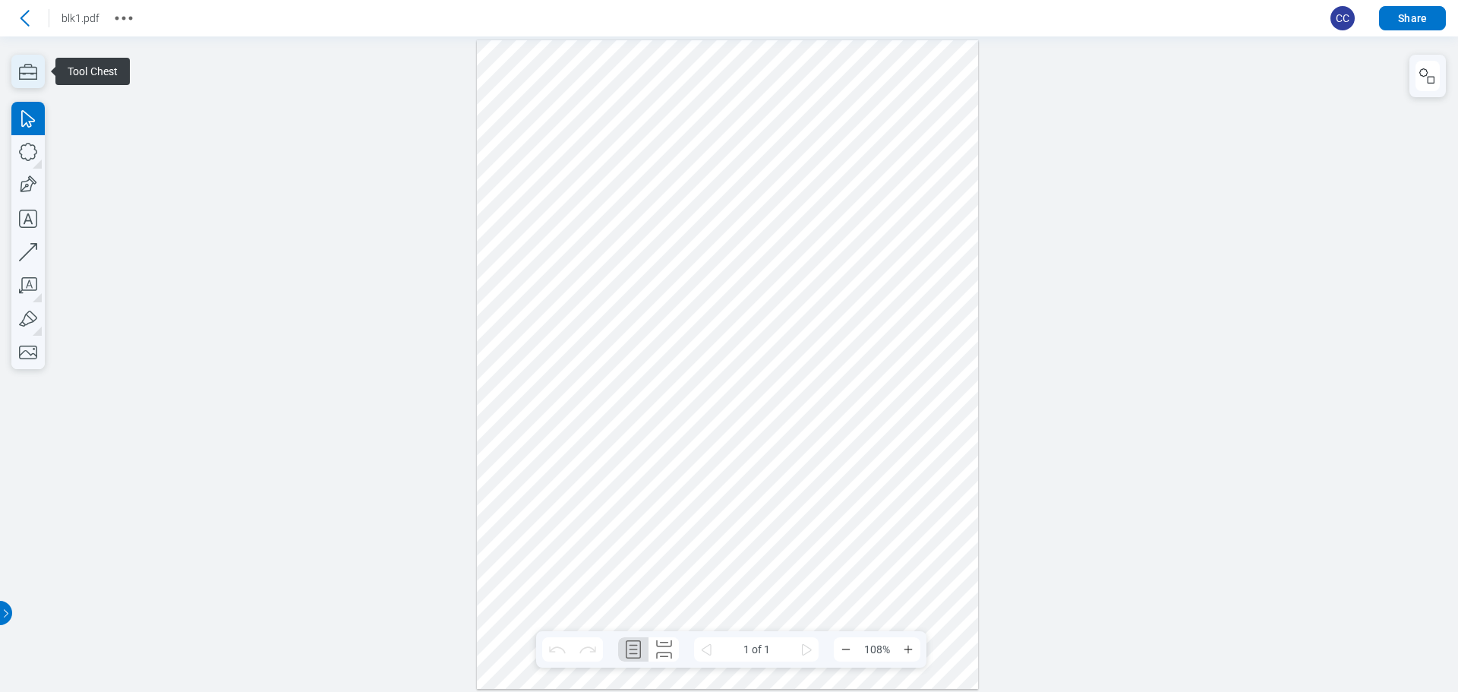
click at [34, 69] on icon "button" at bounding box center [27, 71] width 33 height 33
